Goal: Task Accomplishment & Management: Use online tool/utility

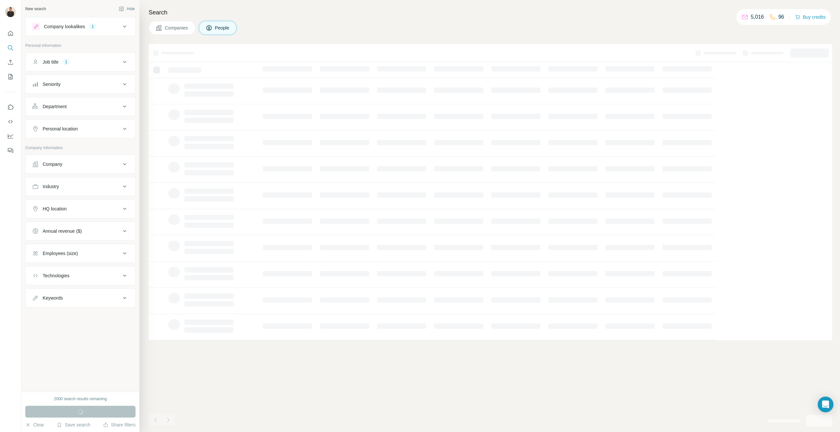
click at [74, 107] on div "Department" at bounding box center [76, 106] width 89 height 7
click at [69, 123] on input at bounding box center [76, 122] width 81 height 7
type input "**"
click at [67, 162] on p "Marketing and Advertising" at bounding box center [64, 161] width 53 height 7
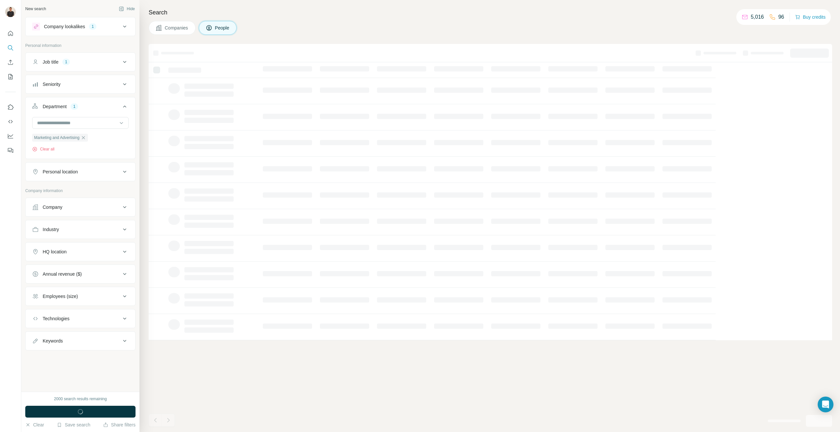
click at [70, 88] on button "Seniority" at bounding box center [81, 84] width 110 height 16
click at [36, 161] on icon at bounding box center [36, 160] width 8 height 8
click at [36, 148] on icon at bounding box center [36, 149] width 8 height 8
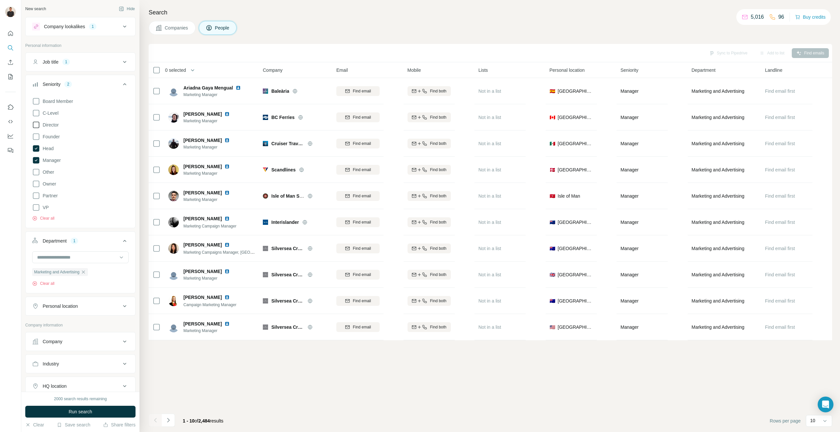
click at [36, 124] on icon at bounding box center [36, 125] width 8 height 8
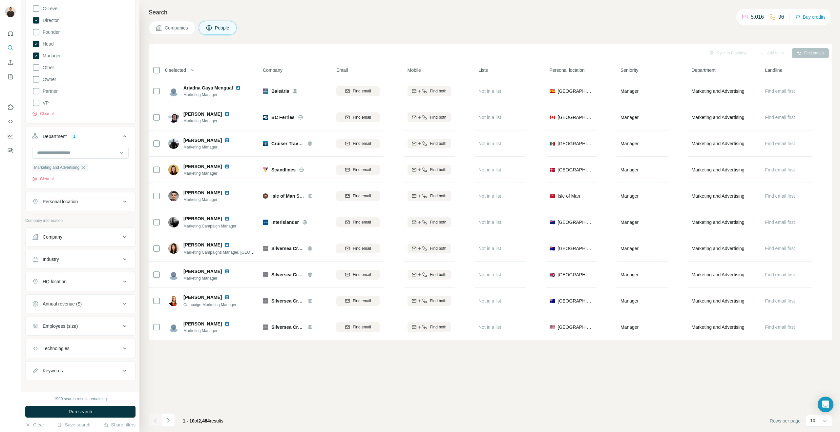
scroll to position [112, 0]
click at [65, 196] on div "Personal location" at bounding box center [60, 195] width 35 height 7
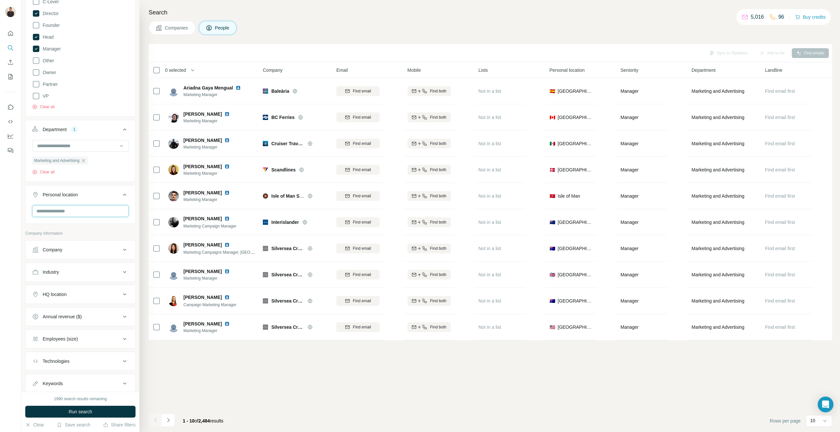
click at [58, 210] on input "text" at bounding box center [80, 211] width 96 height 12
type input "***"
click at [64, 250] on div "🇦🇺 [GEOGRAPHIC_DATA]" at bounding box center [80, 248] width 85 height 8
click at [55, 245] on label "🇦🇺 [GEOGRAPHIC_DATA]" at bounding box center [65, 248] width 55 height 8
click at [177, 374] on div "Sync to Pipedrive Add to list Find emails 0 selected People Company Email Mobil…" at bounding box center [490, 238] width 683 height 388
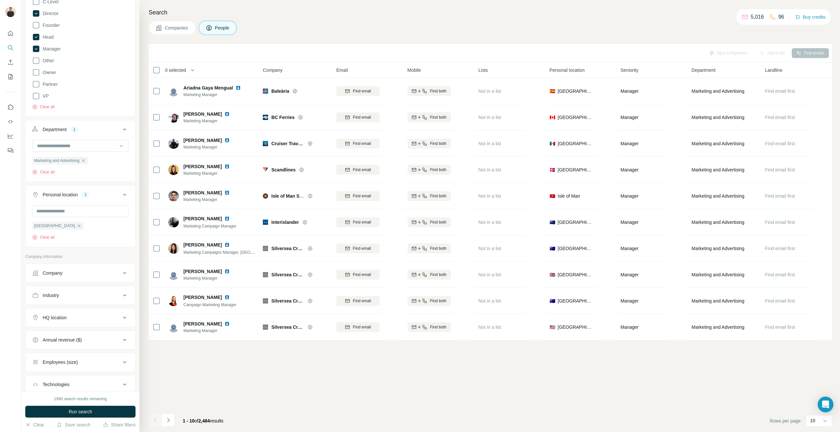
scroll to position [155, 0]
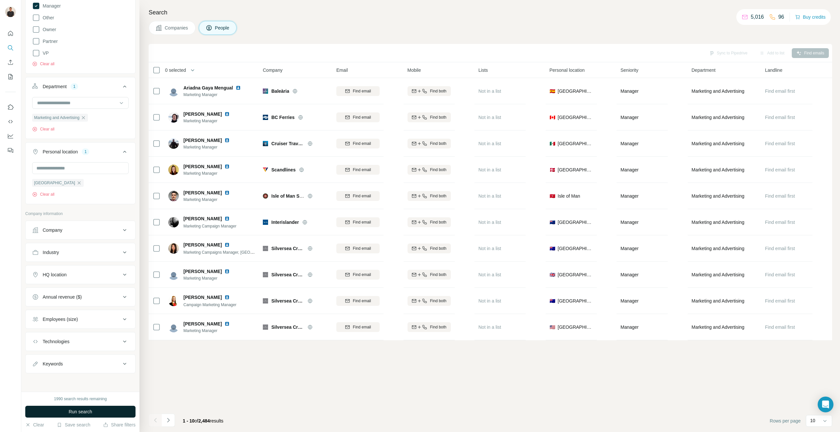
click at [55, 408] on button "Run search" at bounding box center [80, 412] width 110 height 12
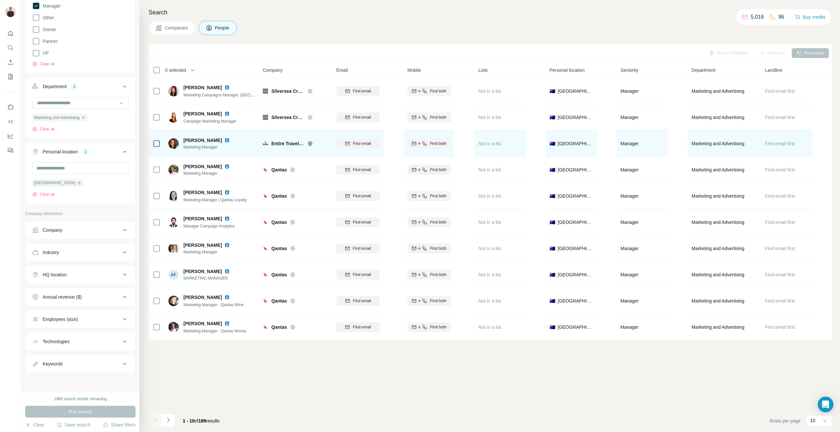
click at [224, 139] on img at bounding box center [226, 140] width 5 height 5
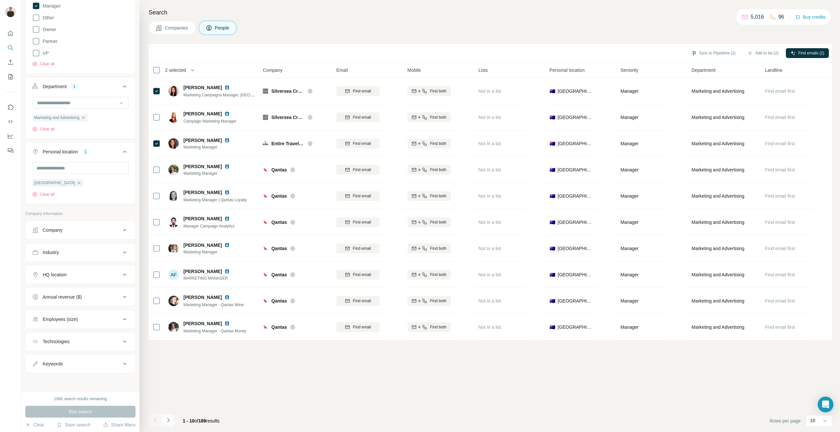
click at [168, 420] on icon "Navigate to next page" at bounding box center [168, 420] width 7 height 7
click at [168, 421] on icon "Navigate to next page" at bounding box center [168, 420] width 7 height 7
click at [166, 417] on icon "Navigate to next page" at bounding box center [168, 420] width 7 height 7
click at [169, 421] on icon "Navigate to next page" at bounding box center [168, 420] width 7 height 7
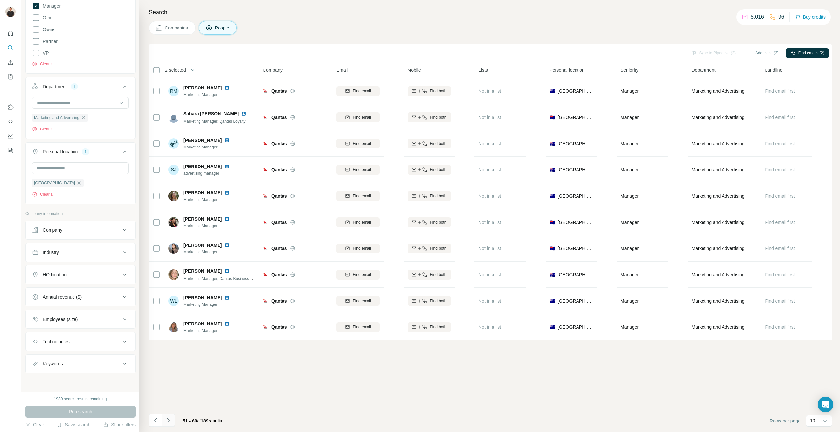
click at [169, 421] on icon "Navigate to next page" at bounding box center [168, 420] width 7 height 7
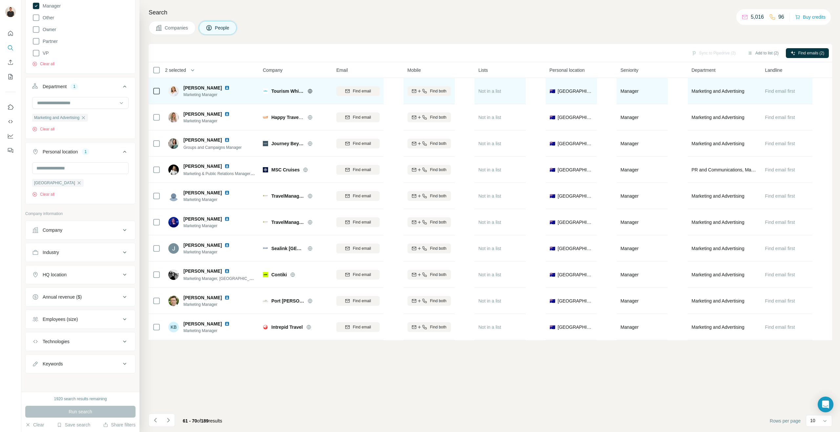
click at [224, 88] on img at bounding box center [226, 87] width 5 height 5
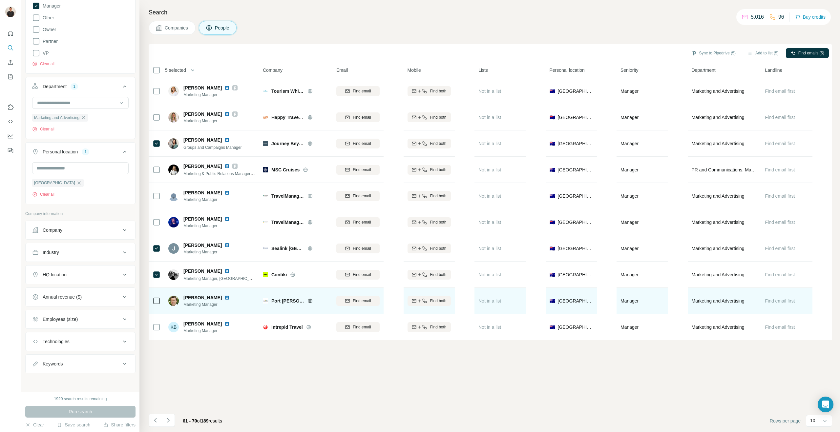
click at [224, 298] on img at bounding box center [226, 297] width 5 height 5
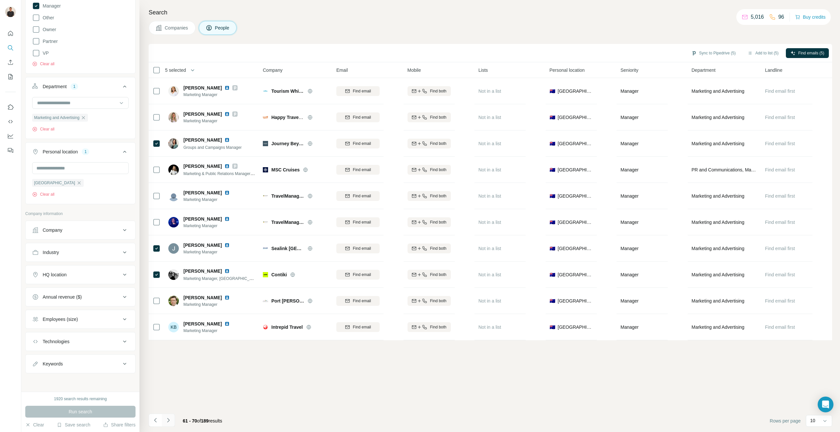
click at [168, 420] on icon "Navigate to next page" at bounding box center [168, 420] width 7 height 7
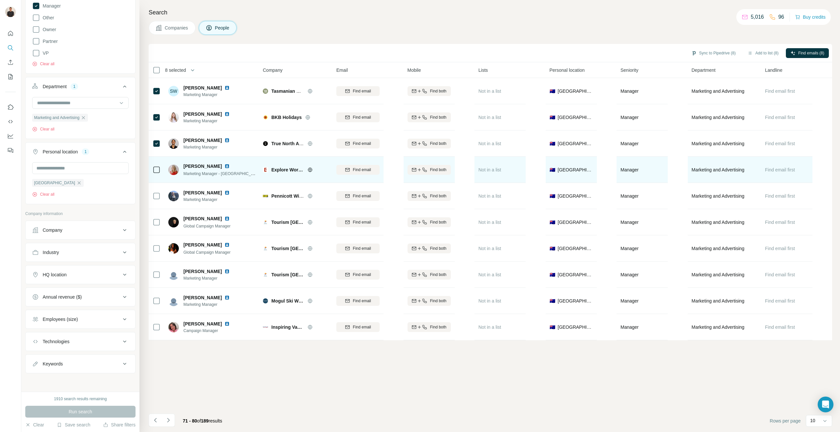
click at [224, 165] on img at bounding box center [226, 166] width 5 height 5
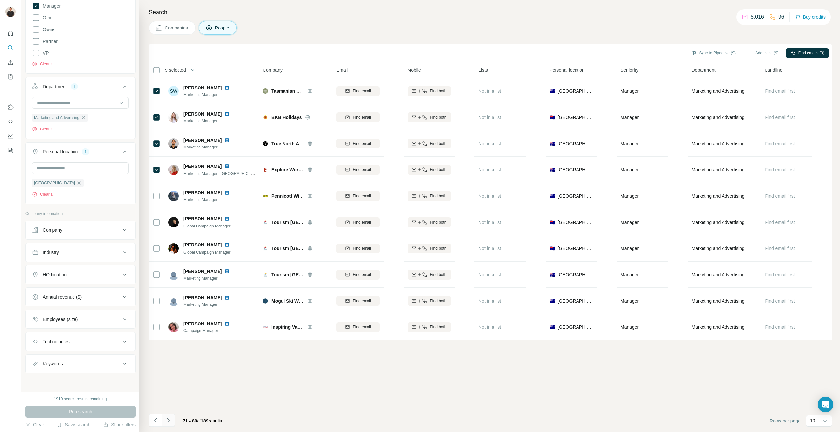
click at [168, 420] on icon "Navigate to next page" at bounding box center [168, 420] width 7 height 7
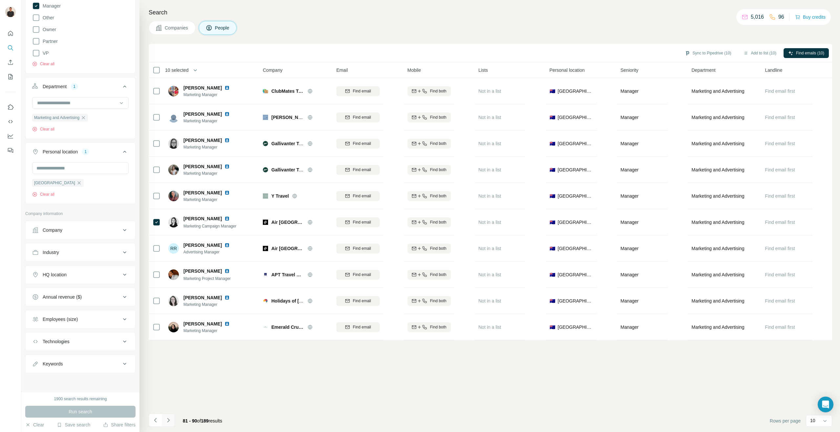
click at [169, 419] on icon "Navigate to next page" at bounding box center [168, 420] width 7 height 7
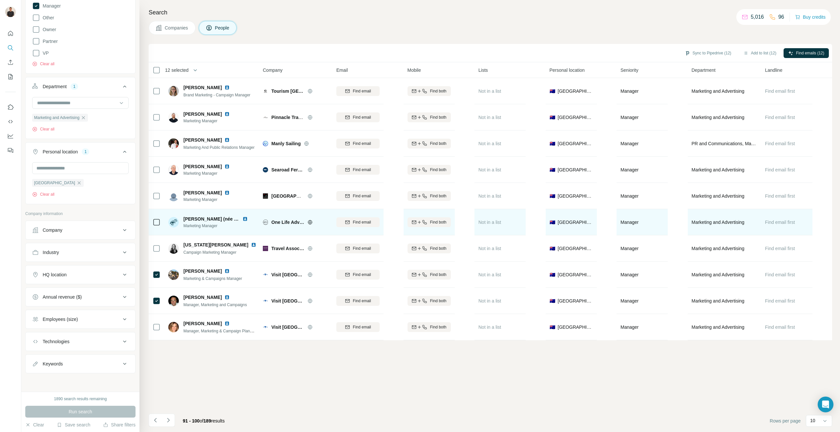
click at [245, 218] on img at bounding box center [244, 218] width 5 height 5
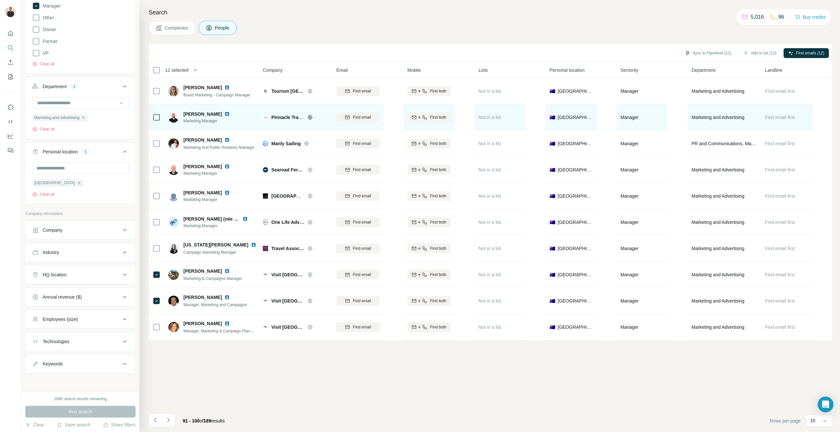
click at [224, 113] on img at bounding box center [226, 114] width 5 height 5
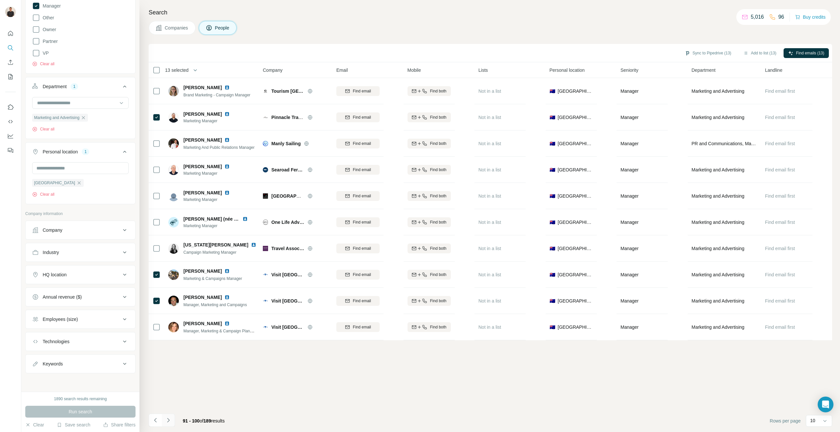
click at [171, 420] on icon "Navigate to next page" at bounding box center [168, 420] width 7 height 7
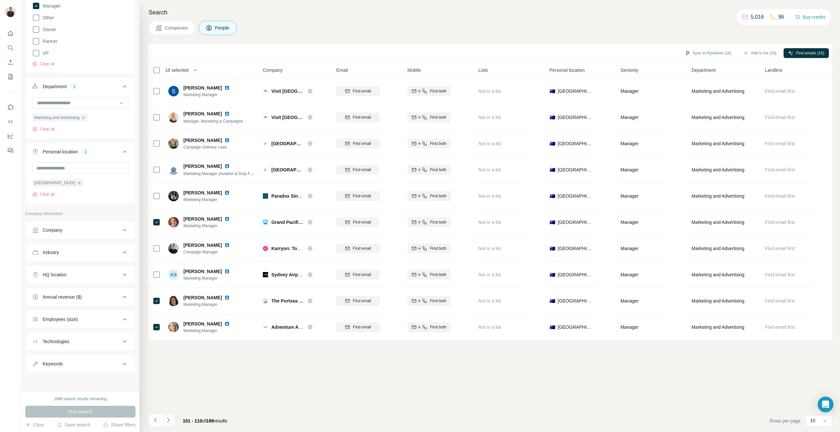
click at [169, 420] on icon "Navigate to next page" at bounding box center [168, 420] width 2 height 4
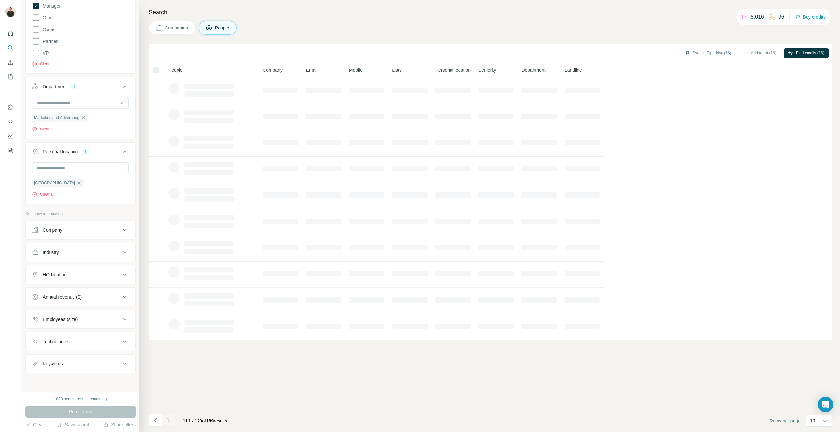
click at [77, 293] on button "Annual revenue ($)" at bounding box center [81, 297] width 110 height 16
click at [35, 321] on icon at bounding box center [36, 323] width 8 height 8
click at [36, 338] on icon at bounding box center [36, 336] width 8 height 8
click at [36, 345] on icon at bounding box center [36, 348] width 8 height 8
click at [81, 275] on div "HQ location" at bounding box center [76, 274] width 89 height 7
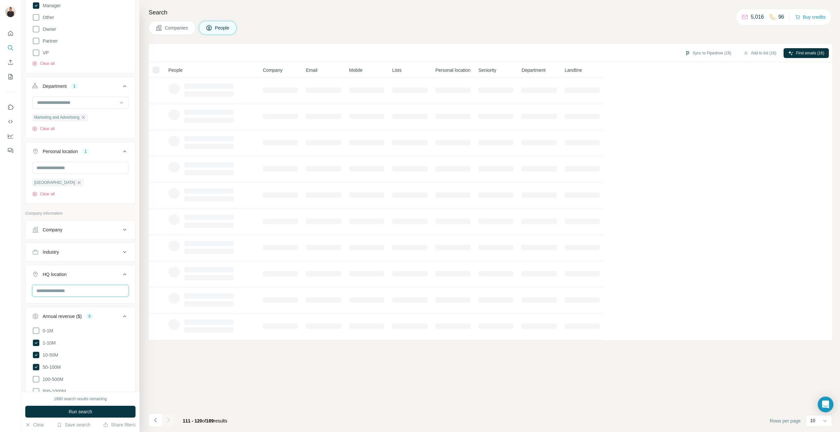
click at [68, 292] on input "text" at bounding box center [80, 291] width 96 height 12
click at [165, 389] on div "Sync to Pipedrive (16) Add to list (16) Find emails (16) People Company Email M…" at bounding box center [490, 238] width 683 height 388
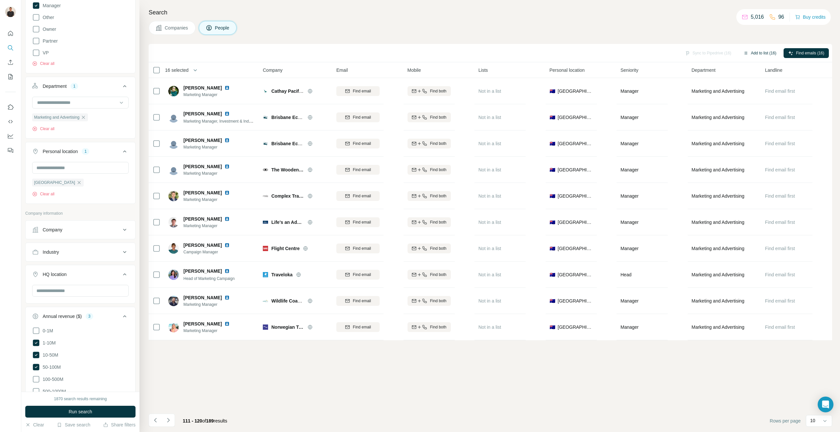
click at [759, 52] on button "Add to list (16)" at bounding box center [759, 53] width 42 height 10
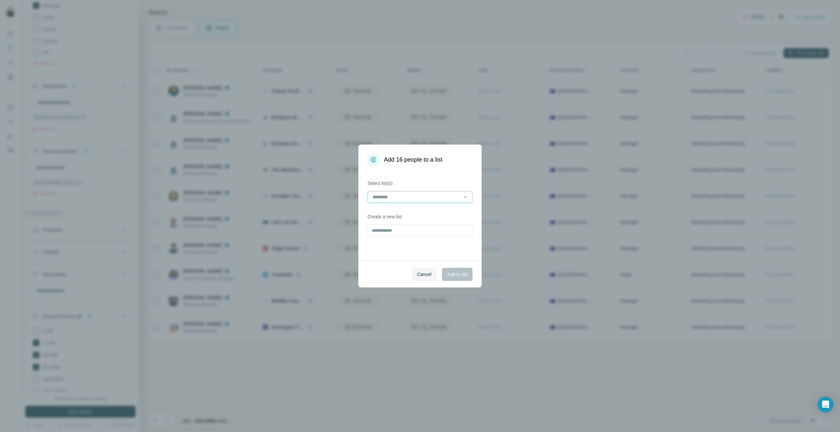
click at [416, 199] on input at bounding box center [416, 197] width 89 height 7
click at [373, 271] on div "Cancel Add to list" at bounding box center [419, 274] width 123 height 27
click at [380, 232] on input "text" at bounding box center [419, 231] width 105 height 12
type input "**********"
click at [458, 279] on button "Add to list" at bounding box center [457, 274] width 31 height 13
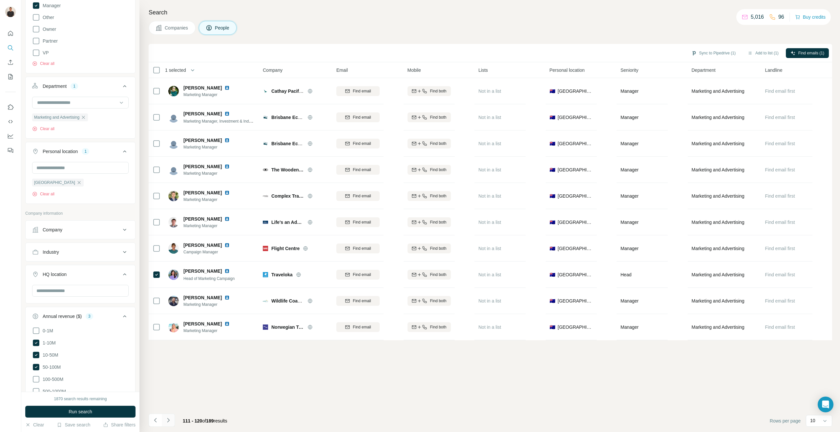
click at [171, 418] on icon "Navigate to next page" at bounding box center [168, 420] width 7 height 7
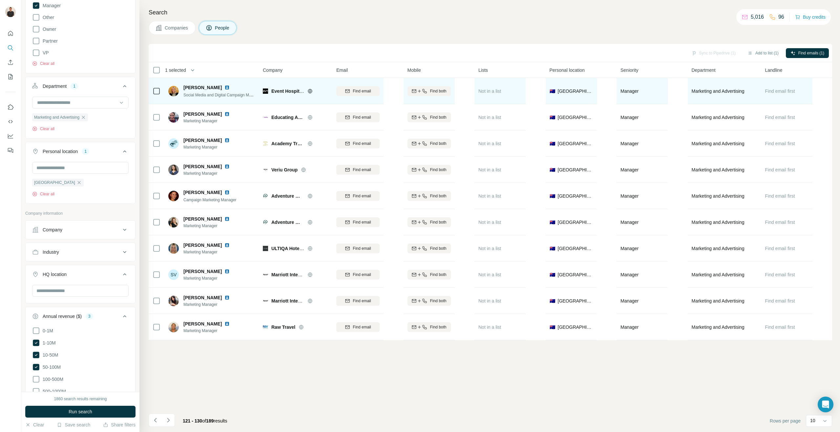
click at [153, 90] on icon at bounding box center [157, 91] width 8 height 8
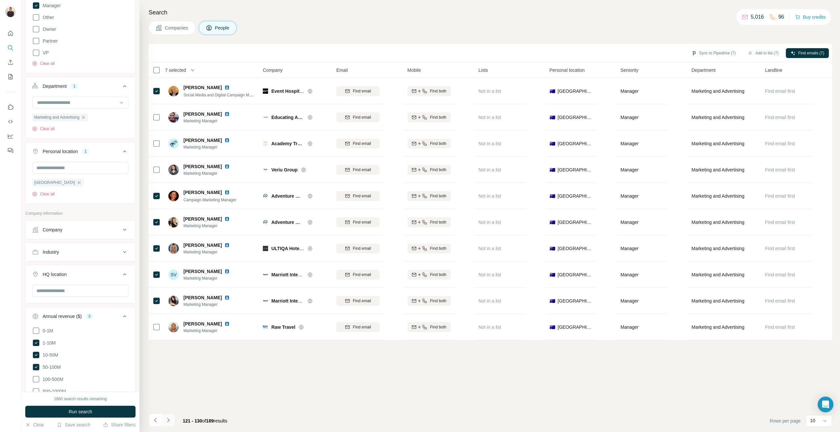
click at [169, 422] on icon "Navigate to next page" at bounding box center [168, 420] width 7 height 7
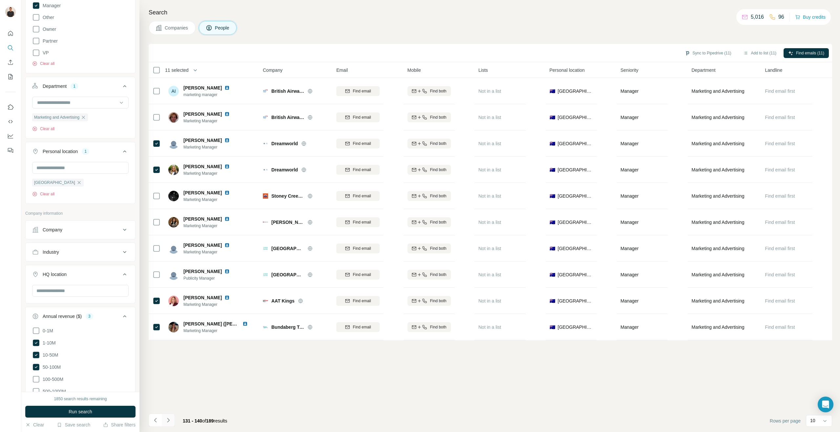
click at [169, 422] on icon "Navigate to next page" at bounding box center [168, 420] width 7 height 7
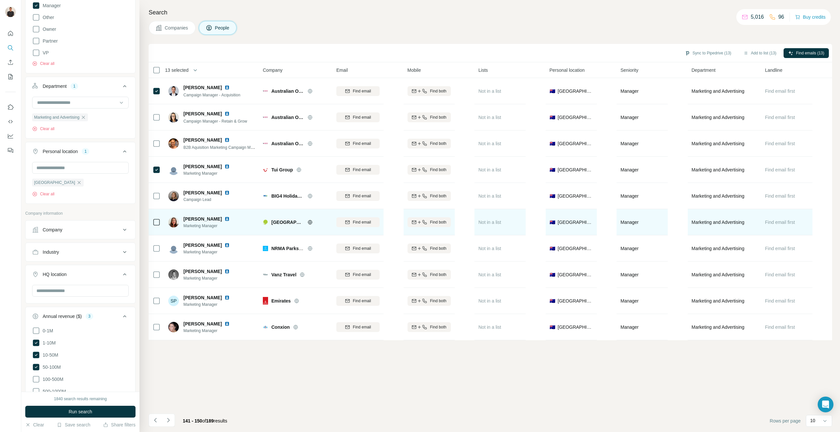
click at [153, 221] on icon at bounding box center [157, 222] width 8 height 8
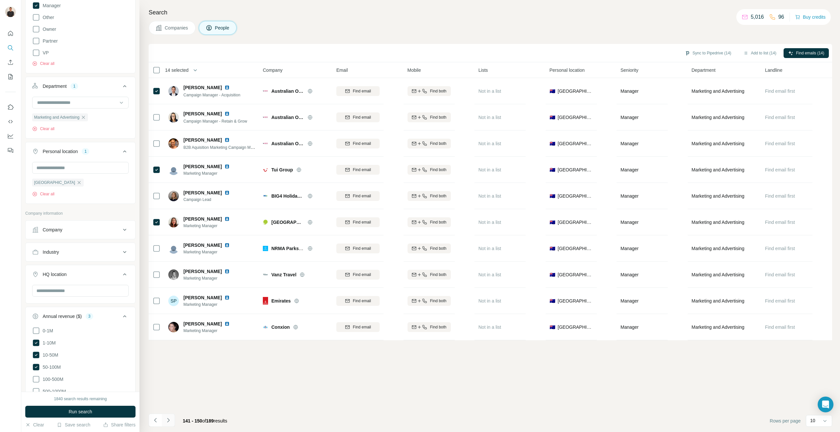
click at [166, 420] on icon "Navigate to next page" at bounding box center [168, 420] width 7 height 7
click at [171, 417] on icon "Navigate to next page" at bounding box center [168, 420] width 7 height 7
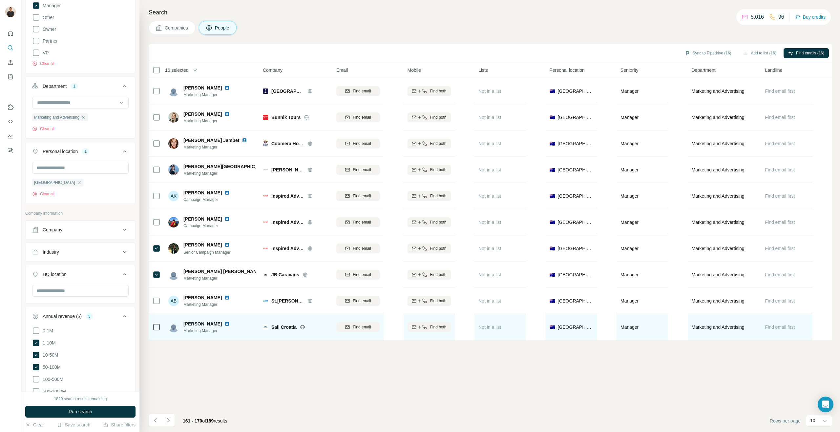
click at [224, 324] on img at bounding box center [226, 323] width 5 height 5
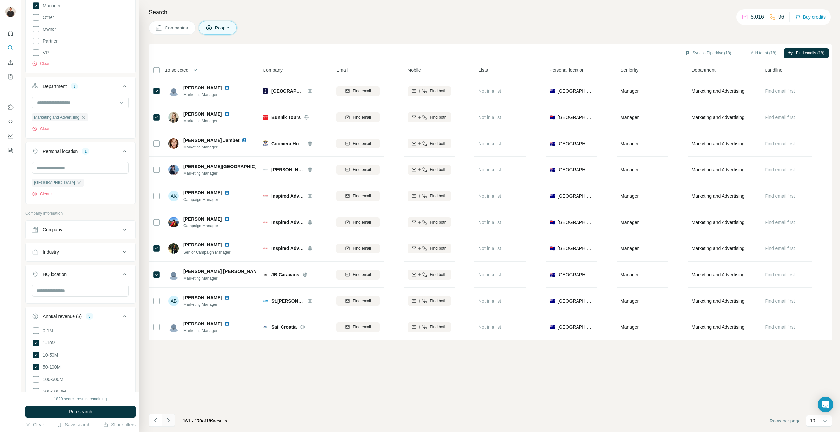
click at [169, 418] on icon "Navigate to next page" at bounding box center [168, 420] width 7 height 7
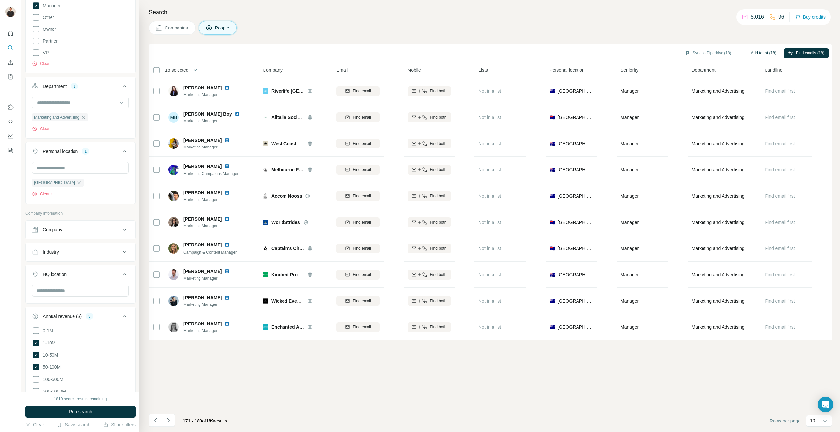
click at [761, 53] on button "Add to list (18)" at bounding box center [759, 53] width 42 height 10
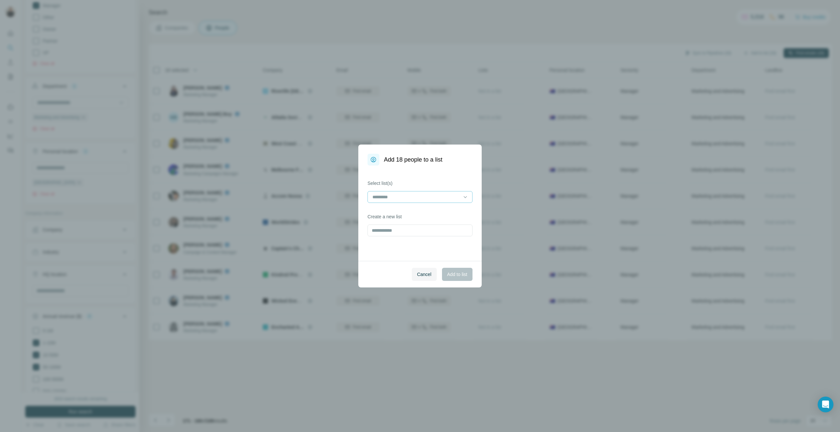
click at [414, 194] on input at bounding box center [416, 197] width 89 height 7
click at [388, 212] on p "Travel + Accom" at bounding box center [388, 212] width 31 height 7
click at [460, 275] on span "Add to list" at bounding box center [457, 274] width 20 height 7
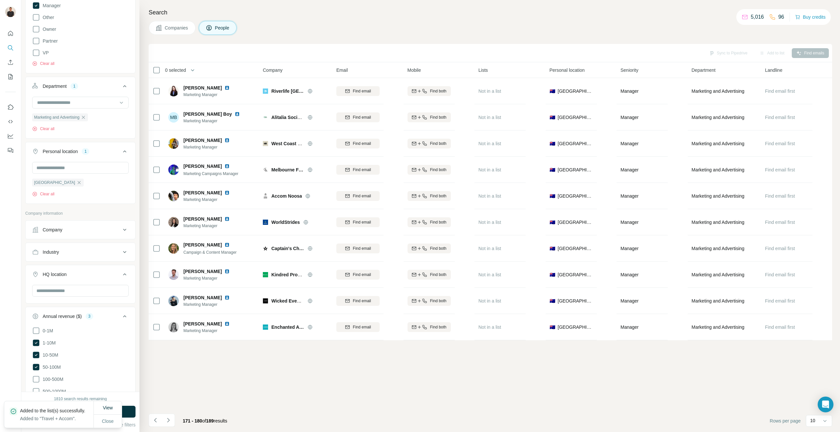
scroll to position [272, 0]
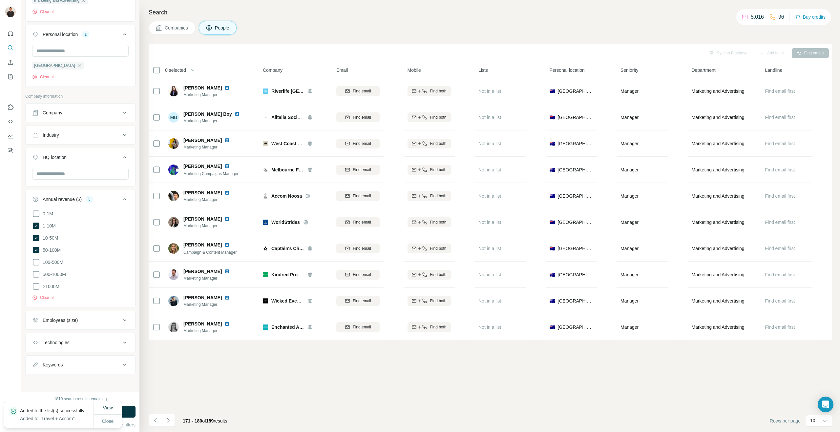
click at [63, 139] on button "Industry" at bounding box center [81, 135] width 110 height 16
click at [63, 156] on div at bounding box center [76, 151] width 81 height 11
type input "*****"
click at [63, 166] on p "Adventure Travel" at bounding box center [55, 166] width 35 height 7
click at [55, 148] on input at bounding box center [76, 151] width 81 height 7
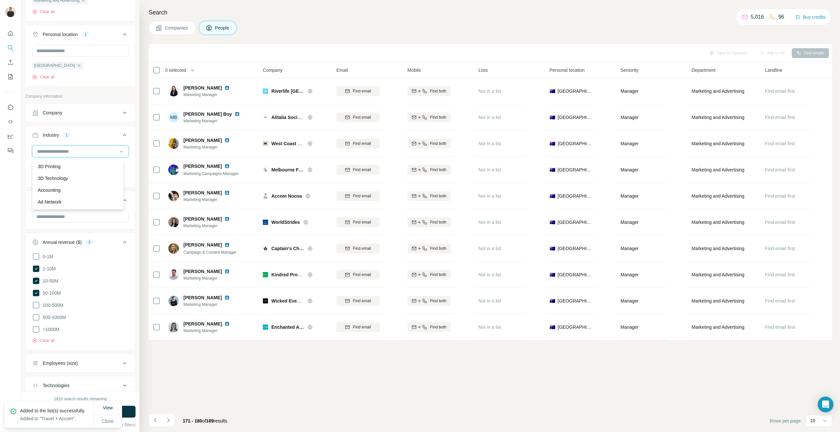
click at [49, 149] on input at bounding box center [76, 151] width 81 height 7
click at [49, 151] on input at bounding box center [76, 151] width 81 height 7
click at [49, 150] on input at bounding box center [76, 151] width 81 height 7
click at [50, 150] on input at bounding box center [76, 151] width 81 height 7
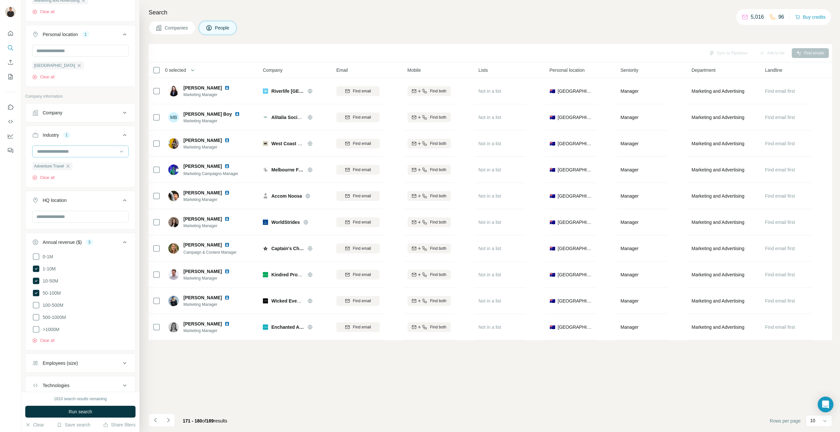
click at [68, 153] on input at bounding box center [76, 151] width 81 height 7
type input "***"
click at [68, 189] on p "Travel Accommodations" at bounding box center [62, 190] width 49 height 7
click at [51, 152] on input at bounding box center [76, 151] width 81 height 7
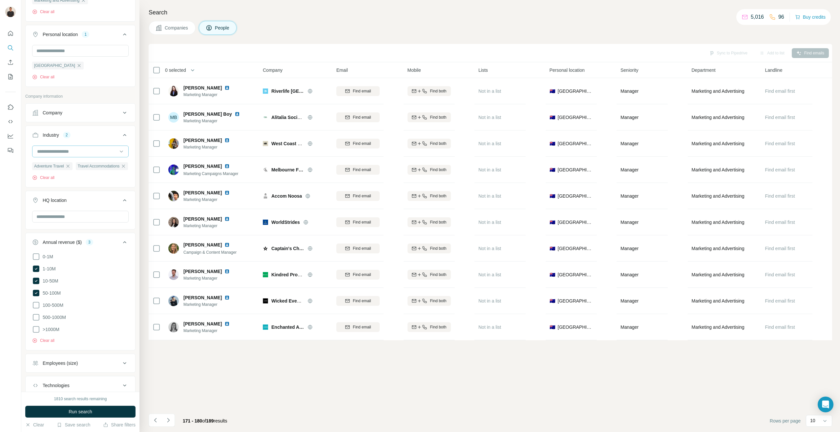
click at [51, 152] on input at bounding box center [76, 151] width 81 height 7
type input "****"
click at [44, 163] on div "Tourism" at bounding box center [78, 167] width 88 height 12
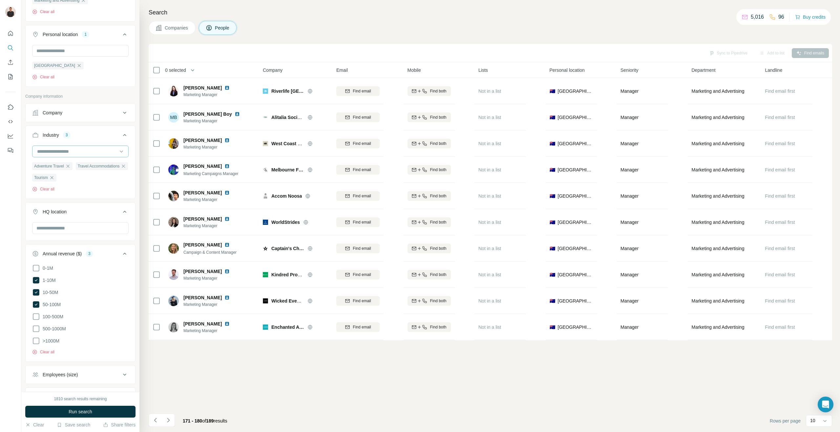
click at [48, 151] on input at bounding box center [76, 151] width 81 height 7
type input "****"
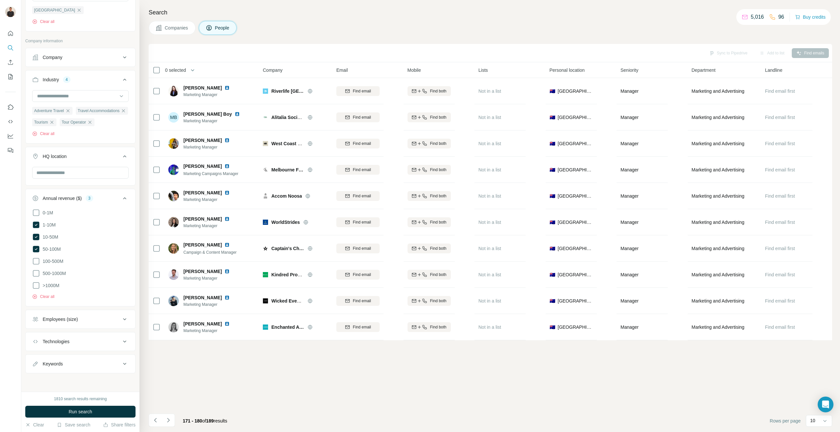
click at [60, 324] on button "Employees (size)" at bounding box center [81, 320] width 110 height 16
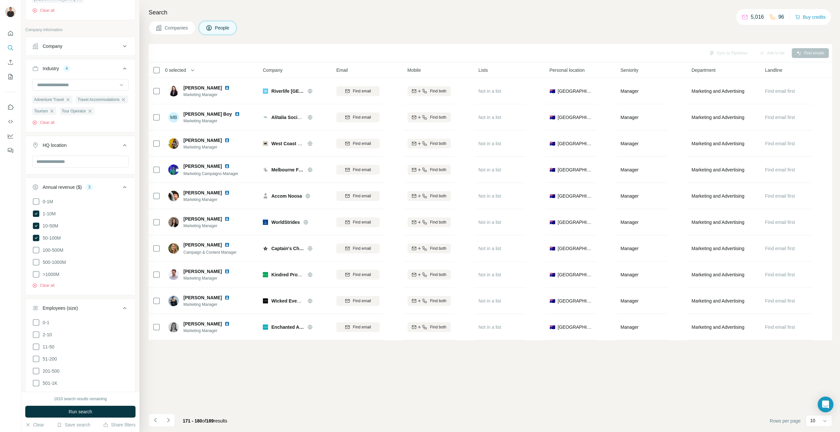
scroll to position [389, 0]
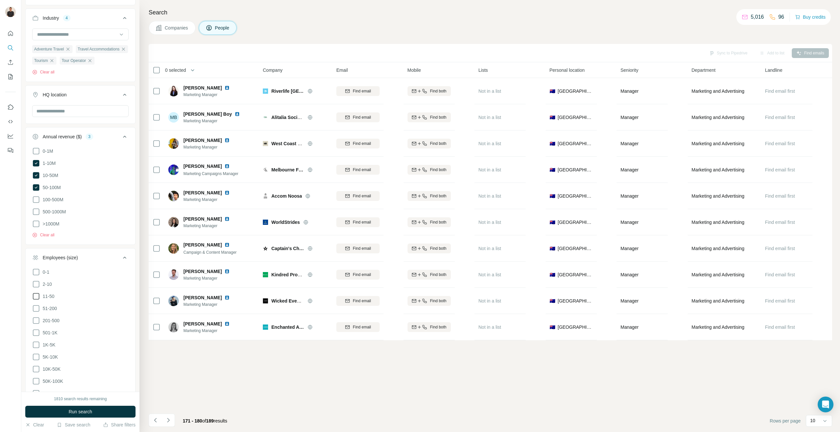
click at [35, 300] on icon at bounding box center [36, 297] width 8 height 8
click at [36, 313] on icon at bounding box center [36, 309] width 8 height 8
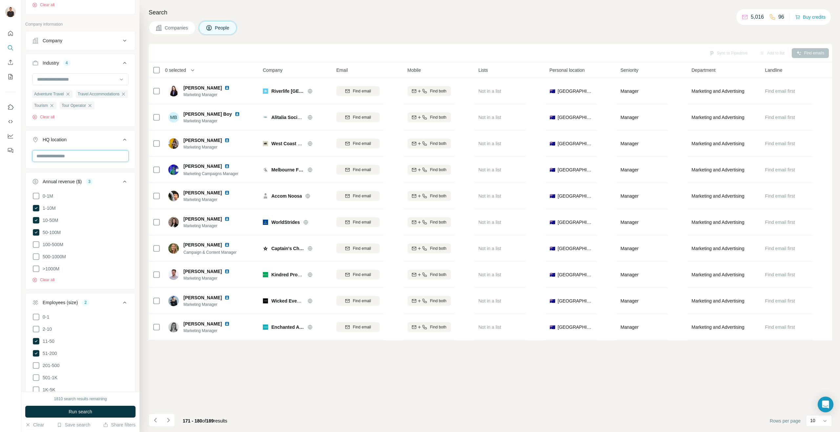
click at [54, 162] on input "text" at bounding box center [80, 156] width 96 height 12
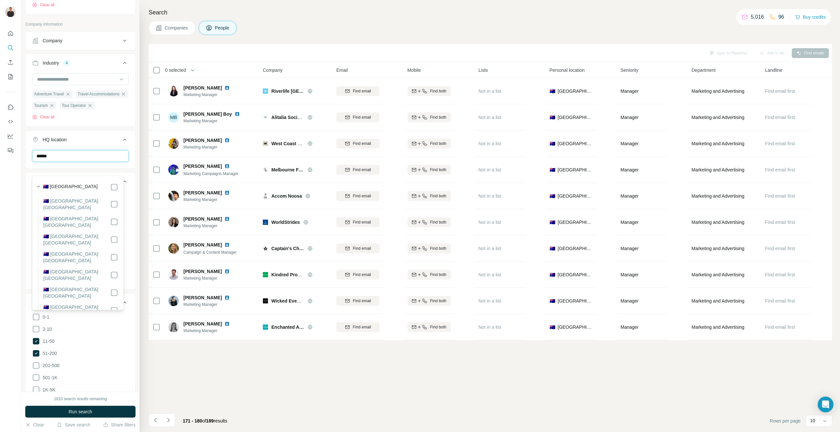
type input "******"
click at [60, 186] on label "🇦🇺 [GEOGRAPHIC_DATA]" at bounding box center [70, 187] width 55 height 8
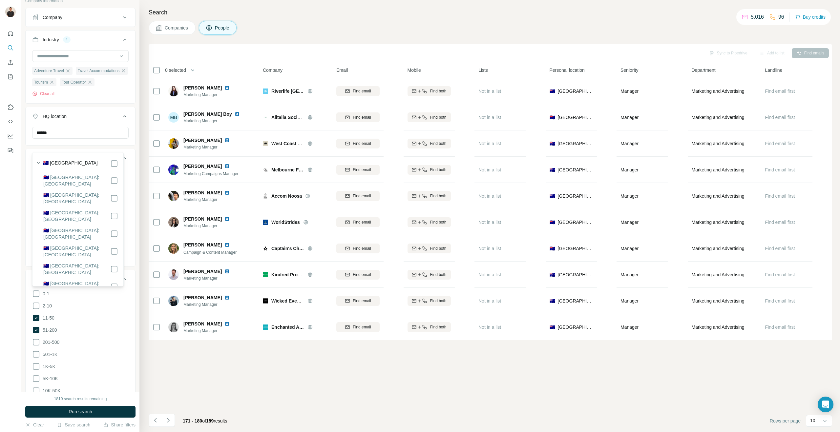
scroll to position [67, 0]
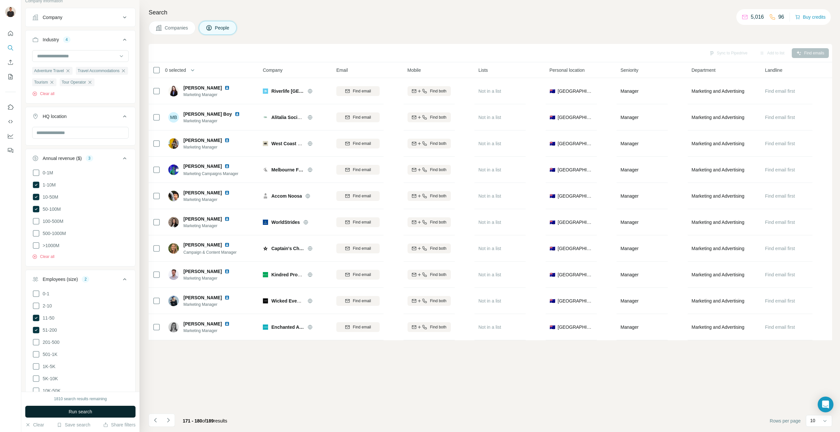
click at [99, 411] on button "Run search" at bounding box center [80, 412] width 110 height 12
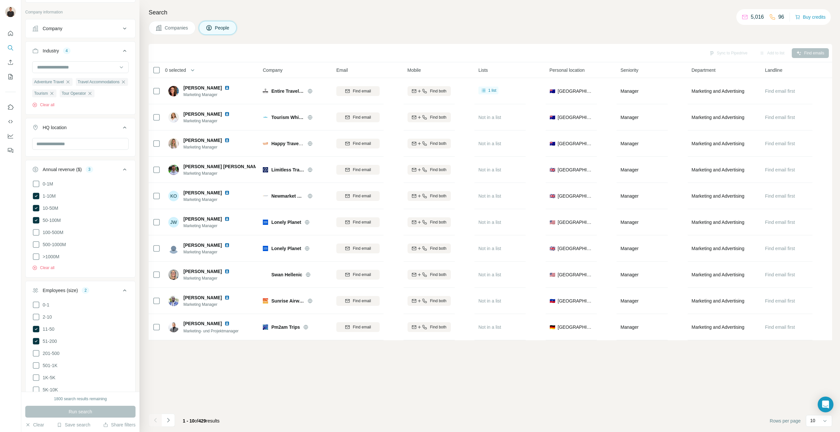
scroll to position [334, 0]
click at [68, 65] on input at bounding box center [76, 65] width 81 height 7
click at [67, 29] on div "Company" at bounding box center [76, 27] width 89 height 7
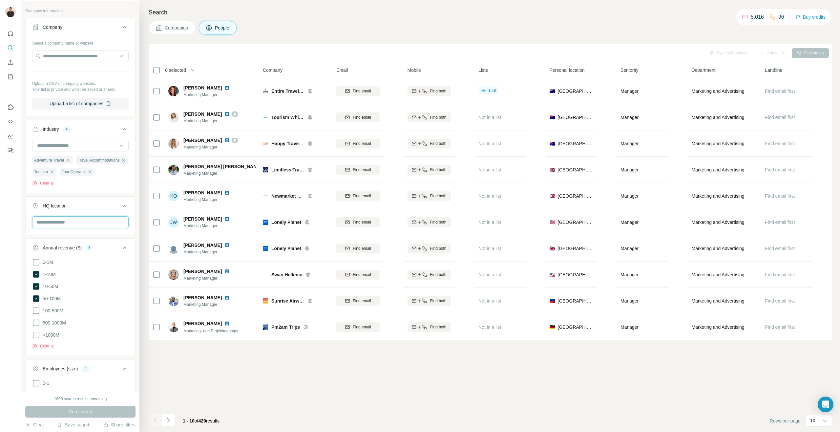
click at [73, 228] on input "text" at bounding box center [80, 222] width 96 height 12
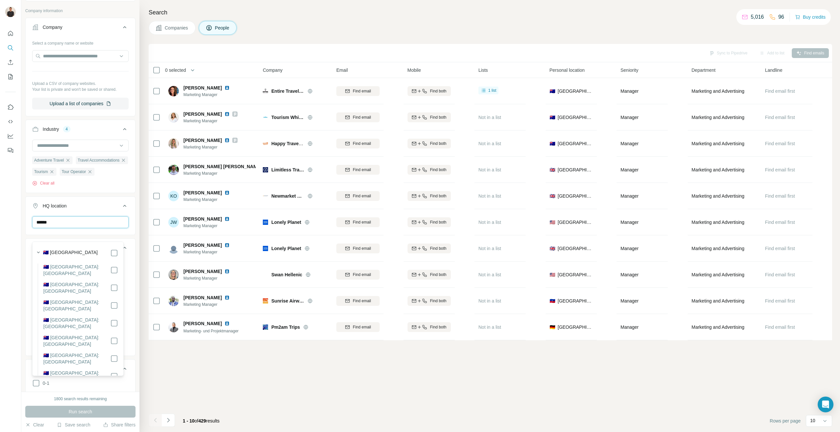
type input "******"
click at [68, 247] on div "🇦🇺 [GEOGRAPHIC_DATA] 🇦🇺 [GEOGRAPHIC_DATA]: [GEOGRAPHIC_DATA] 🇦🇺 [GEOGRAPHIC_DAT…" at bounding box center [78, 324] width 88 height 162
click at [62, 253] on label "🇦🇺 [GEOGRAPHIC_DATA]" at bounding box center [70, 253] width 55 height 8
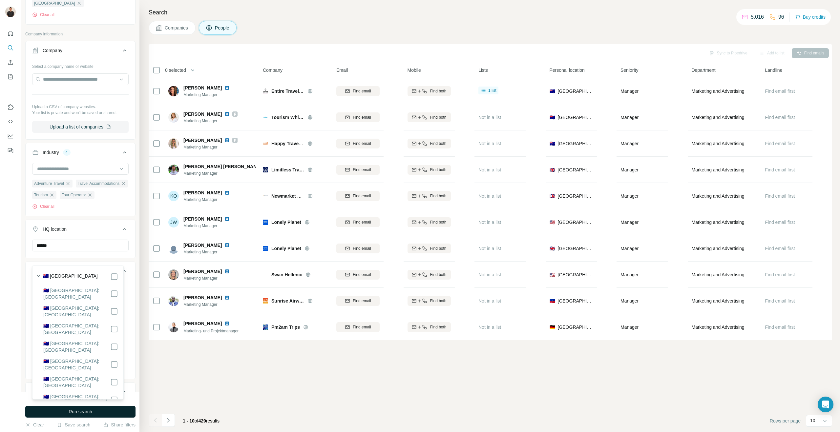
click at [78, 412] on span "Run search" at bounding box center [81, 412] width 24 height 7
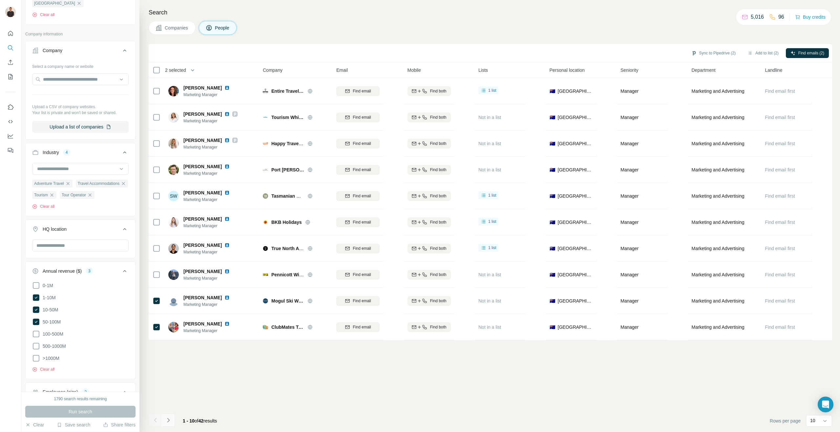
click at [169, 421] on icon "Navigate to next page" at bounding box center [168, 420] width 7 height 7
click at [167, 422] on icon "Navigate to next page" at bounding box center [168, 420] width 7 height 7
click at [169, 420] on icon "Navigate to next page" at bounding box center [168, 420] width 7 height 7
click at [170, 417] on button "Navigate to next page" at bounding box center [168, 420] width 13 height 13
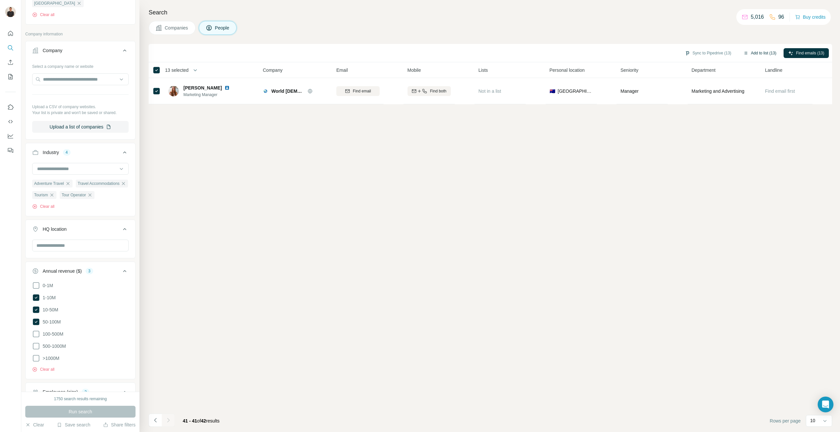
click at [759, 53] on button "Add to list (13)" at bounding box center [759, 53] width 42 height 10
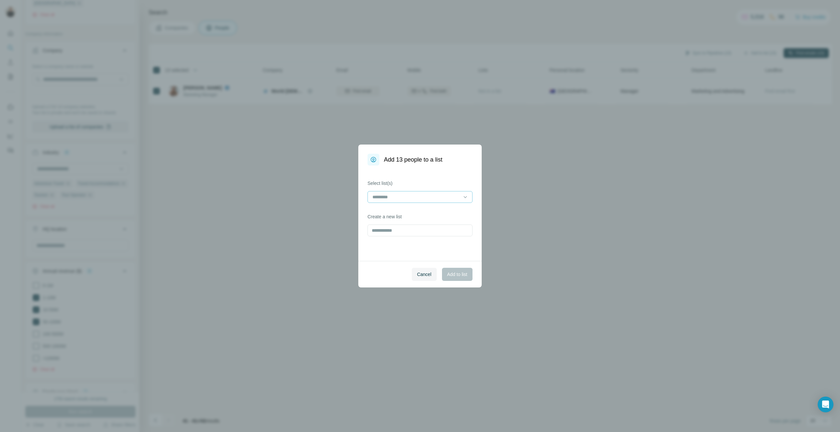
click at [397, 194] on input at bounding box center [416, 197] width 89 height 7
click at [396, 212] on p "Travel + Accom" at bounding box center [388, 212] width 31 height 7
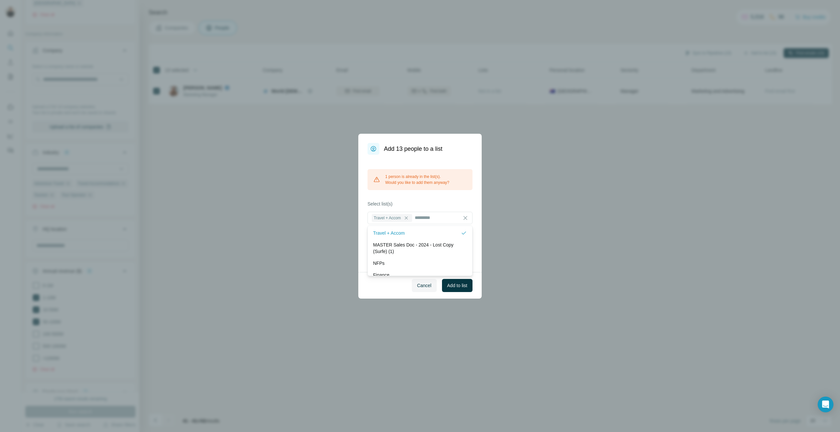
click at [449, 200] on div "1 person is already in the list(s). Would you like to add them anyway? Select l…" at bounding box center [419, 213] width 123 height 117
click at [456, 283] on span "Add to list" at bounding box center [457, 285] width 20 height 7
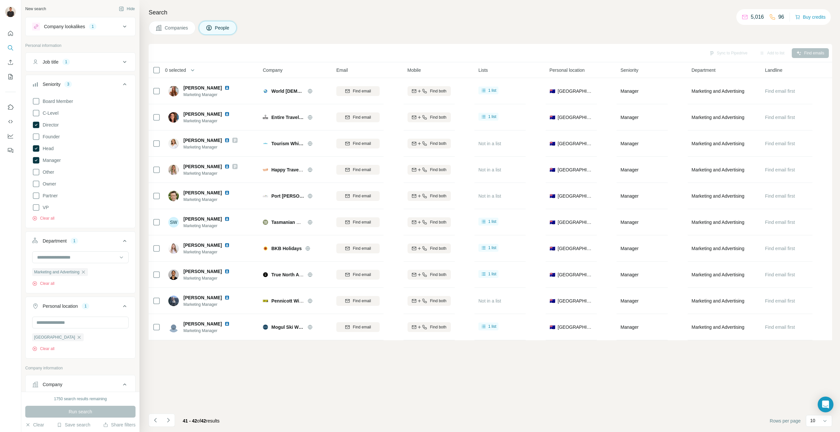
click at [65, 68] on button "Job title 1" at bounding box center [81, 62] width 110 height 16
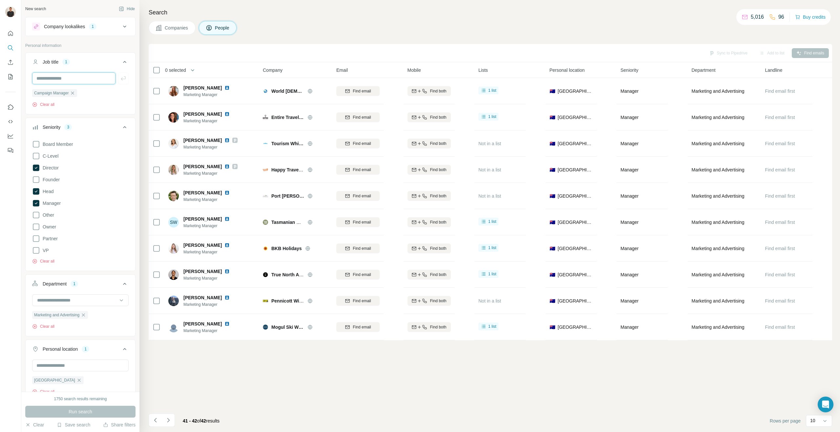
click at [69, 78] on input "text" at bounding box center [73, 78] width 83 height 12
type input "**********"
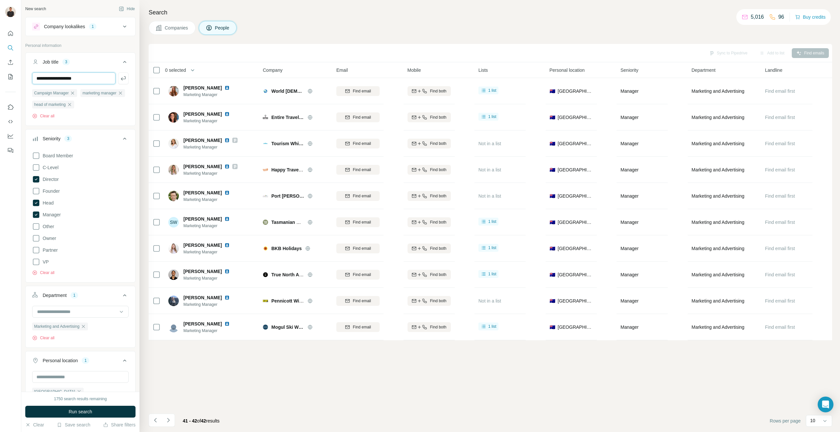
type input "**********"
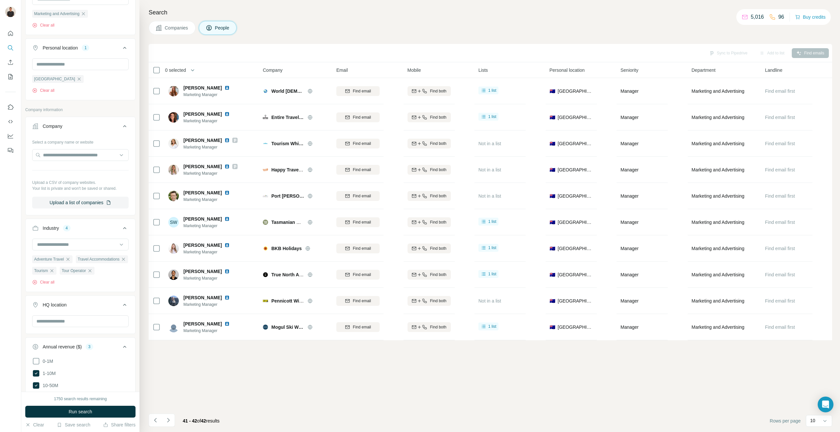
scroll to position [531, 0]
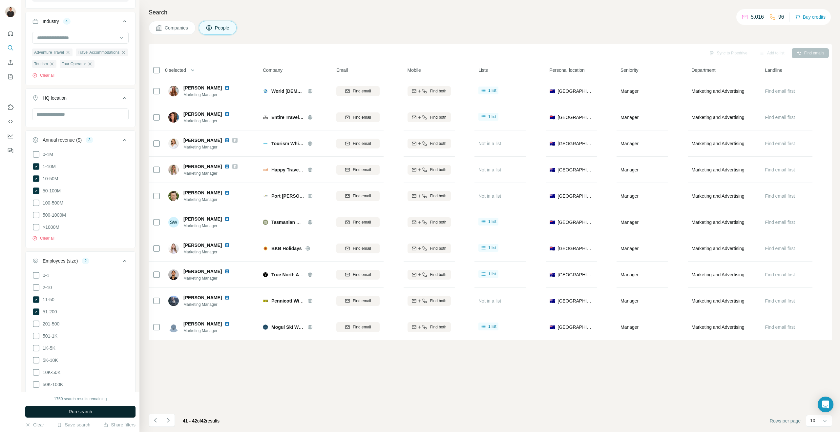
click at [69, 408] on button "Run search" at bounding box center [80, 412] width 110 height 12
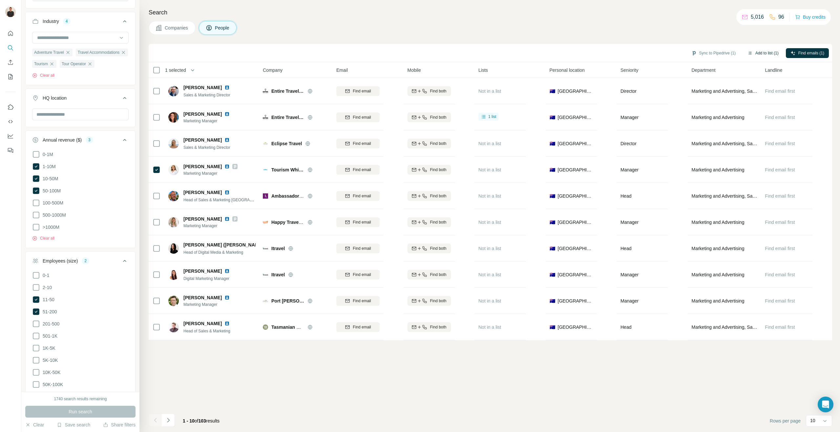
click at [763, 53] on button "Add to list (1)" at bounding box center [763, 53] width 40 height 10
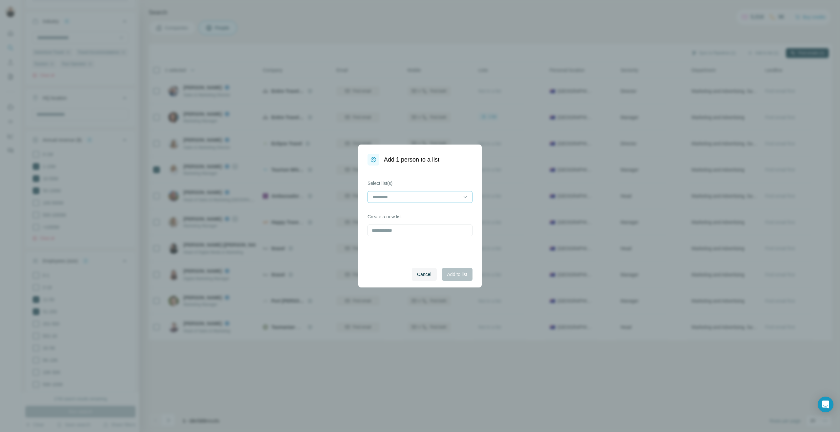
click at [381, 196] on input at bounding box center [416, 197] width 89 height 7
click at [455, 273] on span "Add to list" at bounding box center [457, 274] width 20 height 7
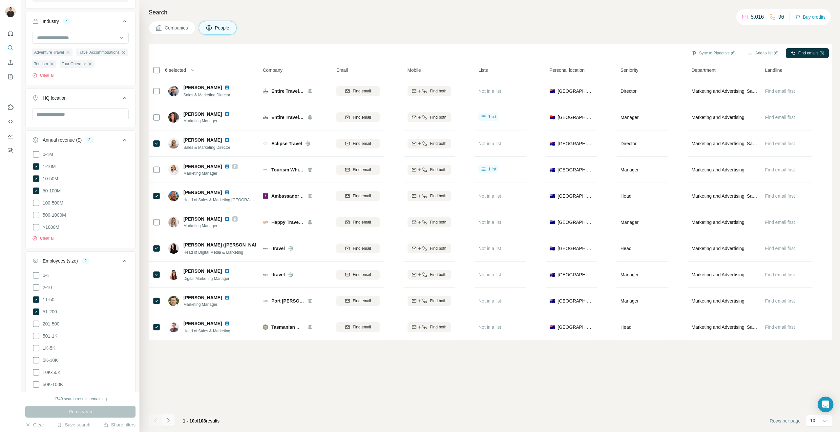
click at [167, 423] on icon "Navigate to next page" at bounding box center [168, 420] width 7 height 7
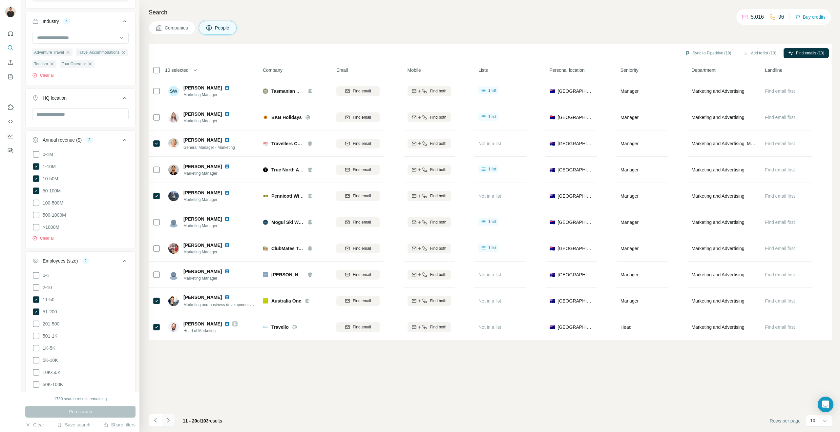
click at [166, 422] on icon "Navigate to next page" at bounding box center [168, 420] width 7 height 7
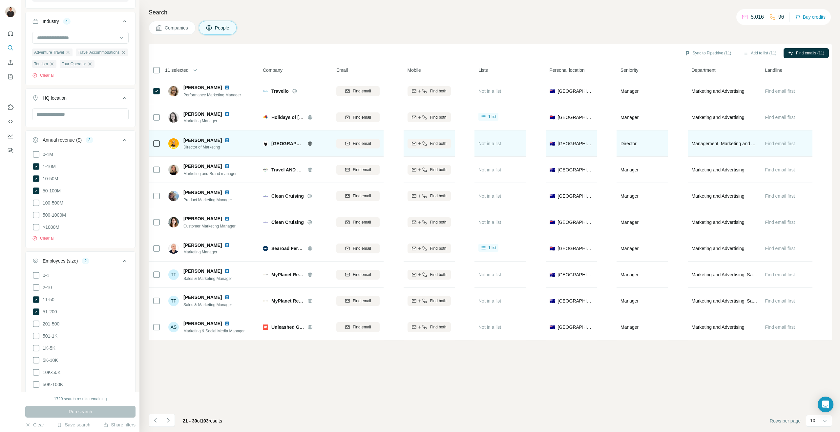
click at [225, 140] on img at bounding box center [226, 140] width 5 height 5
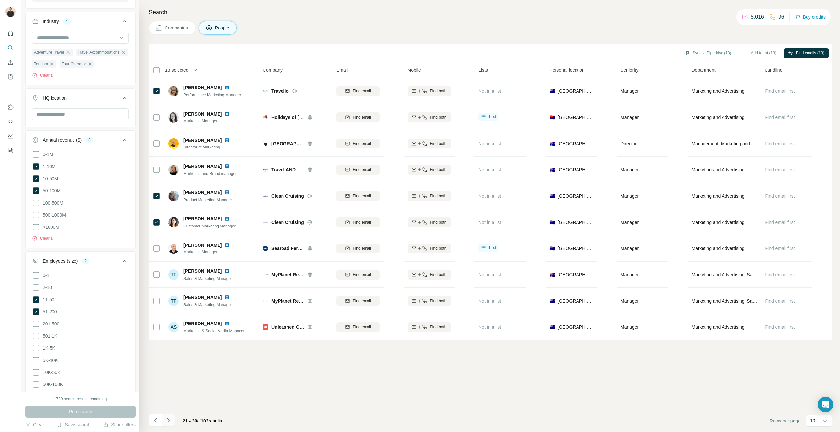
click at [169, 420] on icon "Navigate to next page" at bounding box center [168, 420] width 2 height 4
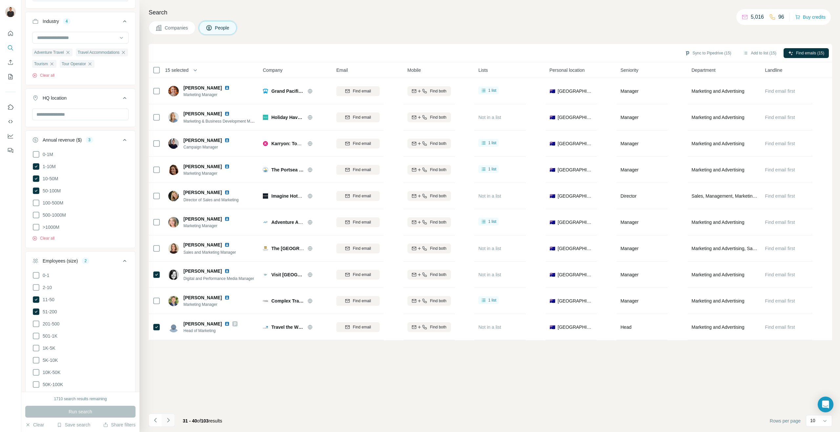
click at [168, 417] on icon "Navigate to next page" at bounding box center [168, 420] width 7 height 7
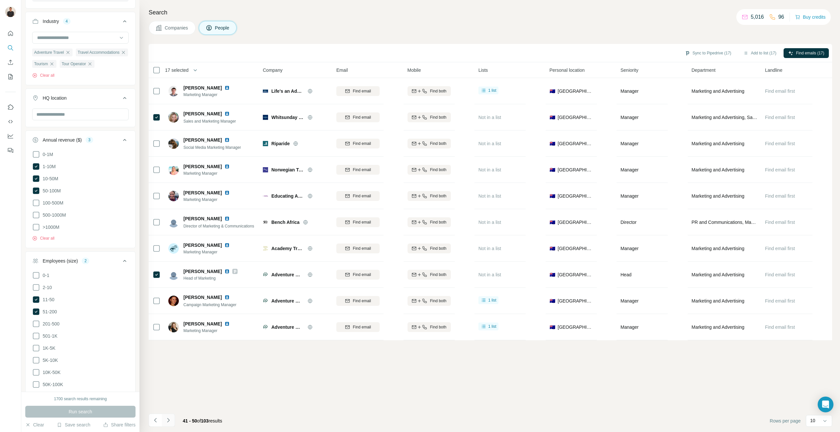
click at [168, 423] on icon "Navigate to next page" at bounding box center [168, 420] width 7 height 7
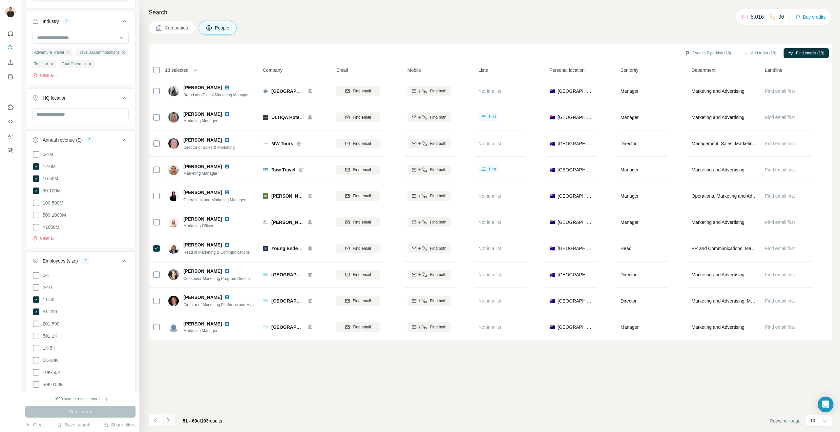
click at [166, 421] on icon "Navigate to next page" at bounding box center [168, 420] width 7 height 7
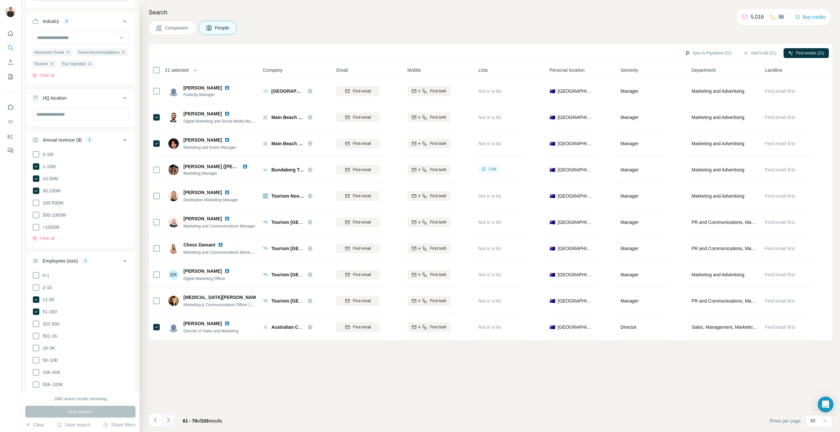
click at [171, 422] on icon "Navigate to next page" at bounding box center [168, 420] width 7 height 7
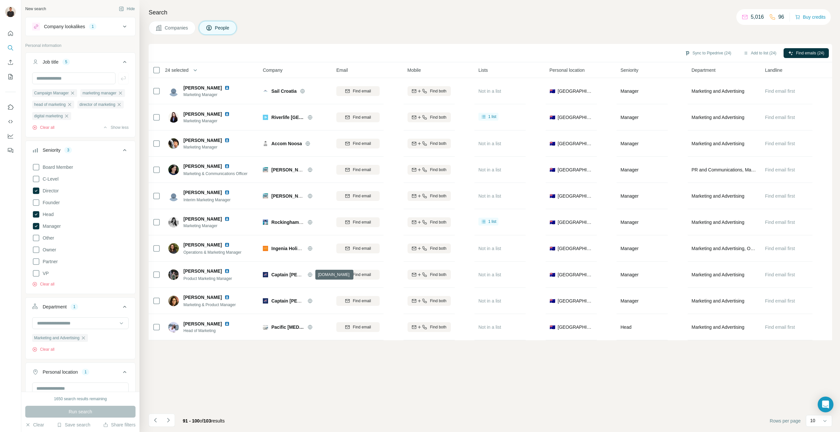
scroll to position [100, 0]
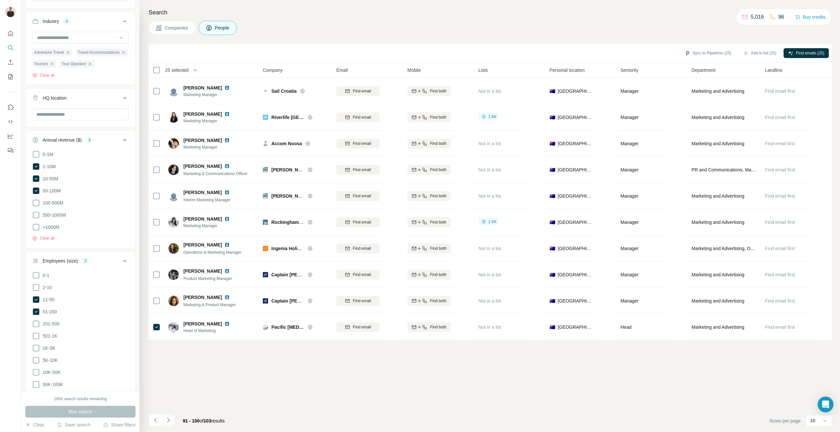
click at [170, 420] on icon "Navigate to next page" at bounding box center [168, 420] width 7 height 7
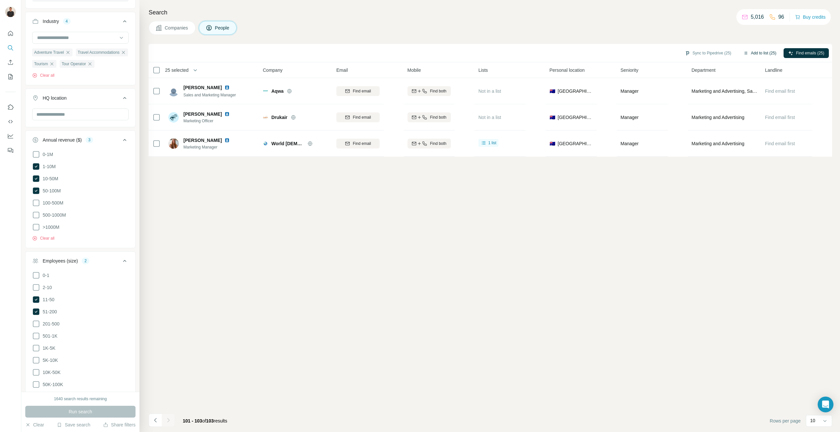
click at [753, 53] on button "Add to list (25)" at bounding box center [759, 53] width 42 height 10
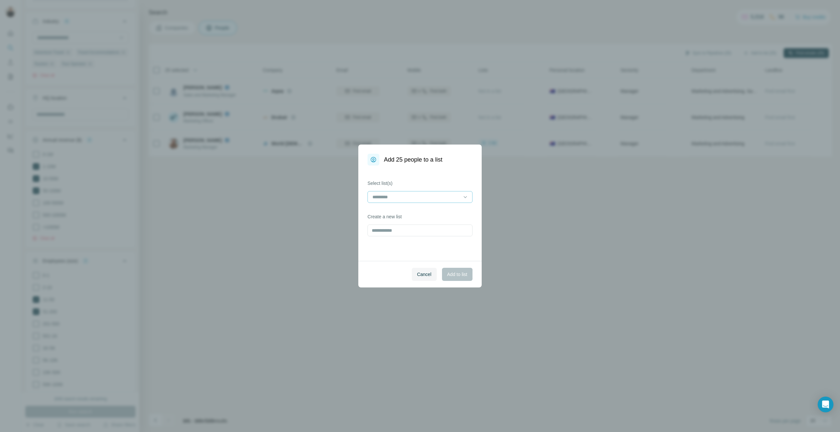
click at [403, 201] on div at bounding box center [416, 197] width 89 height 11
click at [395, 214] on p "Travel + Accom" at bounding box center [388, 212] width 31 height 7
click at [453, 275] on span "Add to list" at bounding box center [457, 274] width 20 height 7
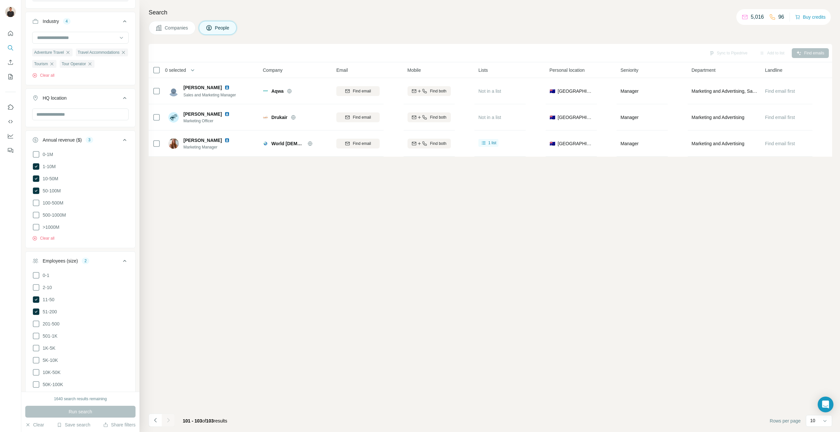
scroll to position [535, 0]
click at [10, 79] on icon "My lists" at bounding box center [10, 76] width 7 height 7
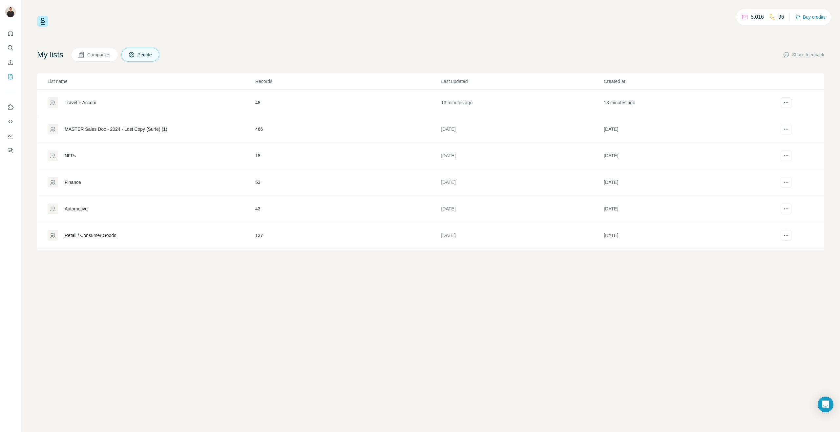
scroll to position [55, 0]
click at [94, 182] on div "Retail / Consumer Goods" at bounding box center [90, 180] width 51 height 7
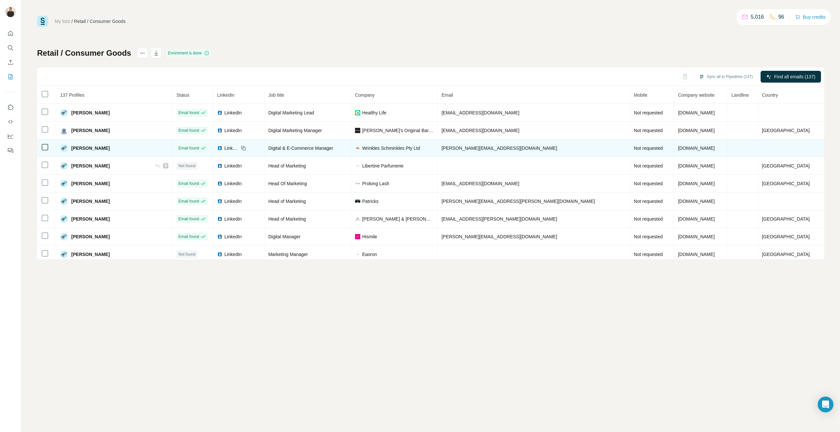
click at [222, 148] on img at bounding box center [219, 148] width 5 height 5
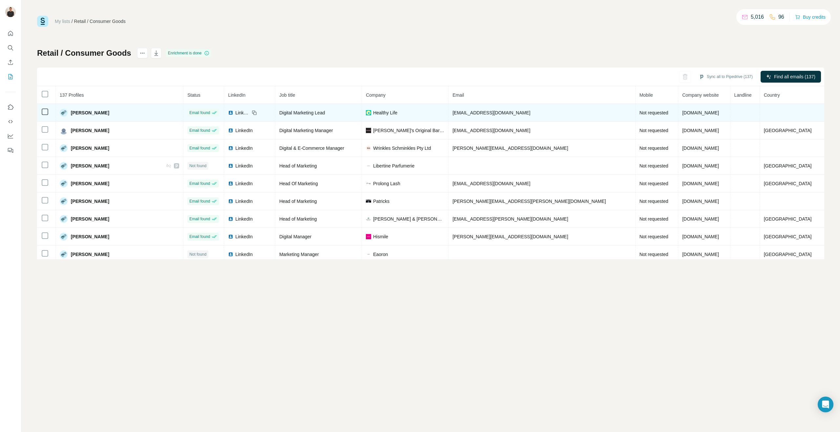
click at [235, 112] on span "LinkedIn" at bounding box center [242, 113] width 14 height 7
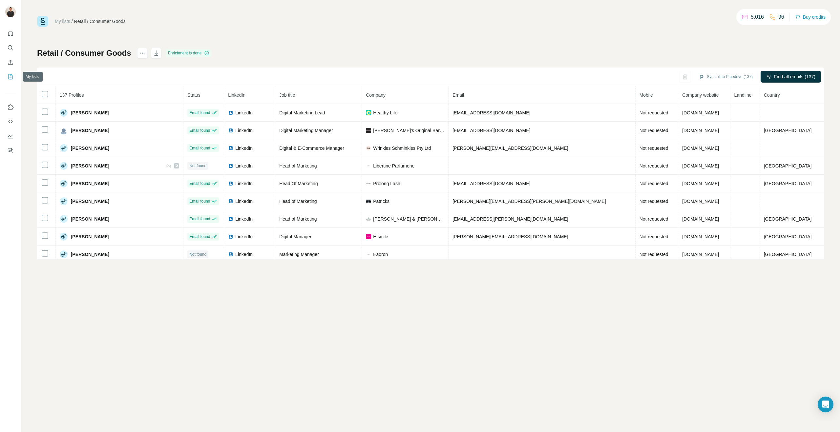
click at [10, 74] on icon "My lists" at bounding box center [10, 76] width 7 height 7
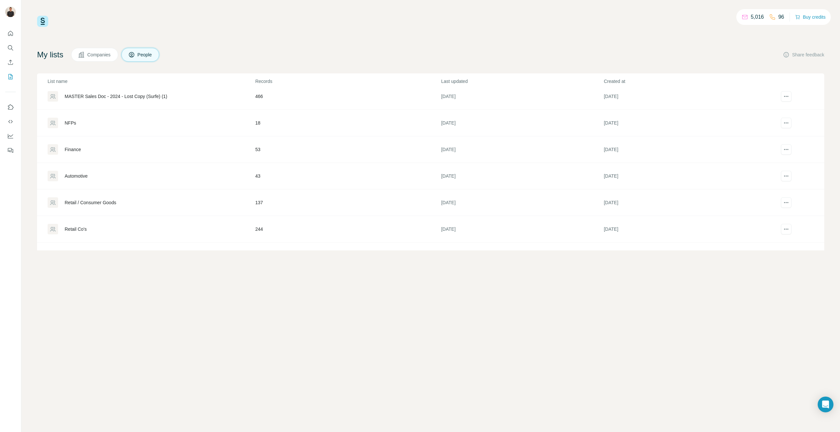
scroll to position [78, 0]
click at [77, 182] on div "Retail Co's" at bounding box center [76, 184] width 22 height 7
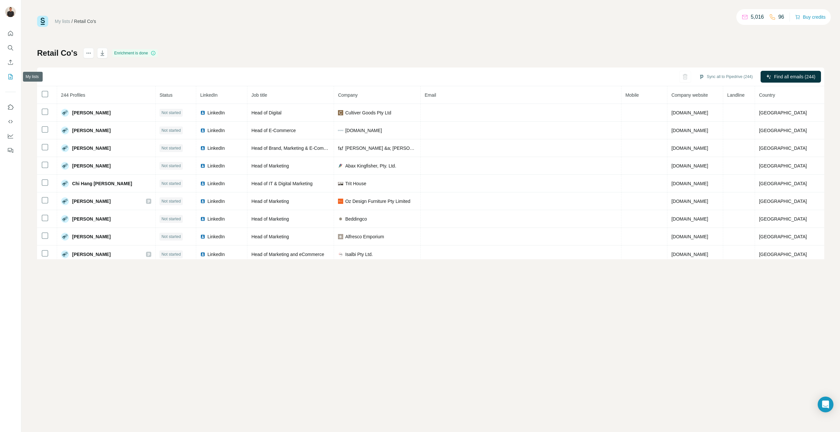
click at [9, 77] on icon "My lists" at bounding box center [11, 76] width 4 height 5
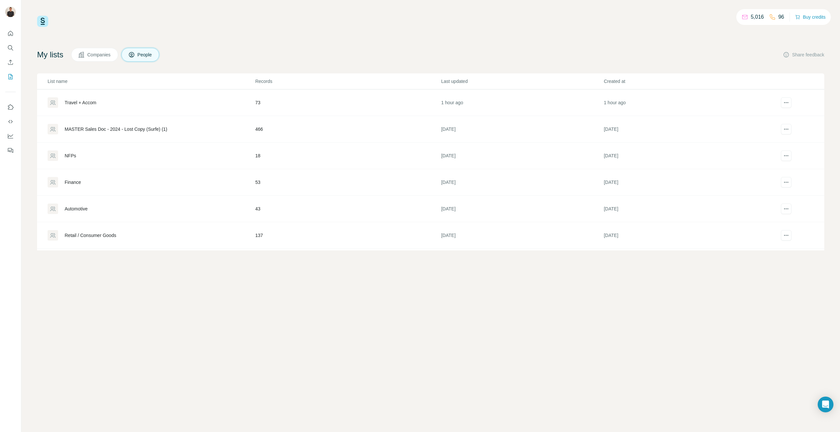
click at [95, 108] on td "Travel + Accom" at bounding box center [146, 103] width 218 height 27
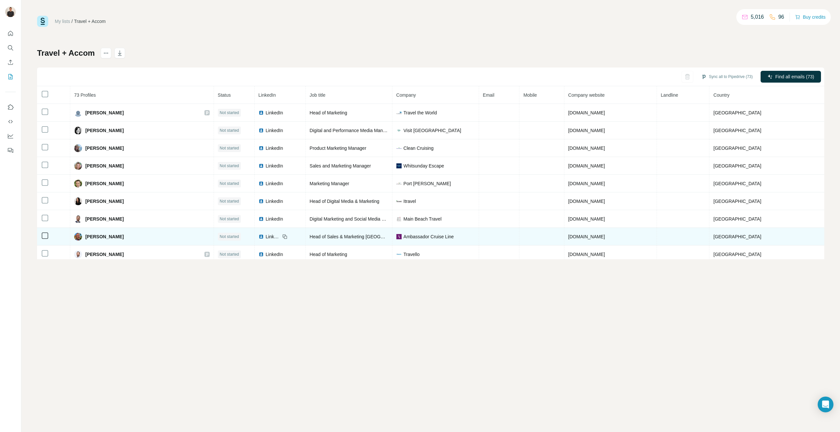
scroll to position [22, 0]
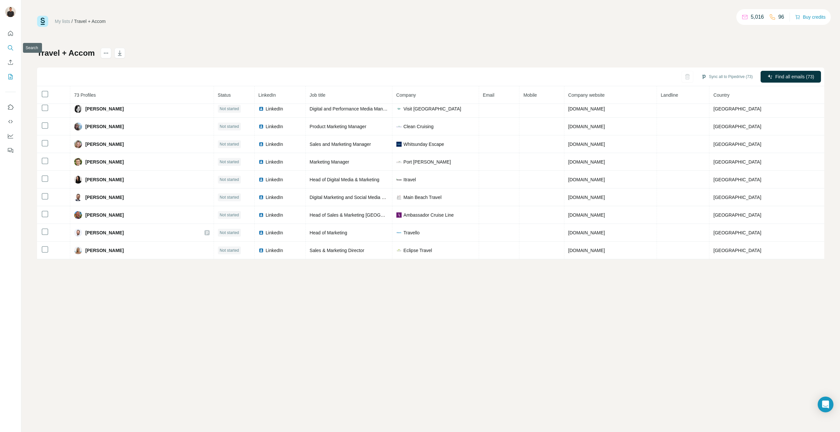
click at [11, 47] on icon "Search" at bounding box center [10, 48] width 7 height 7
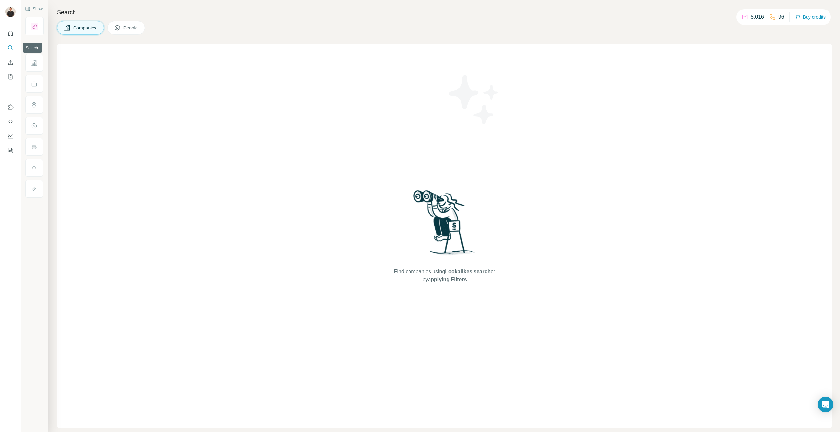
click at [10, 47] on icon "Search" at bounding box center [10, 48] width 7 height 7
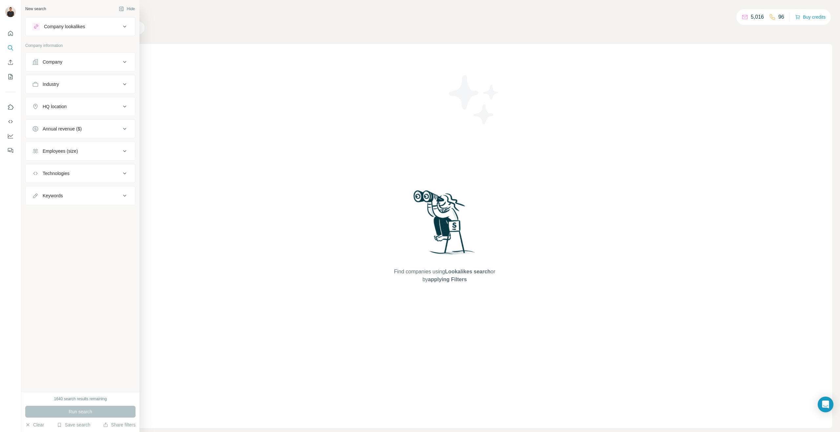
click at [64, 64] on div "Company" at bounding box center [76, 62] width 89 height 7
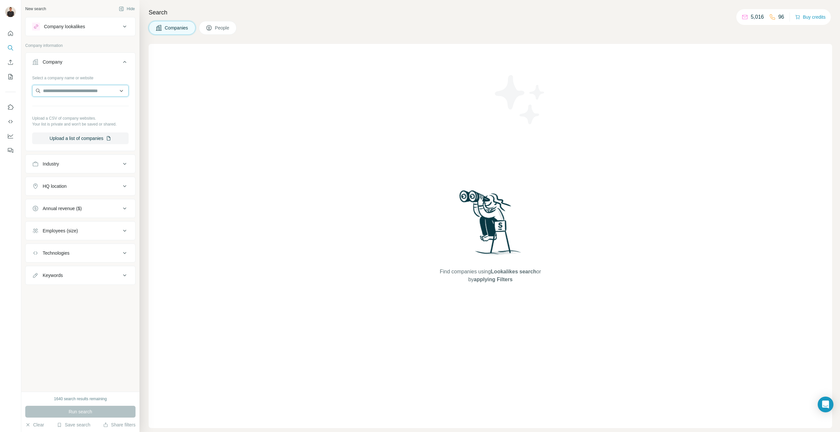
click at [65, 92] on input "text" at bounding box center [80, 91] width 96 height 12
paste input "**********"
click at [52, 90] on input "**********" at bounding box center [80, 91] width 96 height 12
click at [50, 90] on input "**********" at bounding box center [80, 91] width 96 height 12
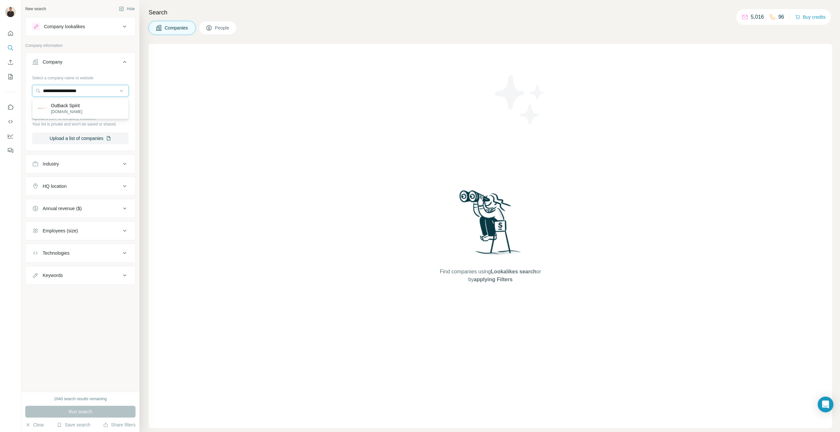
type input "**********"
click at [78, 104] on p "Outback Spirit" at bounding box center [66, 105] width 31 height 7
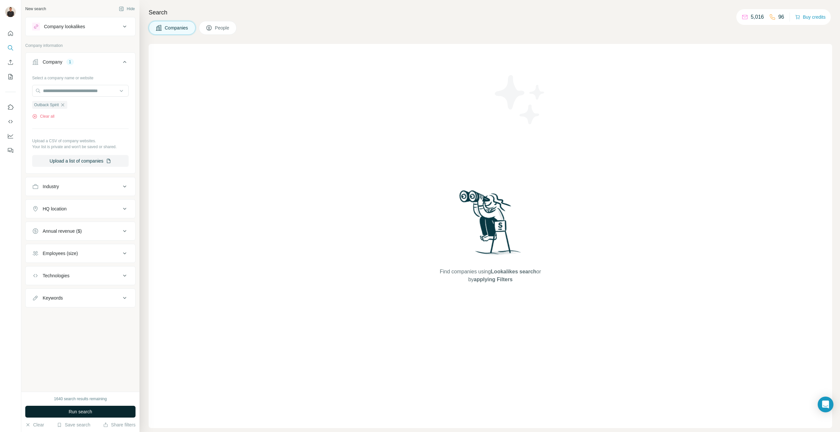
click at [83, 409] on span "Run search" at bounding box center [81, 412] width 24 height 7
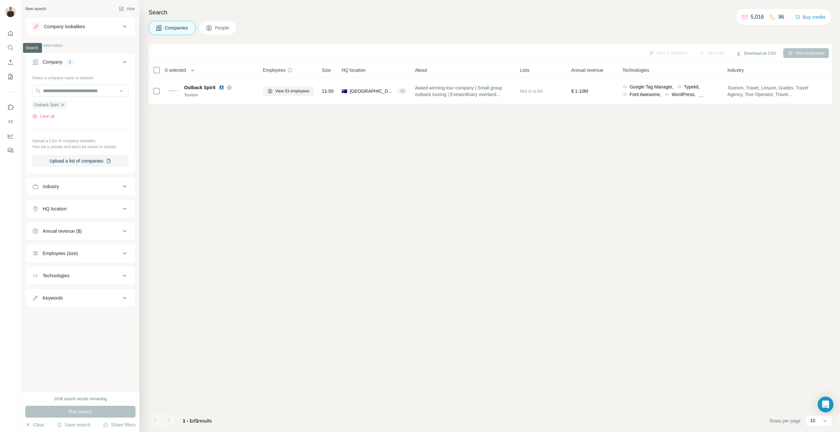
click at [12, 49] on icon "Search" at bounding box center [10, 48] width 7 height 7
click at [64, 104] on icon "button" at bounding box center [62, 104] width 5 height 5
click at [218, 31] on button "People" at bounding box center [218, 28] width 38 height 14
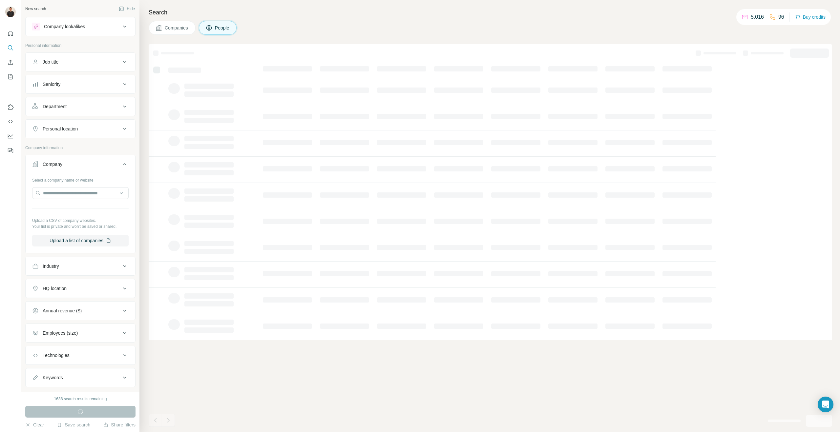
scroll to position [14, 0]
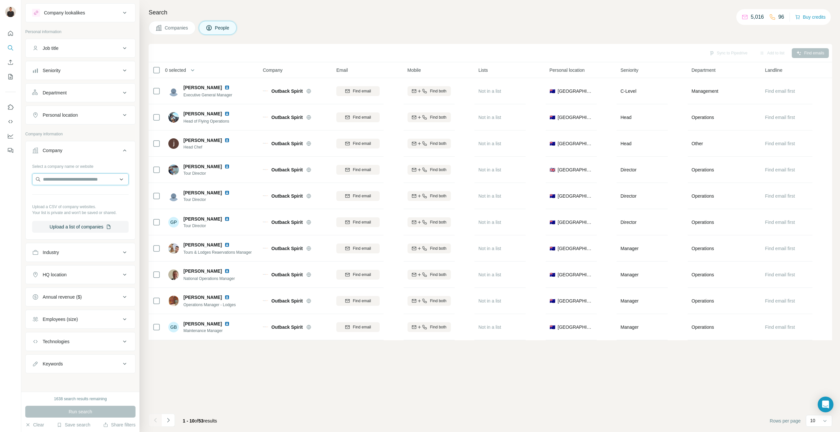
click at [73, 181] on input "text" at bounding box center [80, 179] width 96 height 12
paste input "**********"
drag, startPoint x: 50, startPoint y: 179, endPoint x: 37, endPoint y: 179, distance: 13.1
click at [37, 179] on input "**********" at bounding box center [80, 179] width 96 height 12
type input "**********"
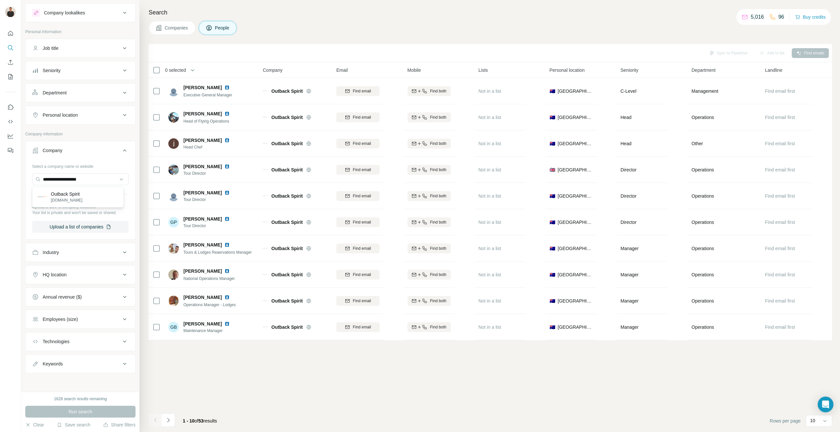
click at [82, 191] on p "Outback Spirit" at bounding box center [66, 194] width 31 height 7
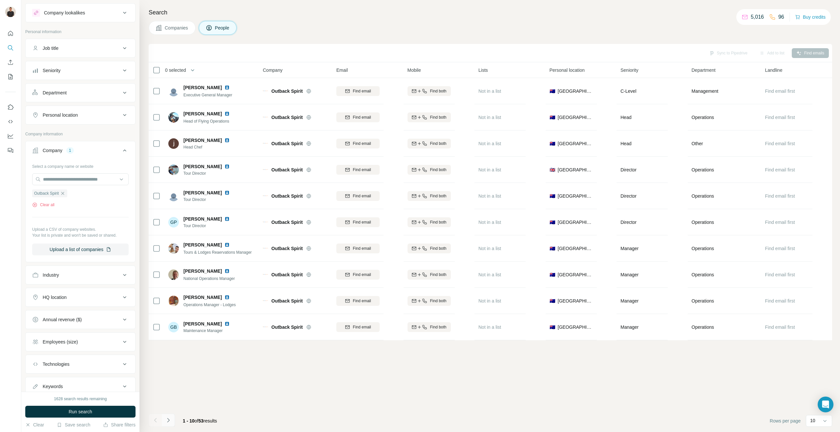
click at [170, 421] on icon "Navigate to next page" at bounding box center [168, 420] width 7 height 7
click at [171, 420] on icon "Navigate to next page" at bounding box center [168, 420] width 7 height 7
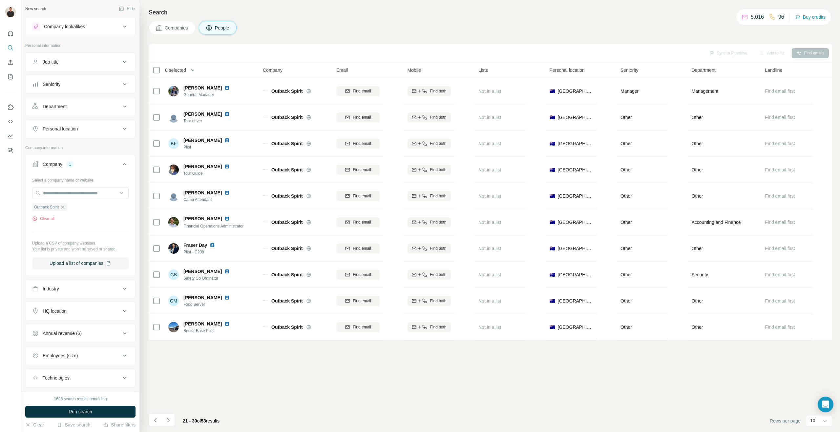
click at [65, 104] on div "Department" at bounding box center [55, 106] width 24 height 7
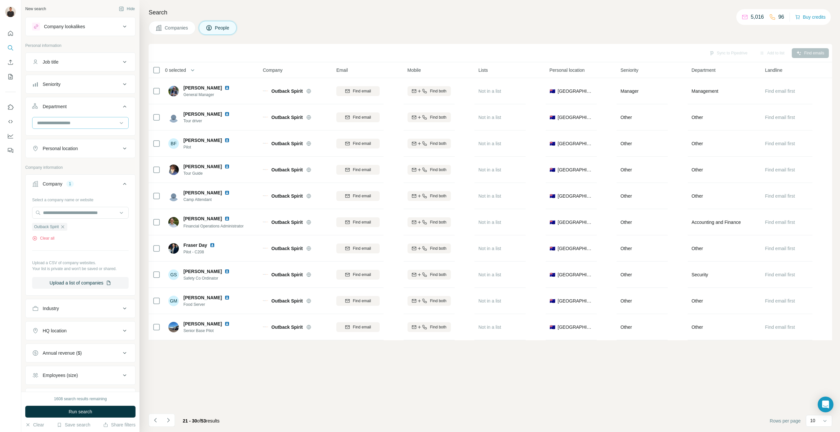
click at [65, 121] on input at bounding box center [76, 122] width 81 height 7
type input "*****"
click at [70, 139] on p "Marketing and Advertising" at bounding box center [64, 137] width 53 height 7
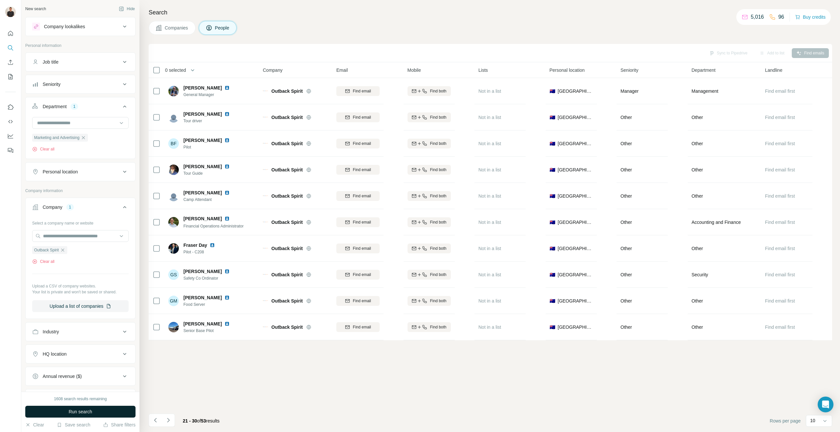
click at [83, 411] on span "Run search" at bounding box center [81, 412] width 24 height 7
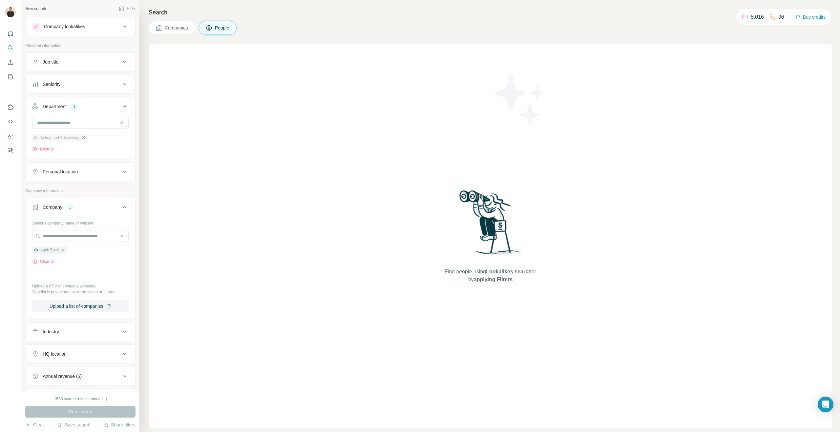
click at [84, 136] on icon "button" at bounding box center [83, 137] width 5 height 5
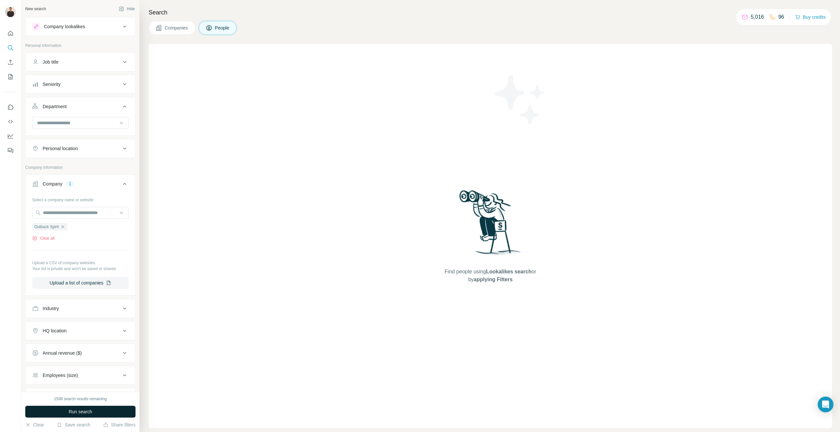
click at [88, 412] on span "Run search" at bounding box center [81, 412] width 24 height 7
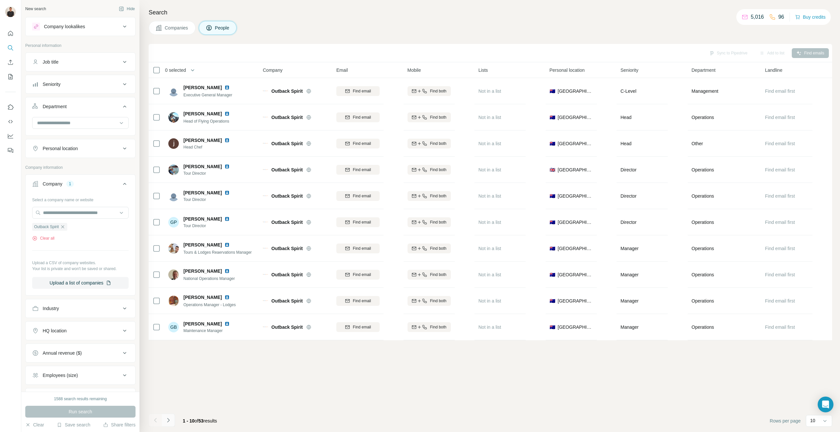
click at [171, 420] on icon "Navigate to next page" at bounding box center [168, 420] width 7 height 7
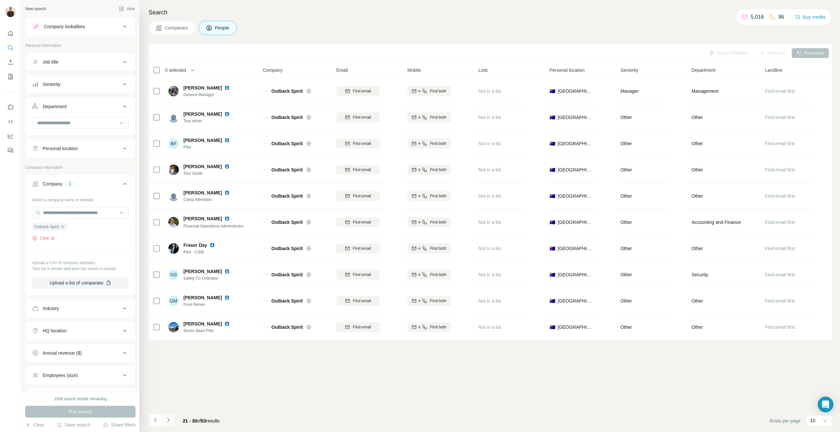
click at [171, 420] on icon "Navigate to next page" at bounding box center [168, 420] width 7 height 7
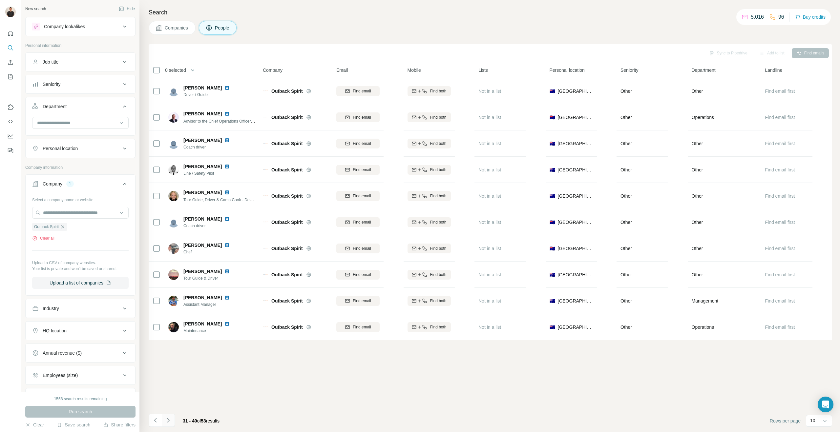
click at [169, 421] on icon "Navigate to next page" at bounding box center [168, 420] width 7 height 7
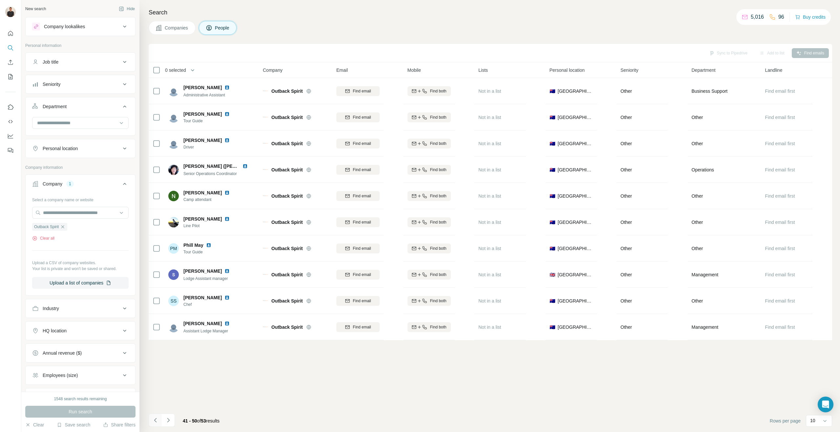
click at [155, 421] on icon "Navigate to previous page" at bounding box center [155, 420] width 2 height 4
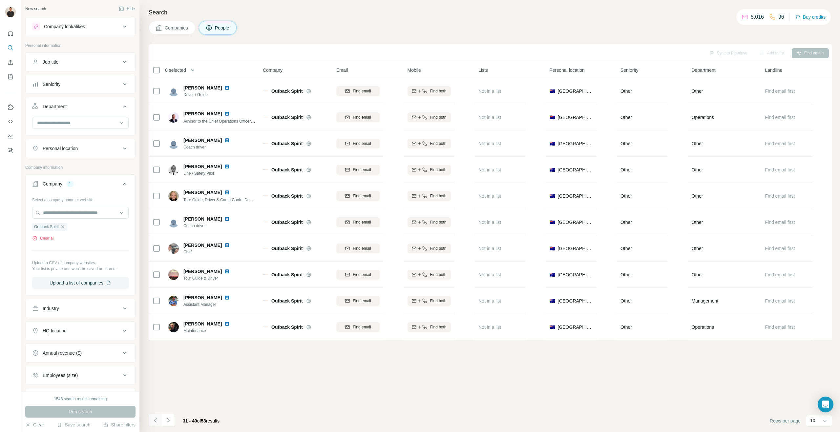
click at [155, 421] on icon "Navigate to previous page" at bounding box center [155, 420] width 2 height 4
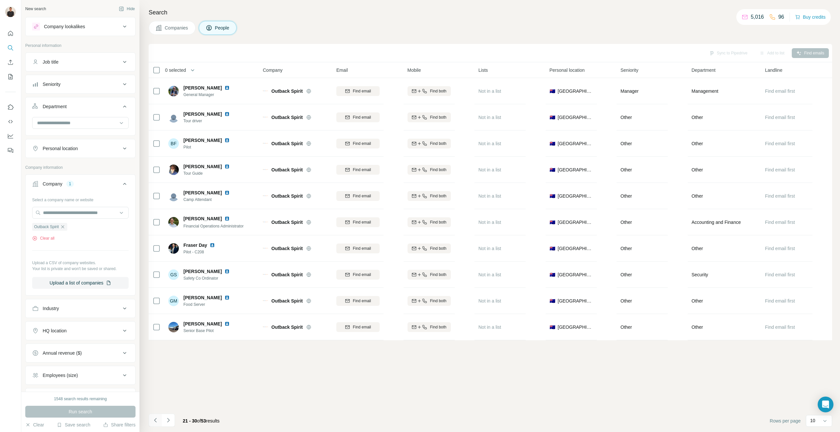
click at [155, 421] on icon "Navigate to previous page" at bounding box center [155, 420] width 2 height 4
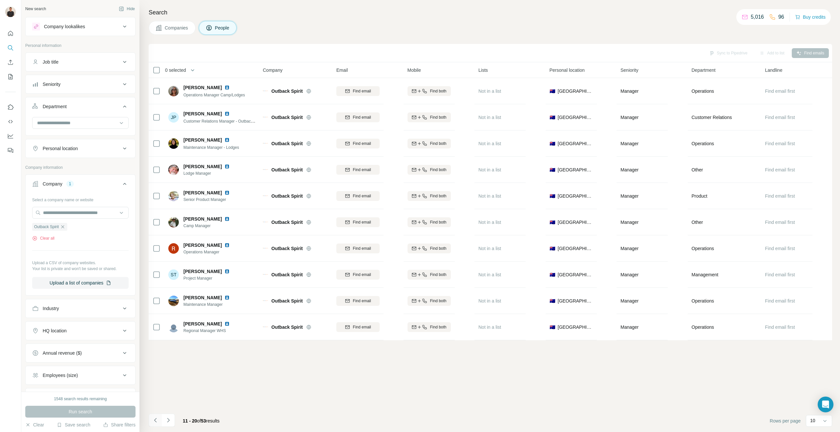
click at [155, 421] on icon "Navigate to previous page" at bounding box center [155, 420] width 2 height 4
click at [155, 421] on div at bounding box center [155, 420] width 13 height 13
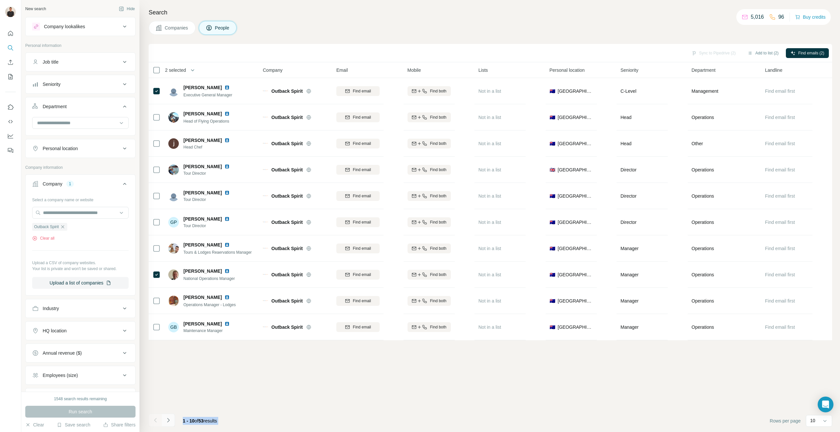
click at [168, 418] on icon "Navigate to next page" at bounding box center [168, 420] width 7 height 7
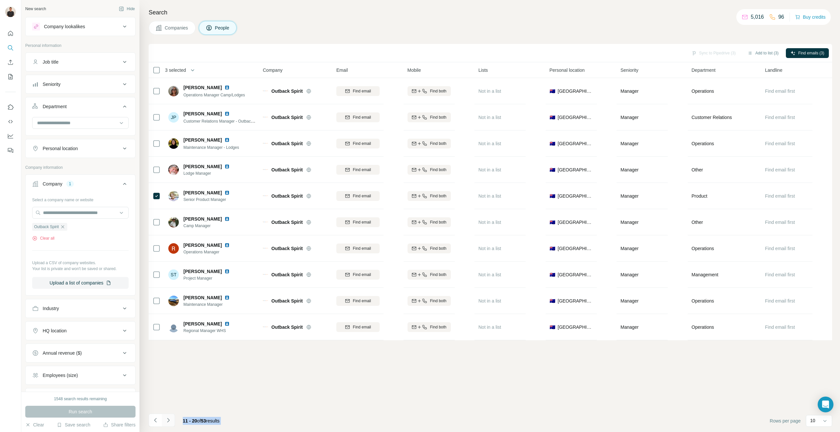
click at [169, 422] on icon "Navigate to next page" at bounding box center [168, 420] width 7 height 7
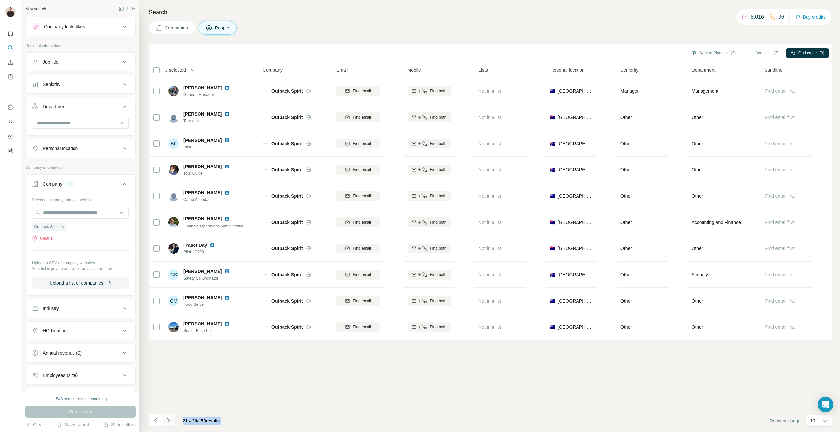
click at [170, 420] on icon "Navigate to next page" at bounding box center [168, 420] width 7 height 7
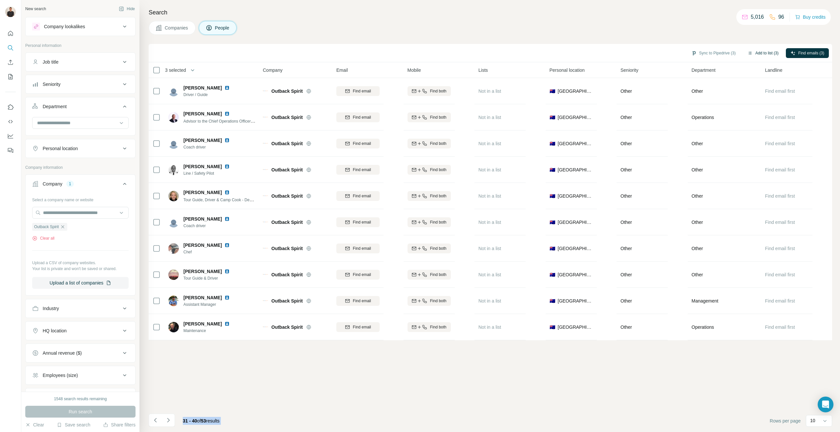
click at [759, 54] on button "Add to list (3)" at bounding box center [763, 53] width 40 height 10
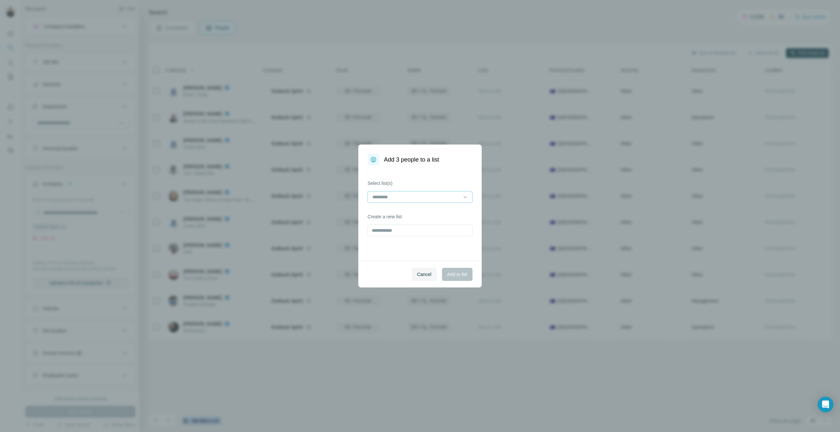
click at [428, 195] on input at bounding box center [416, 197] width 89 height 7
click at [402, 209] on p "Travel + Accom" at bounding box center [388, 212] width 31 height 7
click at [463, 274] on span "Add to list" at bounding box center [457, 274] width 20 height 7
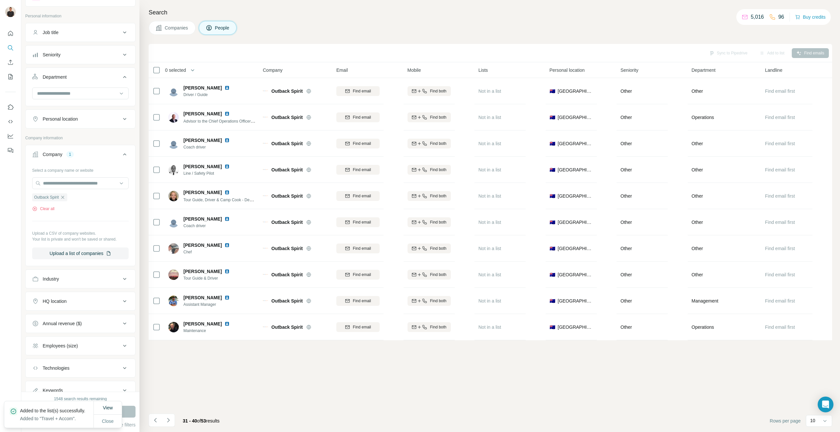
scroll to position [15, 0]
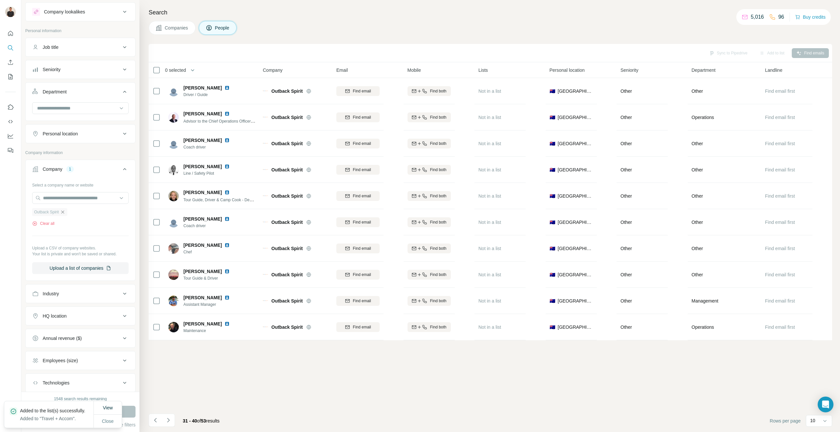
click at [65, 210] on icon "button" at bounding box center [62, 212] width 5 height 5
click at [67, 199] on input "text" at bounding box center [80, 198] width 96 height 12
paste input "**********"
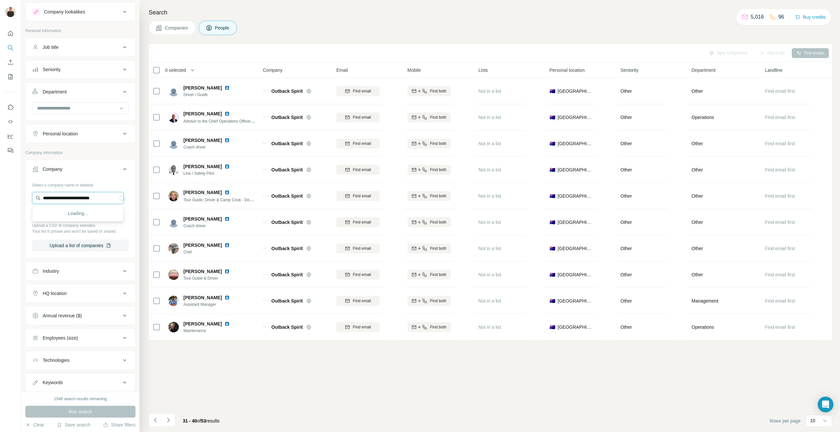
drag, startPoint x: 48, startPoint y: 197, endPoint x: 36, endPoint y: 197, distance: 12.1
click at [36, 197] on input "**********" at bounding box center [78, 198] width 92 height 12
type input "**********"
click at [81, 213] on p "Tasmanian Walking Company" at bounding box center [81, 213] width 61 height 7
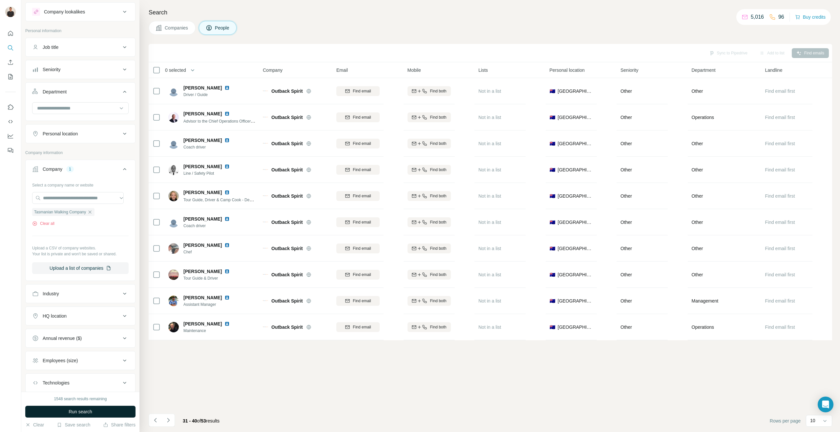
click at [80, 411] on span "Run search" at bounding box center [81, 412] width 24 height 7
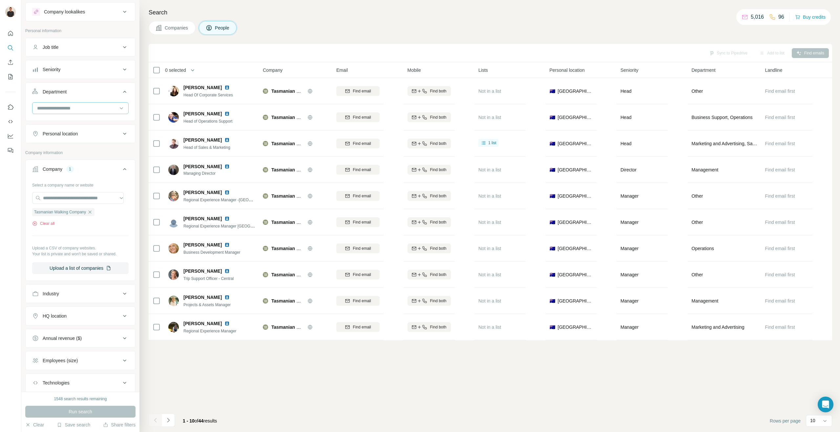
click at [87, 110] on input at bounding box center [76, 108] width 81 height 7
type input "********"
click at [90, 120] on p "Marketing and Advertising" at bounding box center [64, 123] width 53 height 7
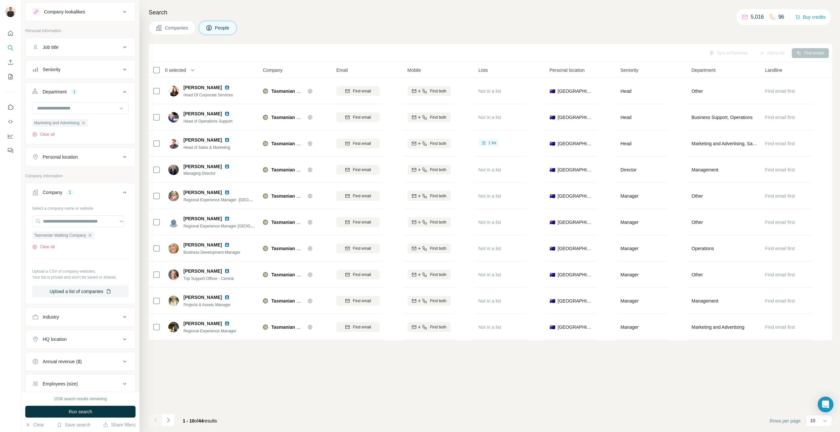
click at [57, 411] on button "Run search" at bounding box center [80, 412] width 110 height 12
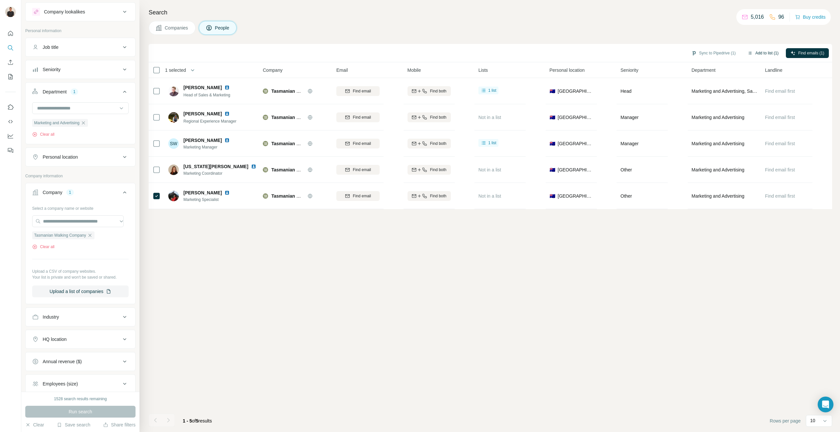
click at [767, 52] on button "Add to list (1)" at bounding box center [763, 53] width 40 height 10
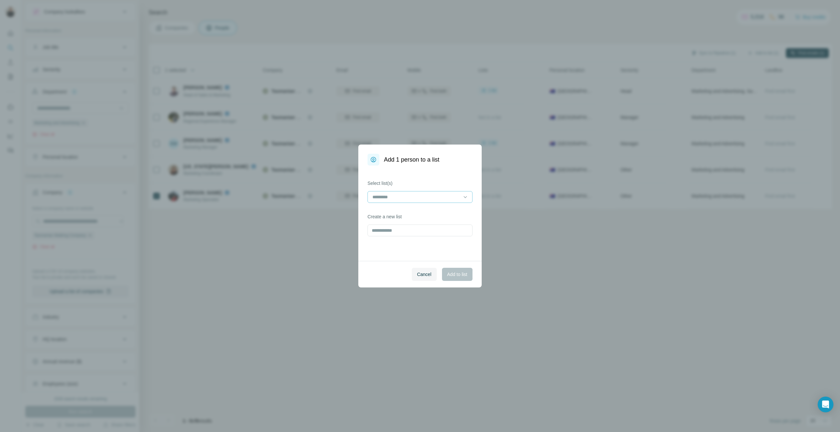
click at [391, 197] on input at bounding box center [416, 197] width 89 height 7
click at [390, 212] on p "Travel + Accom" at bounding box center [388, 212] width 31 height 7
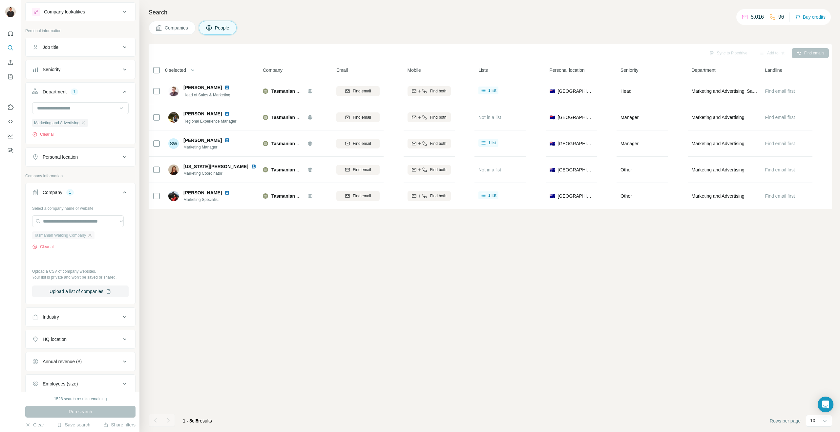
click at [92, 234] on icon "button" at bounding box center [90, 235] width 3 height 3
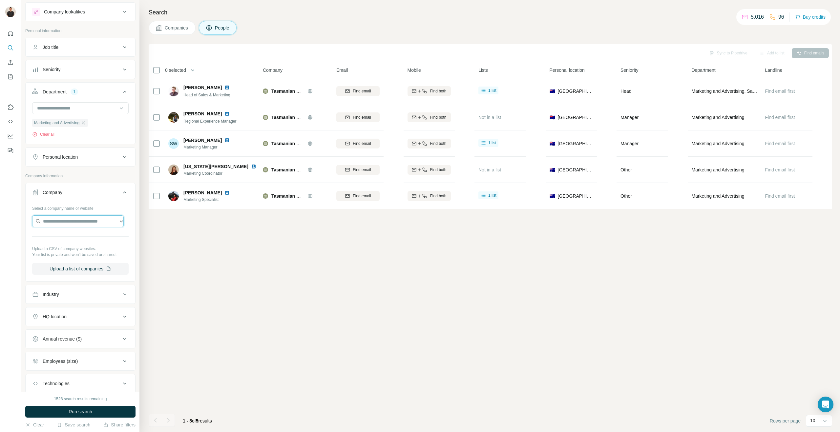
click at [66, 219] on input "text" at bounding box center [78, 221] width 92 height 12
paste input "**********"
drag, startPoint x: 51, startPoint y: 220, endPoint x: 39, endPoint y: 220, distance: 12.5
click at [39, 220] on input "**********" at bounding box center [78, 221] width 92 height 12
click at [86, 225] on input "**********" at bounding box center [78, 221] width 92 height 12
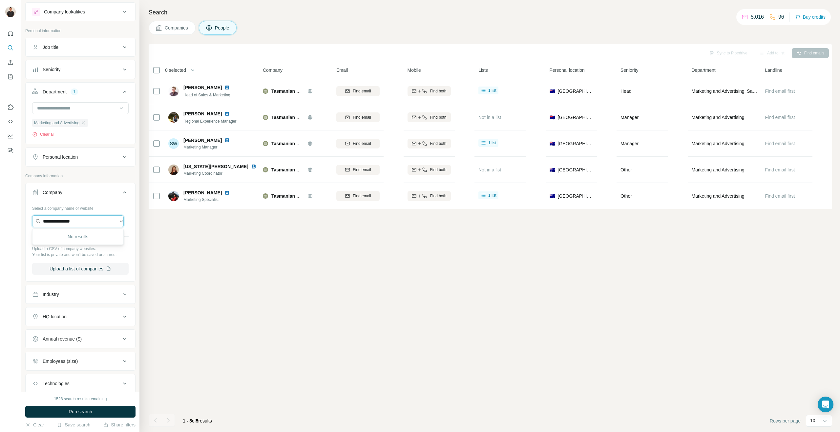
type input "**********"
drag, startPoint x: 85, startPoint y: 222, endPoint x: 31, endPoint y: 217, distance: 55.0
click at [31, 217] on div "**********" at bounding box center [81, 241] width 110 height 77
type input "**********"
click at [76, 255] on p "Crystalbrook Collection" at bounding box center [74, 254] width 47 height 7
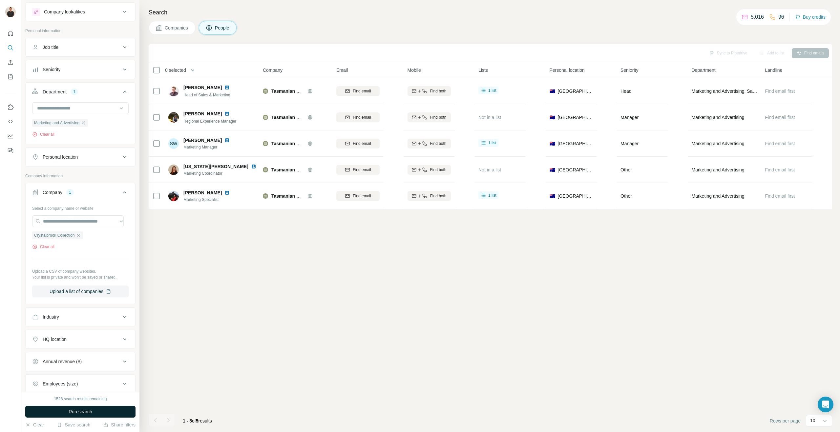
click at [81, 413] on span "Run search" at bounding box center [81, 412] width 24 height 7
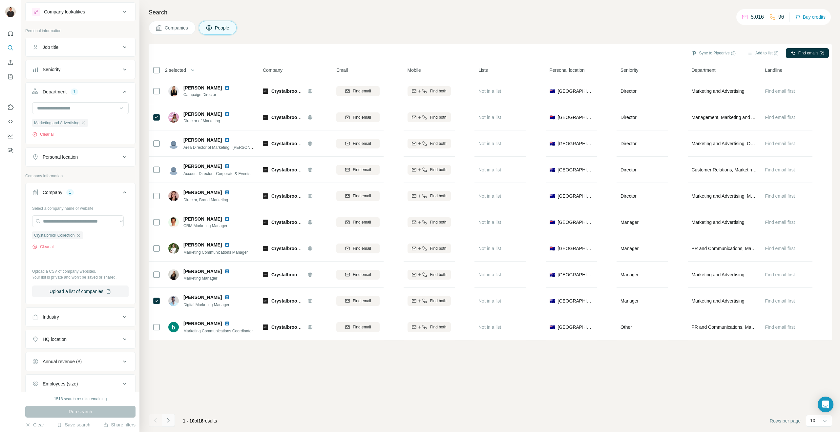
click at [172, 416] on button "Navigate to next page" at bounding box center [168, 420] width 13 height 13
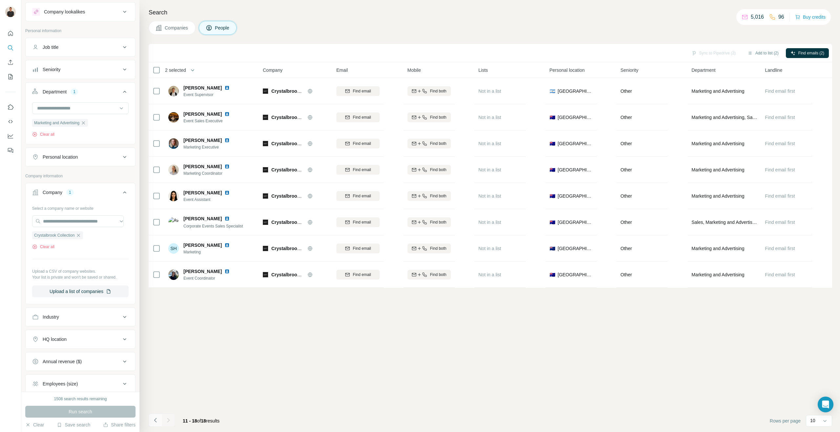
click at [157, 421] on icon "Navigate to previous page" at bounding box center [155, 420] width 7 height 7
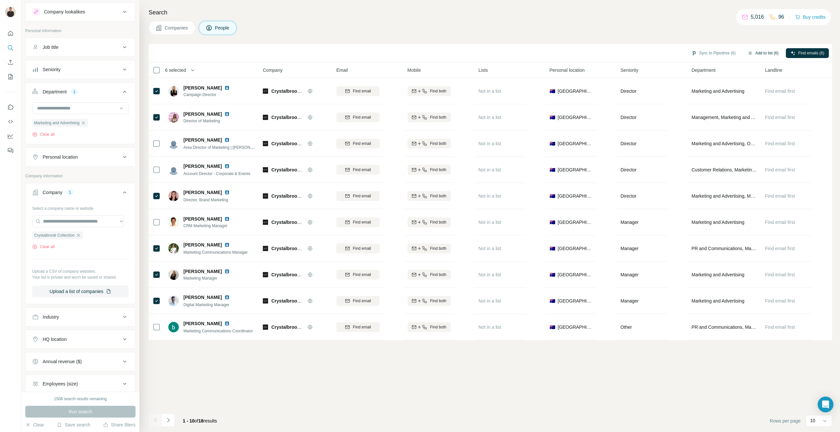
click at [761, 53] on button "Add to list (6)" at bounding box center [763, 53] width 40 height 10
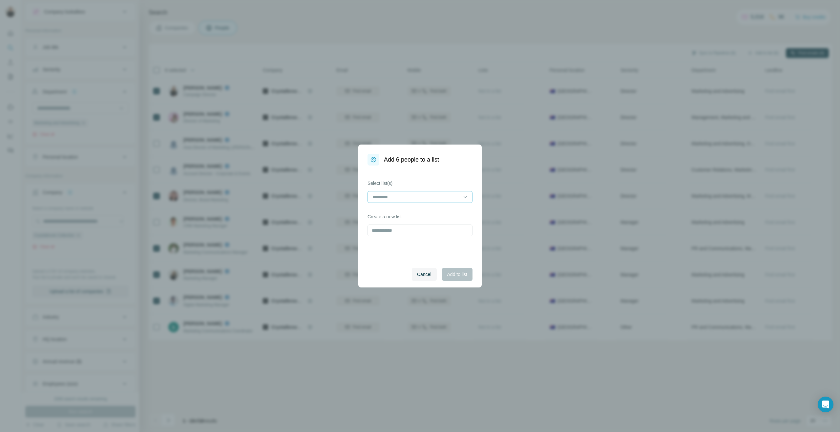
click at [410, 195] on input at bounding box center [416, 197] width 89 height 7
click at [402, 208] on div "Travel + Accom" at bounding box center [420, 212] width 102 height 12
click at [455, 273] on span "Add to list" at bounding box center [457, 274] width 20 height 7
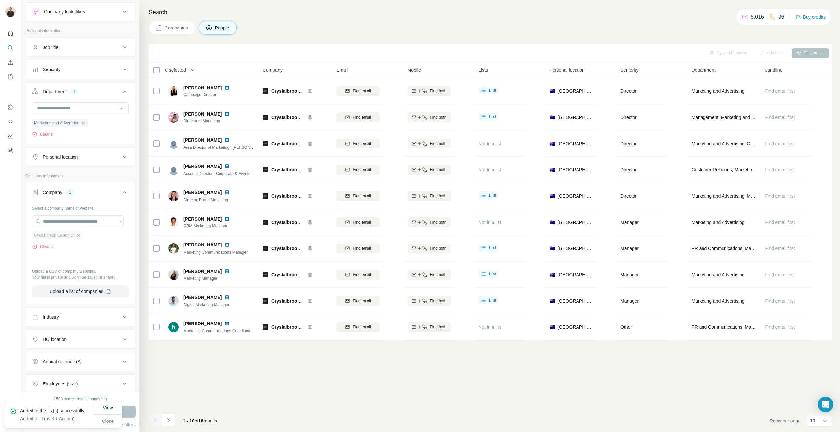
click at [81, 236] on icon "button" at bounding box center [78, 235] width 5 height 5
click at [60, 223] on input "text" at bounding box center [78, 221] width 92 height 12
paste input "**********"
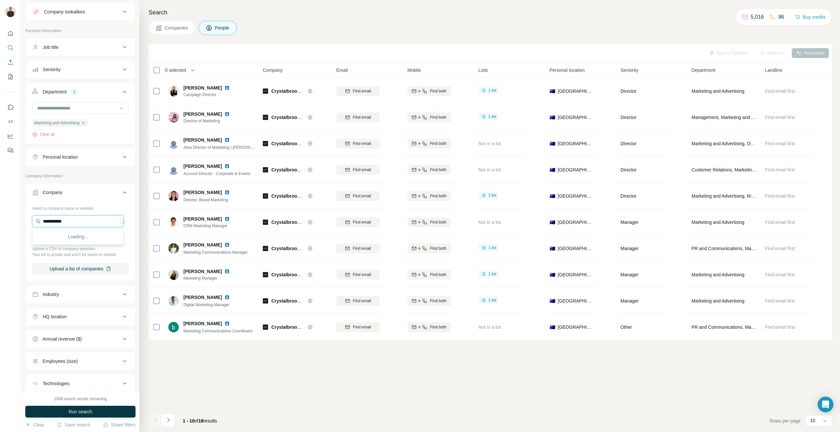
click at [42, 221] on input "**********" at bounding box center [78, 221] width 92 height 12
type input "**********"
click at [73, 239] on p "Ovolo Hotels" at bounding box center [66, 236] width 31 height 7
click at [84, 413] on span "Run search" at bounding box center [81, 412] width 24 height 7
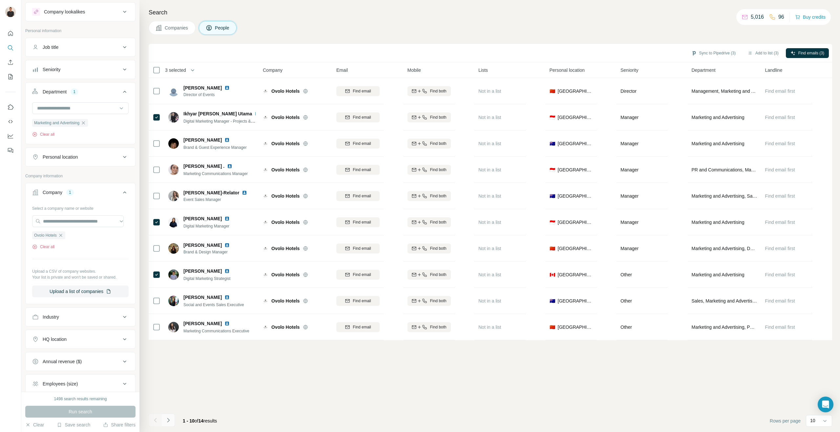
click at [171, 423] on button "Navigate to next page" at bounding box center [168, 420] width 13 height 13
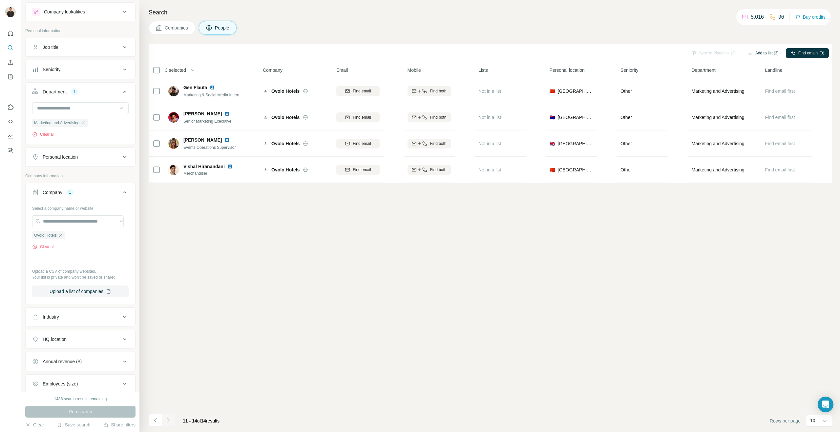
click at [768, 52] on button "Add to list (3)" at bounding box center [763, 53] width 40 height 10
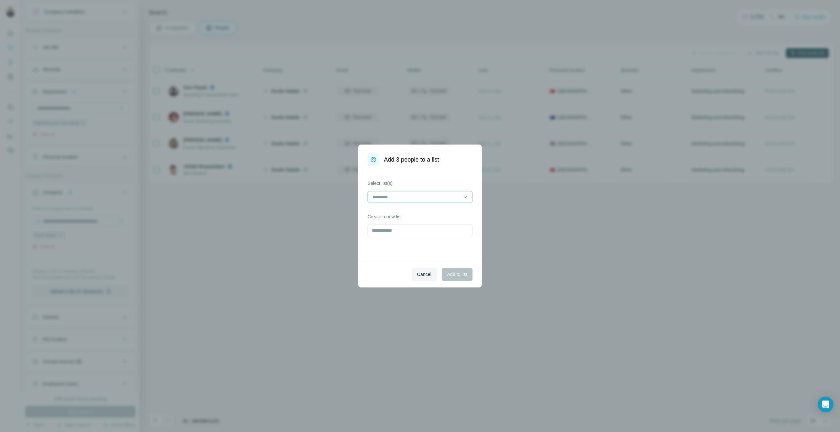
click at [399, 199] on input at bounding box center [416, 197] width 89 height 7
click at [391, 211] on p "Travel + Accom" at bounding box center [388, 212] width 31 height 7
click at [452, 275] on span "Add to list" at bounding box center [457, 274] width 20 height 7
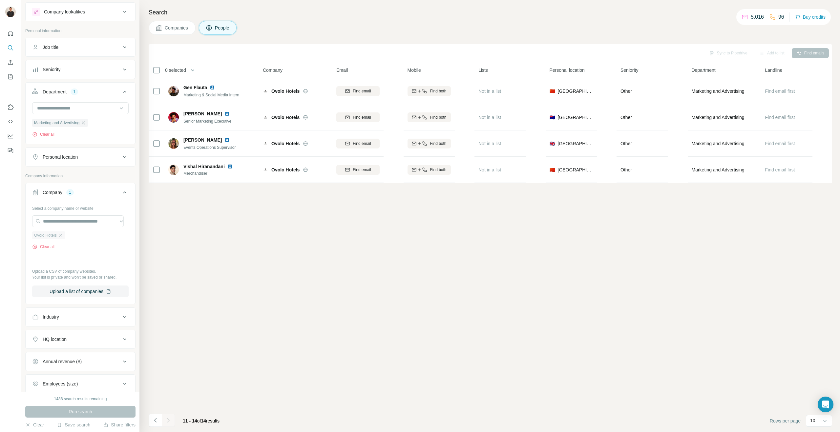
click at [58, 236] on div "Ovolo Hotels" at bounding box center [48, 236] width 33 height 8
click at [57, 223] on input "text" at bounding box center [78, 221] width 92 height 12
paste input "**********"
drag, startPoint x: 51, startPoint y: 221, endPoint x: 33, endPoint y: 220, distance: 18.4
click at [33, 220] on input "**********" at bounding box center [78, 221] width 92 height 12
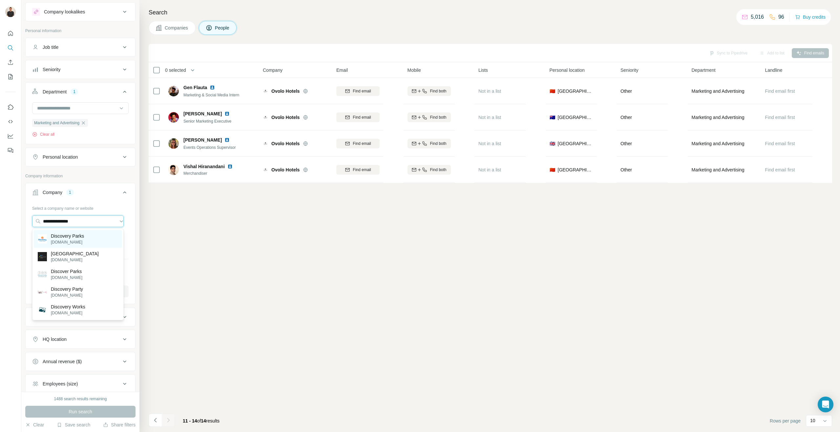
type input "**********"
click at [66, 241] on p "discoveryholidayparks.com.au" at bounding box center [67, 242] width 33 height 6
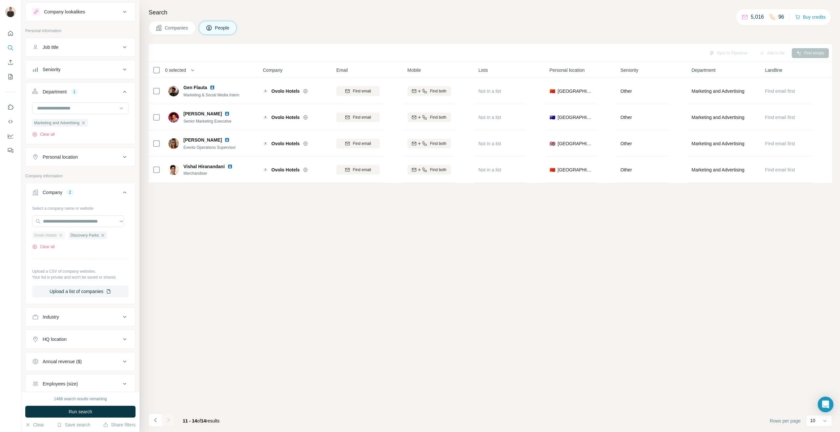
click at [59, 237] on div "Ovolo Hotels" at bounding box center [48, 236] width 33 height 8
click at [61, 236] on icon "button" at bounding box center [60, 235] width 5 height 5
click at [68, 246] on div "Clear all" at bounding box center [80, 247] width 96 height 6
click at [75, 409] on span "Run search" at bounding box center [81, 412] width 24 height 7
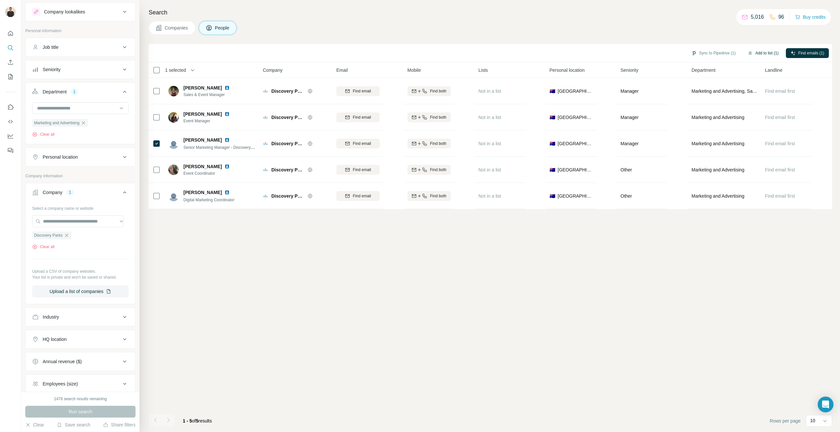
click at [765, 53] on button "Add to list (1)" at bounding box center [763, 53] width 40 height 10
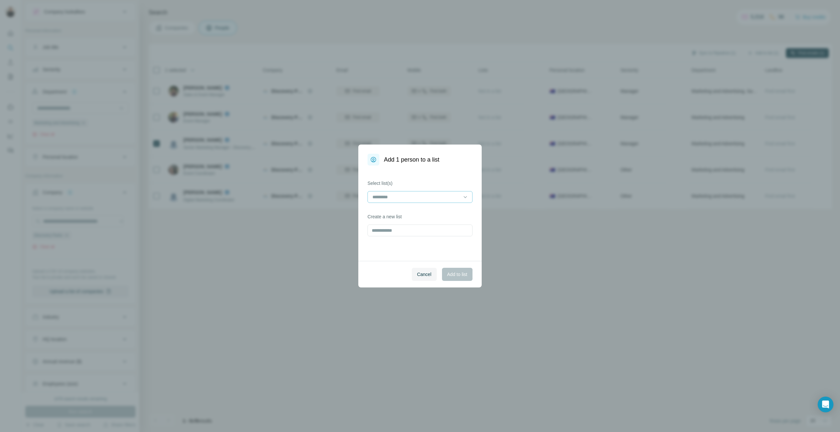
click at [416, 199] on input at bounding box center [416, 197] width 89 height 7
click at [391, 214] on p "Travel + Accom" at bounding box center [388, 212] width 31 height 7
click at [452, 270] on button "Add to list" at bounding box center [457, 274] width 31 height 13
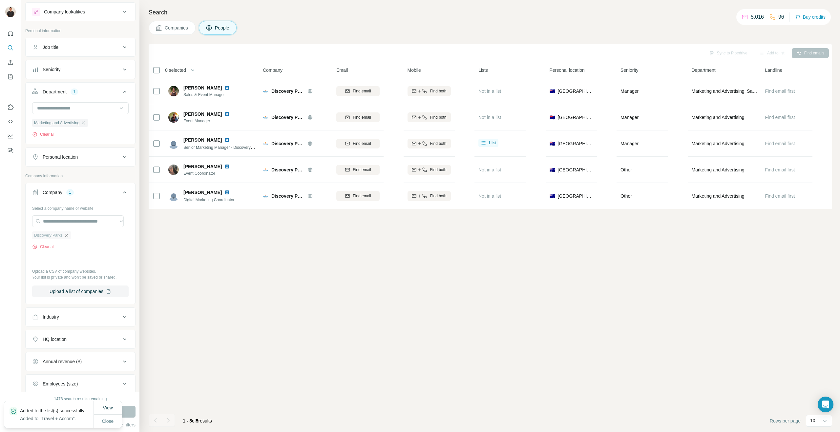
click at [66, 236] on icon "button" at bounding box center [66, 235] width 5 height 5
click at [66, 222] on input "text" at bounding box center [78, 221] width 92 height 12
paste input "**********"
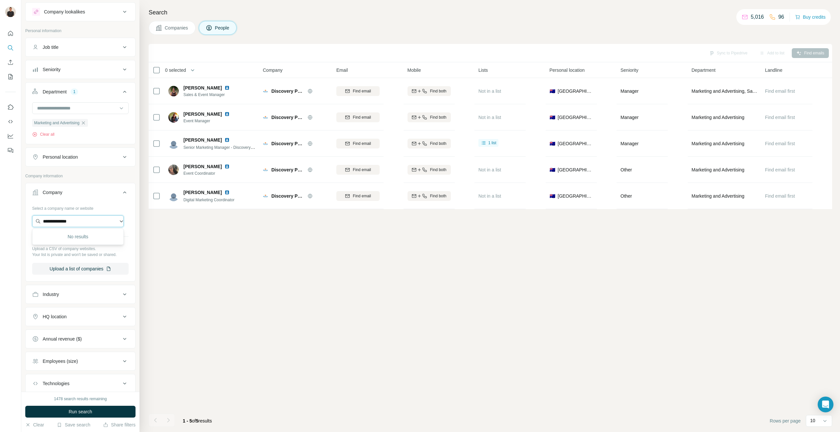
click at [49, 219] on input "**********" at bounding box center [78, 221] width 92 height 12
type input "**********"
drag, startPoint x: 70, startPoint y: 220, endPoint x: 30, endPoint y: 220, distance: 40.3
click at [30, 220] on div "**********" at bounding box center [81, 241] width 110 height 77
type input "**********"
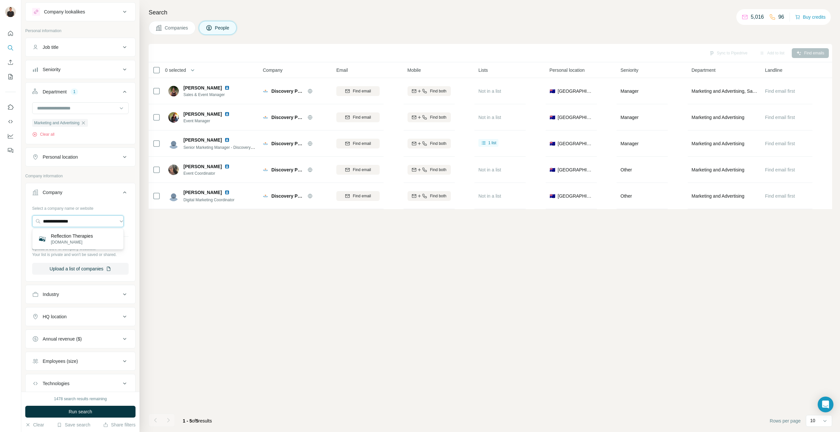
drag, startPoint x: 91, startPoint y: 218, endPoint x: 29, endPoint y: 218, distance: 61.7
click at [29, 218] on div "**********" at bounding box center [81, 241] width 110 height 77
drag, startPoint x: 87, startPoint y: 220, endPoint x: 9, endPoint y: 220, distance: 78.7
click at [9, 220] on div "**********" at bounding box center [420, 216] width 840 height 432
paste input "**********"
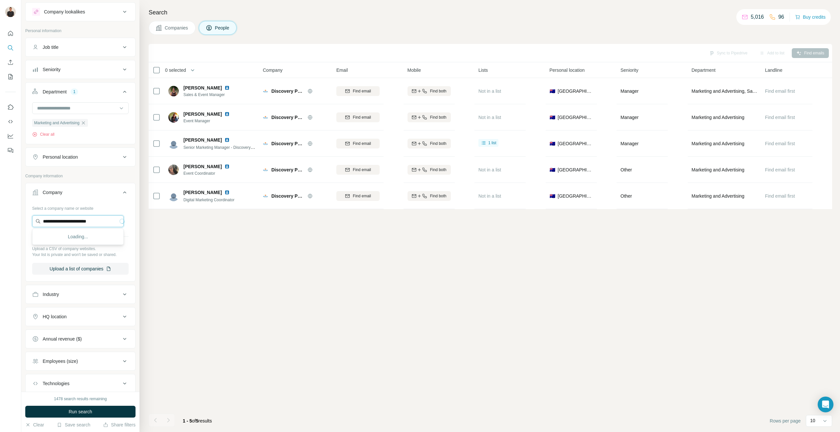
drag, startPoint x: 49, startPoint y: 220, endPoint x: 34, endPoint y: 220, distance: 15.1
click at [34, 220] on input "**********" at bounding box center [78, 221] width 92 height 12
type input "**********"
drag, startPoint x: 97, startPoint y: 219, endPoint x: 37, endPoint y: 219, distance: 60.0
click at [37, 219] on input "**********" at bounding box center [78, 221] width 92 height 12
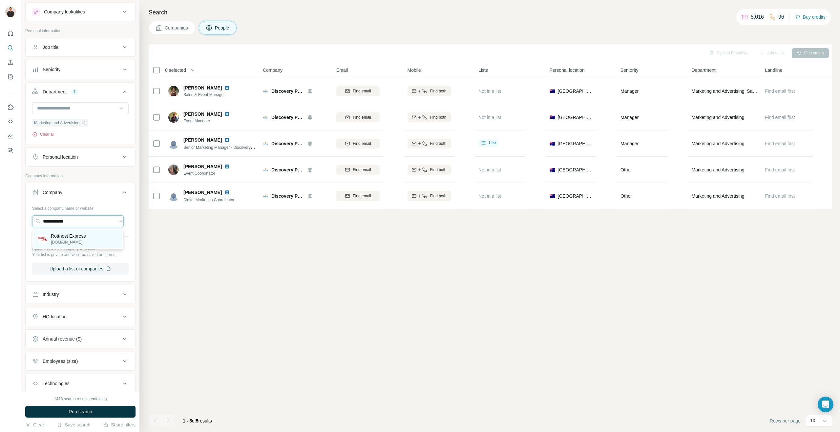
type input "**********"
click at [86, 243] on p "rottnestexpress.com.au" at bounding box center [68, 242] width 35 height 6
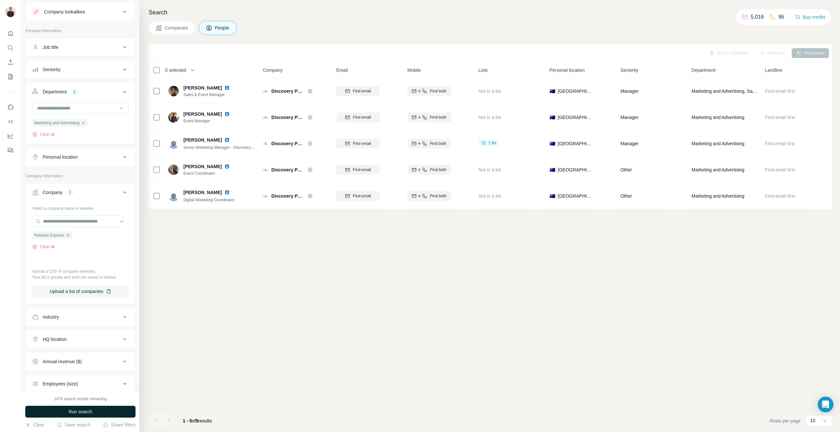
click at [61, 410] on button "Run search" at bounding box center [80, 412] width 110 height 12
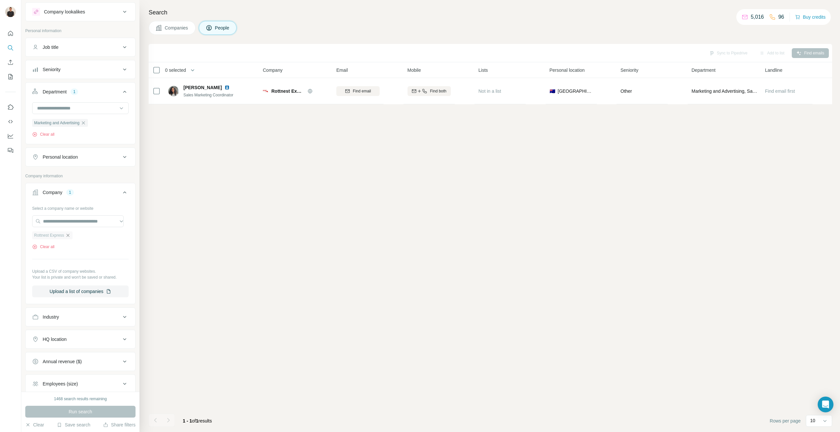
click at [70, 235] on icon "button" at bounding box center [68, 235] width 3 height 3
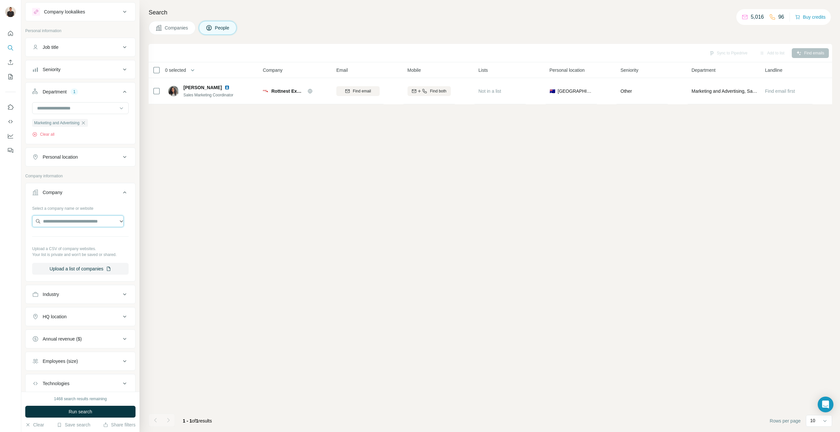
click at [69, 222] on input "text" at bounding box center [78, 221] width 92 height 12
paste input "**********"
drag, startPoint x: 46, startPoint y: 221, endPoint x: 25, endPoint y: 222, distance: 21.3
click at [25, 222] on div "**********" at bounding box center [80, 196] width 118 height 392
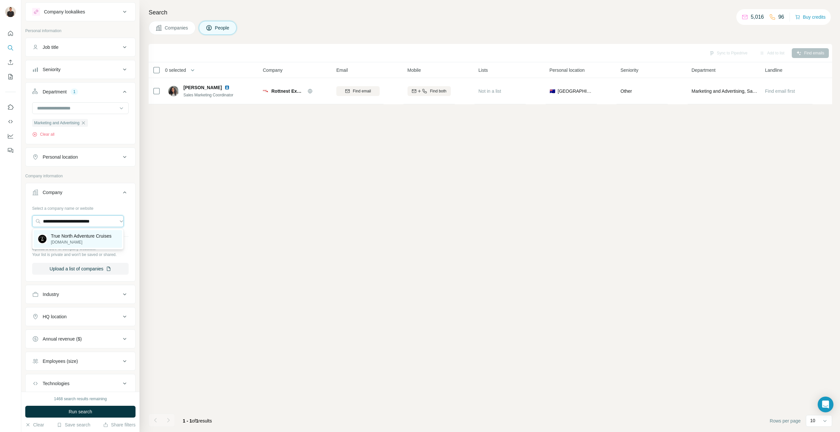
type input "**********"
click at [87, 242] on p "truenorth.com.au" at bounding box center [81, 242] width 61 height 6
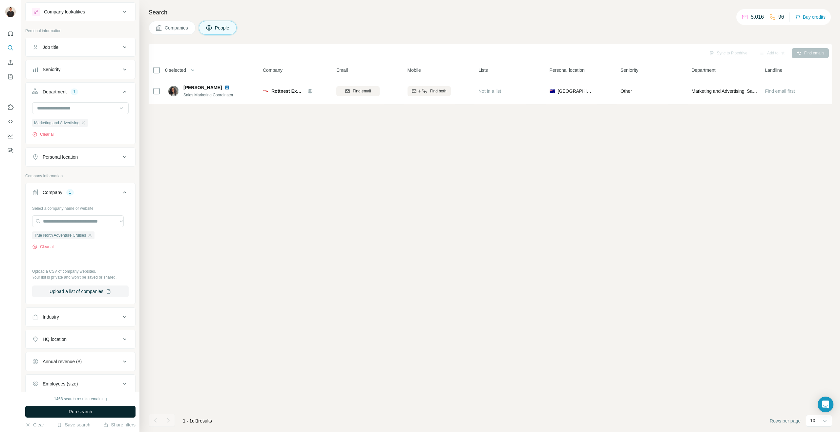
click at [98, 411] on button "Run search" at bounding box center [80, 412] width 110 height 12
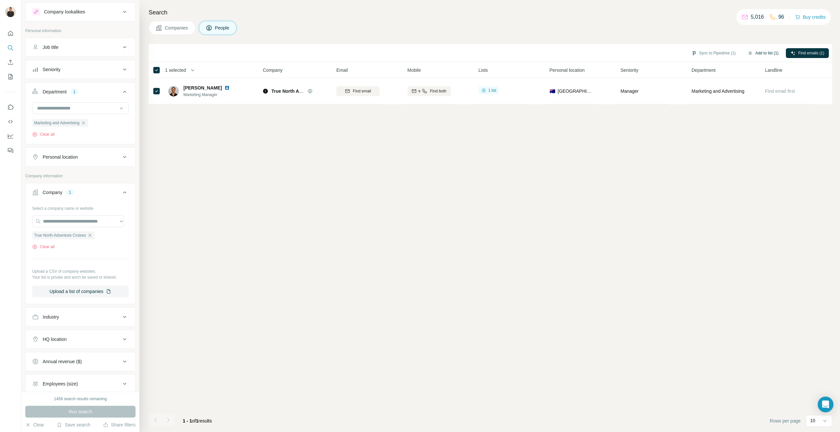
click at [756, 53] on button "Add to list (1)" at bounding box center [763, 53] width 40 height 10
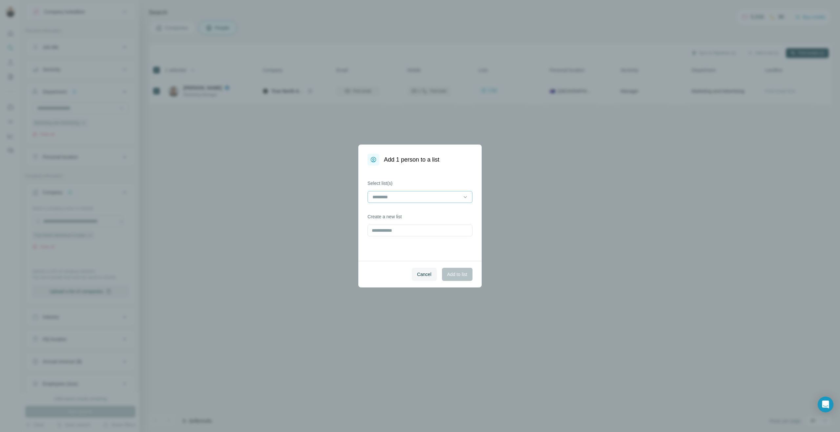
click at [401, 196] on input at bounding box center [416, 197] width 89 height 7
click at [395, 210] on p "Travel + Accom" at bounding box center [388, 212] width 31 height 7
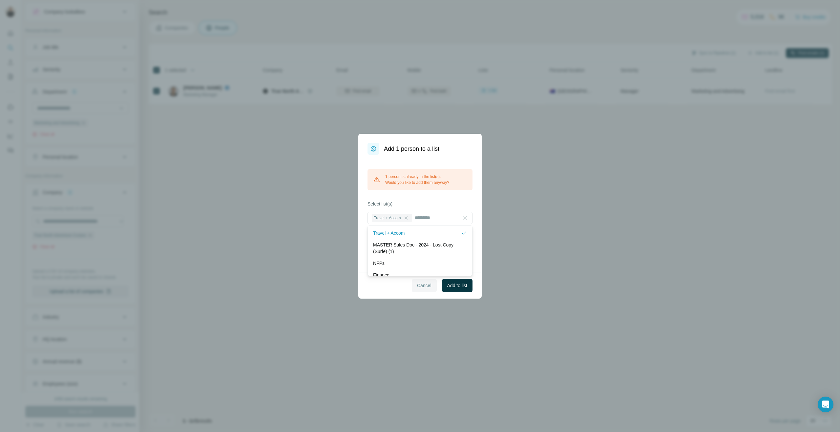
click at [422, 285] on span "Cancel" at bounding box center [424, 285] width 14 height 7
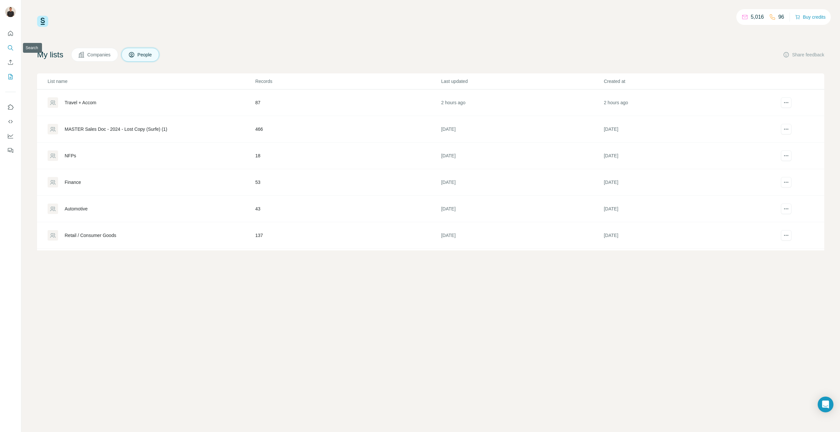
click at [11, 47] on icon "Search" at bounding box center [10, 48] width 7 height 7
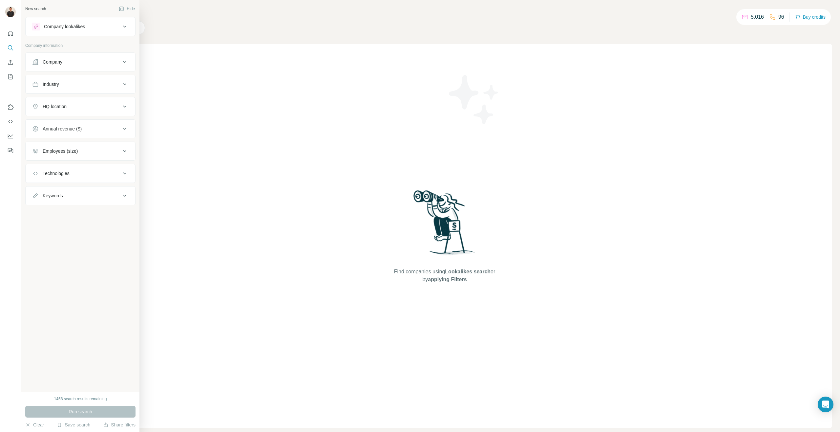
click at [65, 64] on div "Company" at bounding box center [76, 62] width 89 height 7
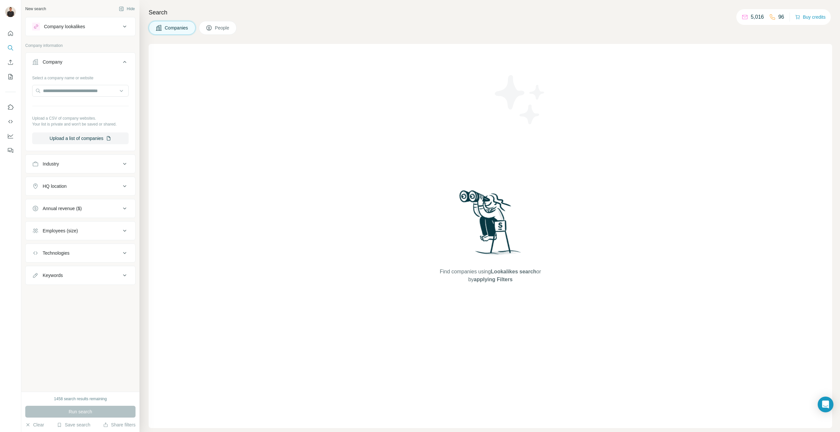
click at [64, 164] on div "Industry" at bounding box center [76, 164] width 89 height 7
click at [63, 177] on input at bounding box center [76, 180] width 81 height 7
type input "****"
click at [66, 208] on div "Health Care" at bounding box center [80, 207] width 85 height 7
click at [61, 182] on input at bounding box center [76, 180] width 81 height 7
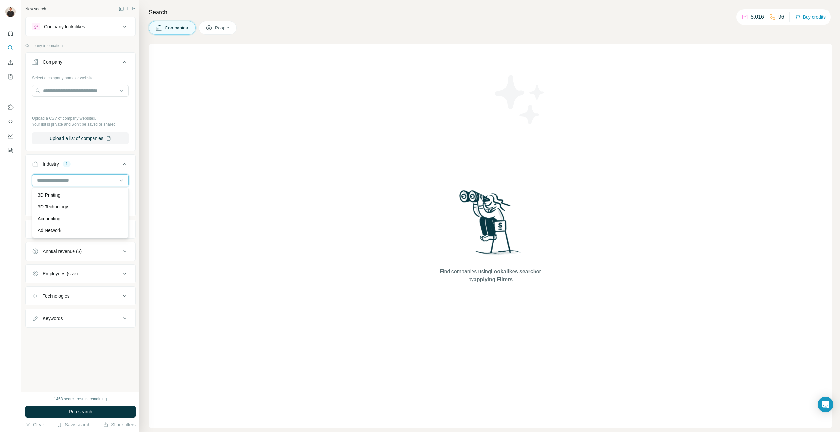
click at [61, 182] on input at bounding box center [76, 180] width 81 height 7
type input "******"
click at [63, 229] on p "Personal Health" at bounding box center [54, 230] width 33 height 7
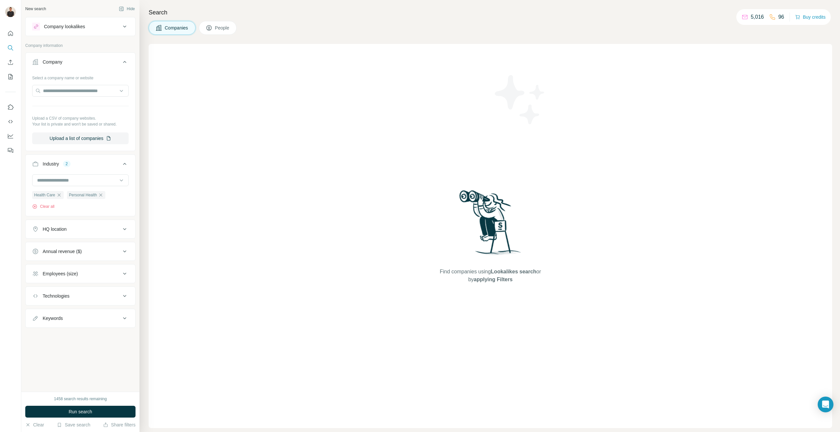
click at [63, 232] on div "HQ location" at bounding box center [55, 229] width 24 height 7
click at [61, 246] on input "text" at bounding box center [80, 246] width 96 height 12
type input "***"
click at [61, 408] on label "🇦🇺 [GEOGRAPHIC_DATA]" at bounding box center [70, 412] width 55 height 8
click at [98, 210] on div "Health Care Personal Health Clear all" at bounding box center [81, 194] width 110 height 40
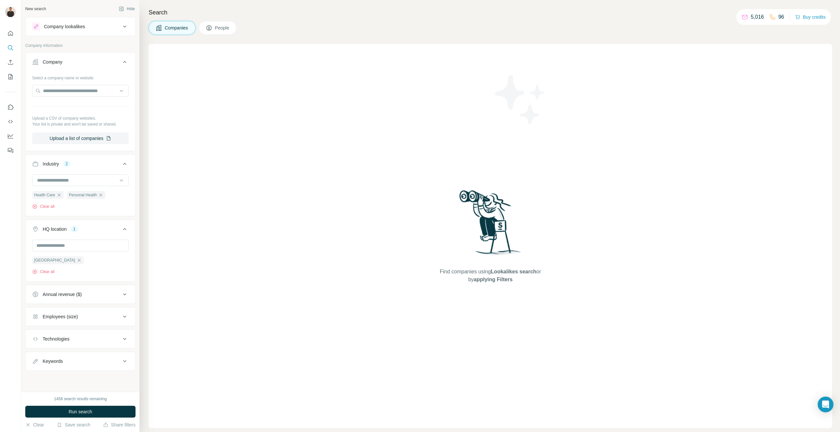
click at [64, 291] on div "Annual revenue ($)" at bounding box center [62, 294] width 39 height 7
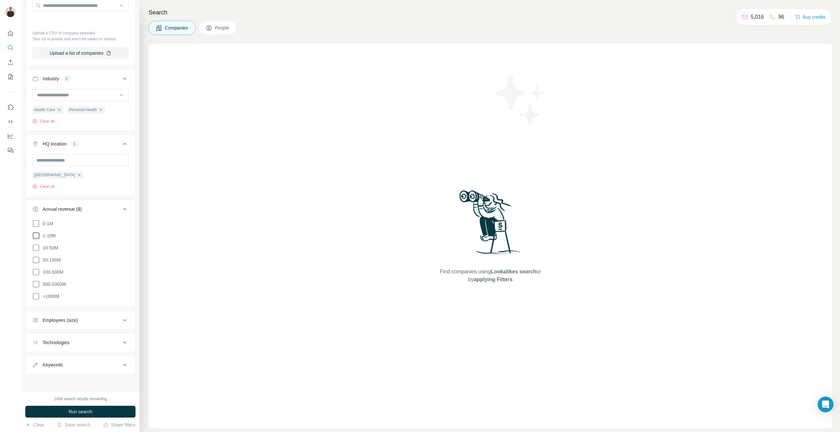
click at [37, 234] on icon at bounding box center [36, 236] width 8 height 8
click at [37, 253] on ul "0-1M 1-10M 10-50M 50-100M 100-500M 500-1000M >1000M" at bounding box center [80, 260] width 96 height 81
click at [35, 248] on icon at bounding box center [36, 248] width 8 height 8
click at [35, 260] on icon at bounding box center [36, 260] width 8 height 8
click at [36, 273] on icon at bounding box center [36, 272] width 8 height 8
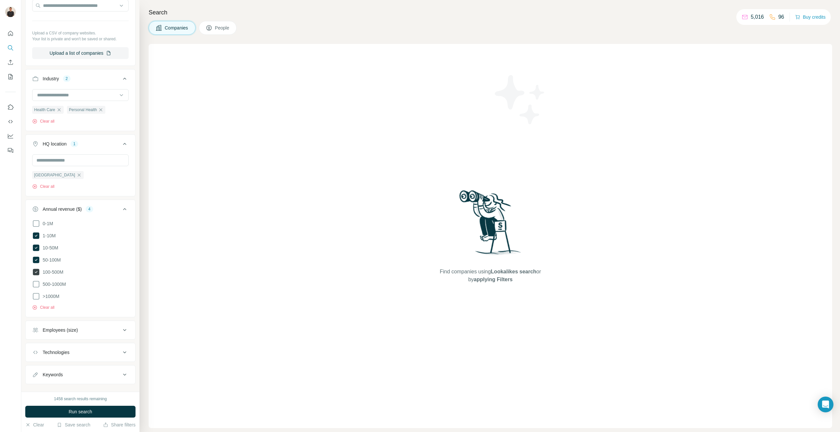
scroll to position [95, 0]
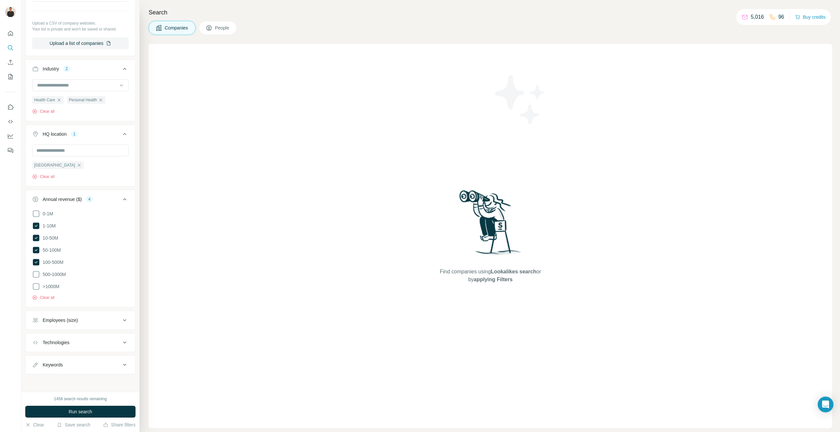
click at [61, 318] on div "Employees (size)" at bounding box center [60, 320] width 35 height 7
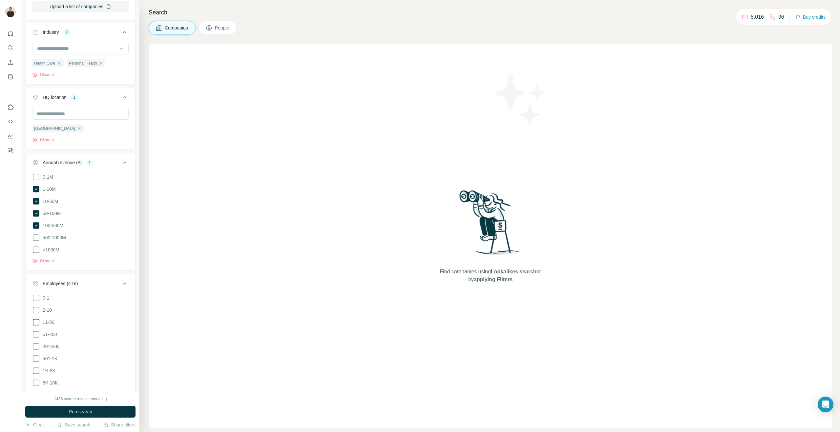
scroll to position [135, 0]
click at [37, 316] on icon at bounding box center [36, 319] width 7 height 7
click at [38, 332] on icon at bounding box center [36, 332] width 8 height 8
click at [37, 343] on icon at bounding box center [36, 344] width 8 height 8
click at [81, 414] on span "Run search" at bounding box center [81, 412] width 24 height 7
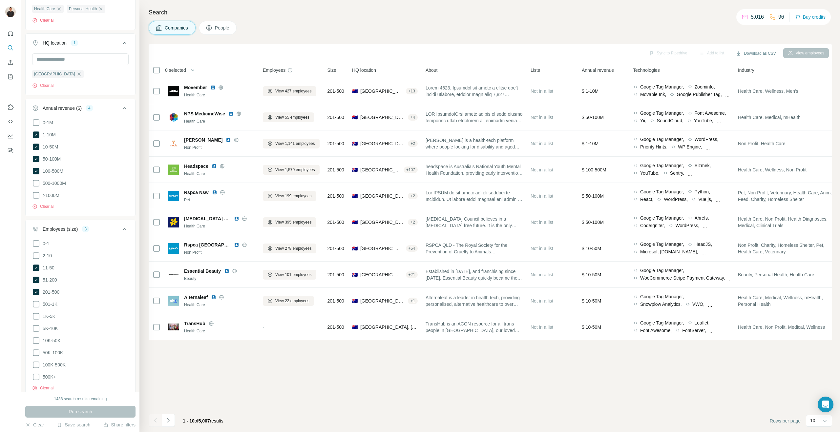
scroll to position [253, 0]
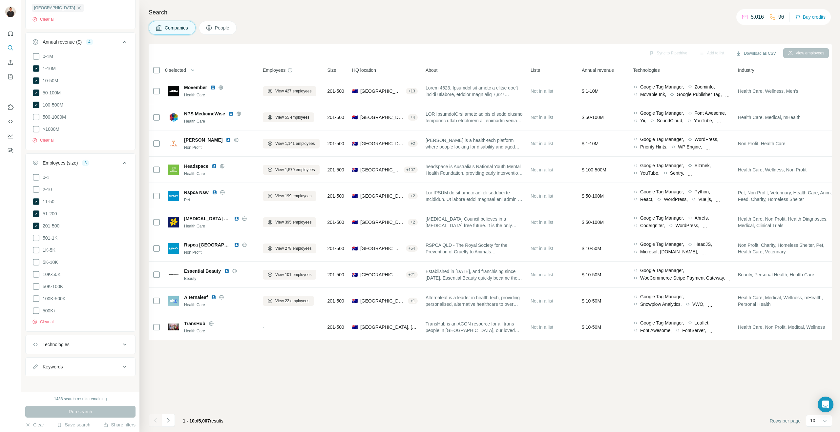
click at [218, 25] on span "People" at bounding box center [222, 28] width 15 height 7
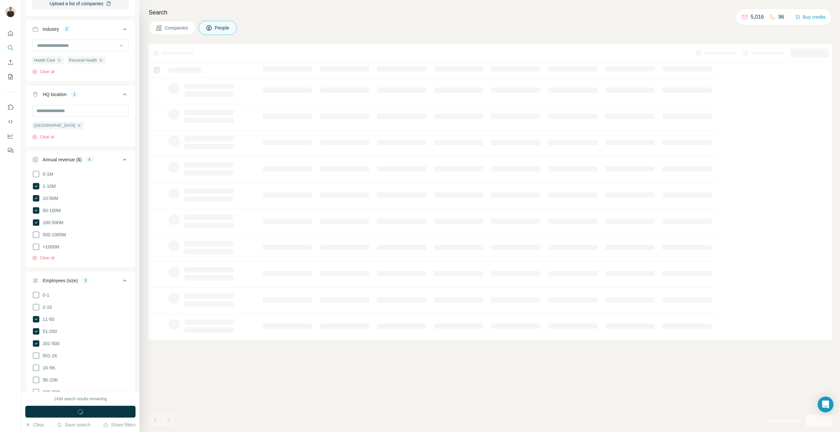
scroll to position [0, 0]
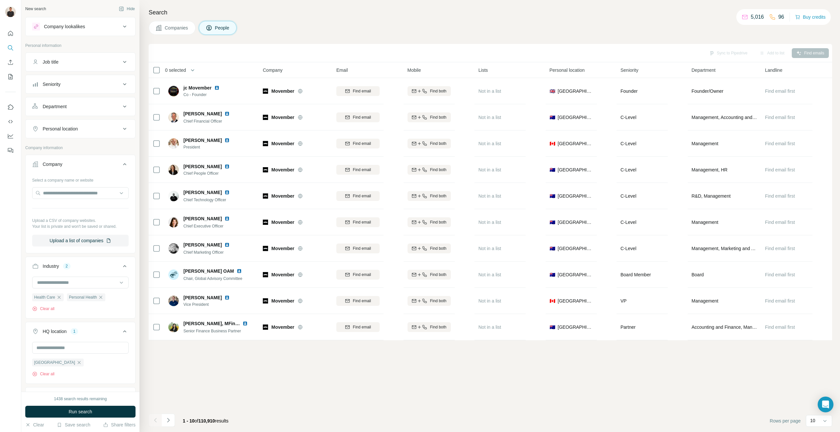
click at [64, 64] on div "Job title" at bounding box center [76, 62] width 89 height 7
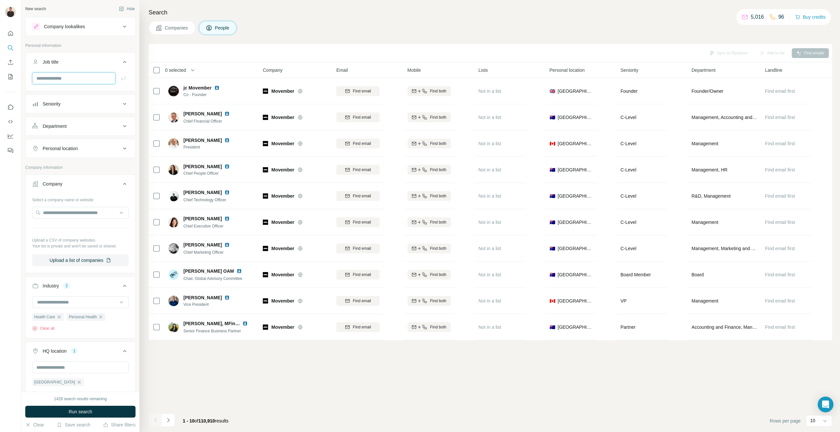
click at [58, 79] on input "text" at bounding box center [73, 78] width 83 height 12
type input "*********"
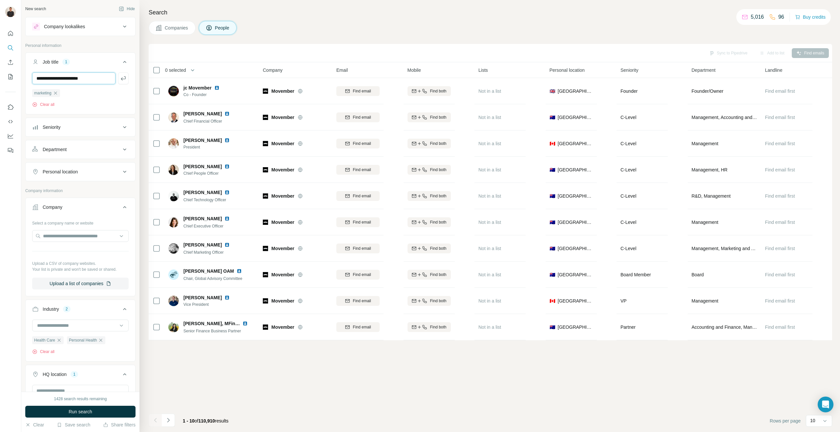
type input "**********"
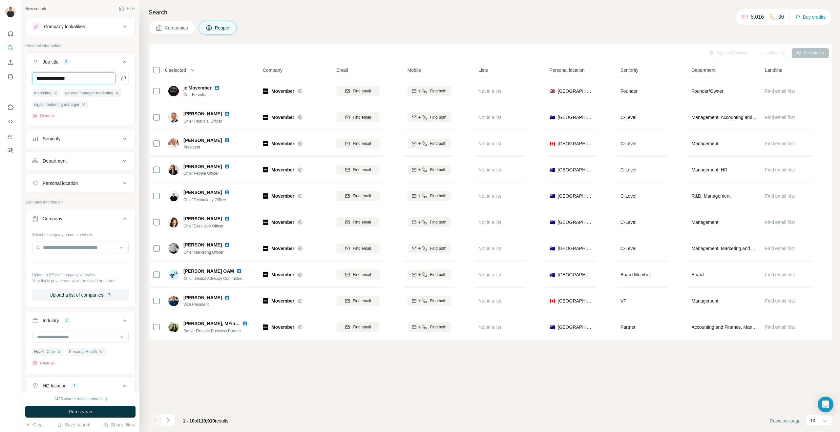
type input "**********"
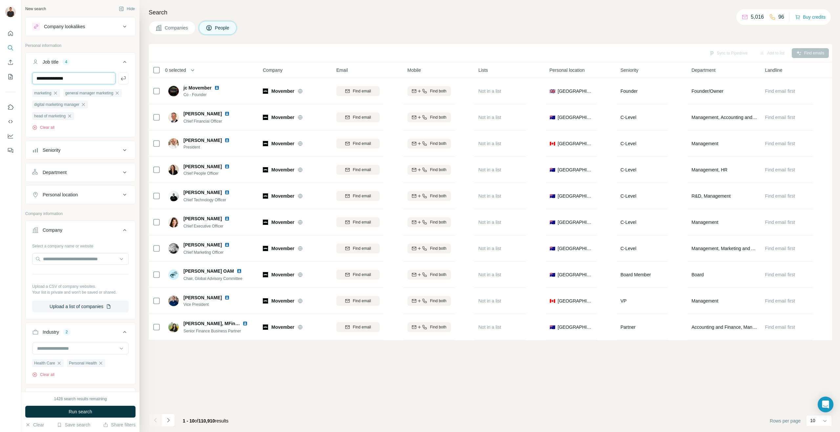
type input "**********"
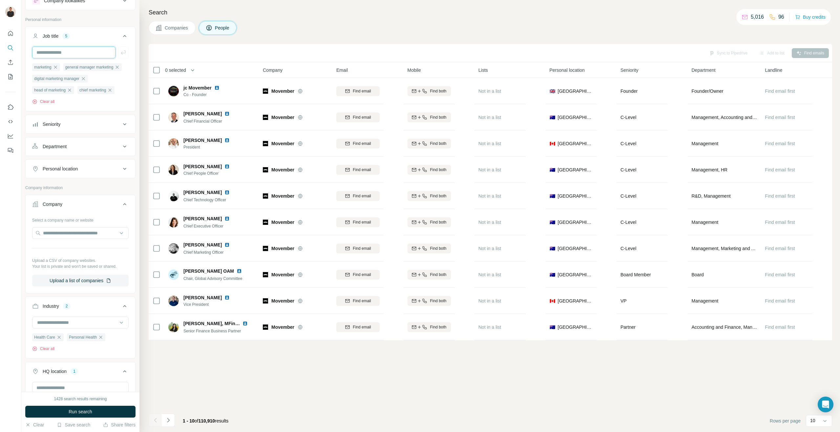
scroll to position [56, 0]
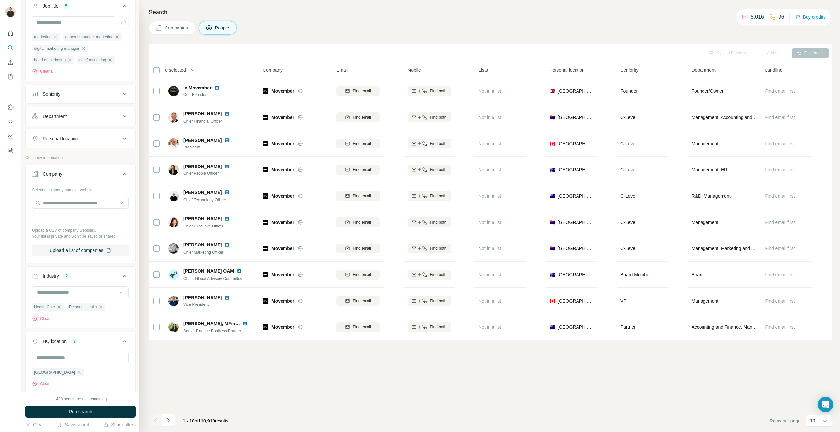
click at [64, 142] on div "Personal location" at bounding box center [60, 138] width 35 height 7
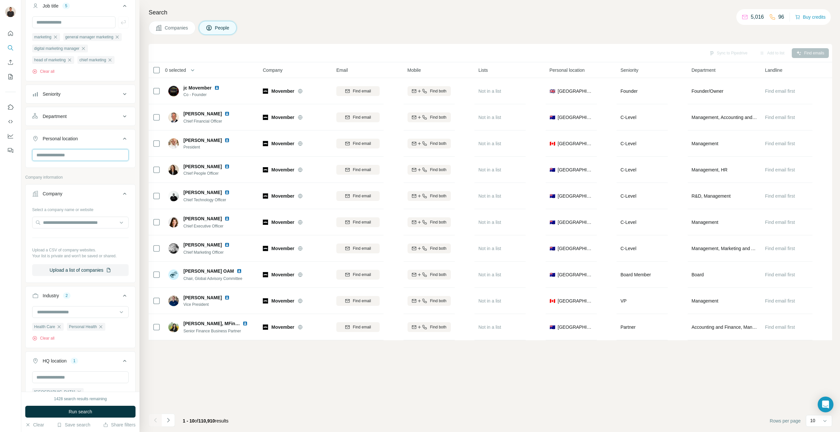
click at [59, 161] on input "text" at bounding box center [80, 155] width 96 height 12
type input "***"
click at [55, 205] on label "🇦🇺 [GEOGRAPHIC_DATA]" at bounding box center [65, 204] width 55 height 8
click at [50, 200] on div "🇦🇹 Austria 🇦🇺 Australia" at bounding box center [78, 197] width 88 height 43
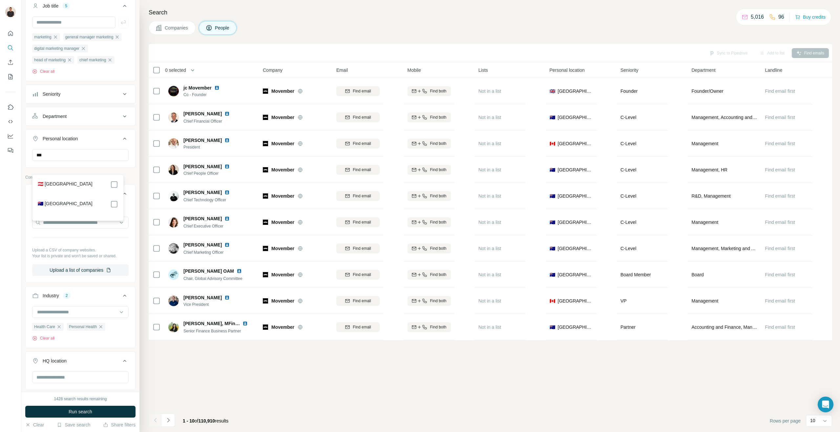
click at [50, 203] on label "🇦🇺 [GEOGRAPHIC_DATA]" at bounding box center [65, 204] width 55 height 8
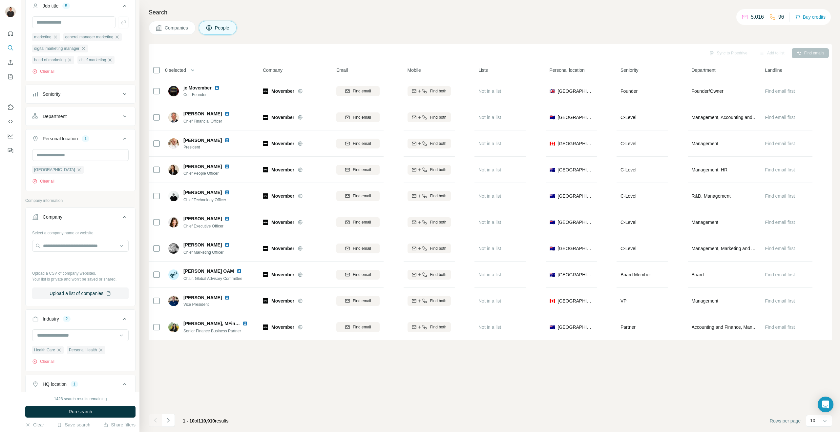
click at [23, 175] on div "New search Hide Company lookalikes Personal information Job title 5 marketing g…" at bounding box center [80, 196] width 118 height 392
click at [79, 409] on span "Run search" at bounding box center [81, 412] width 24 height 7
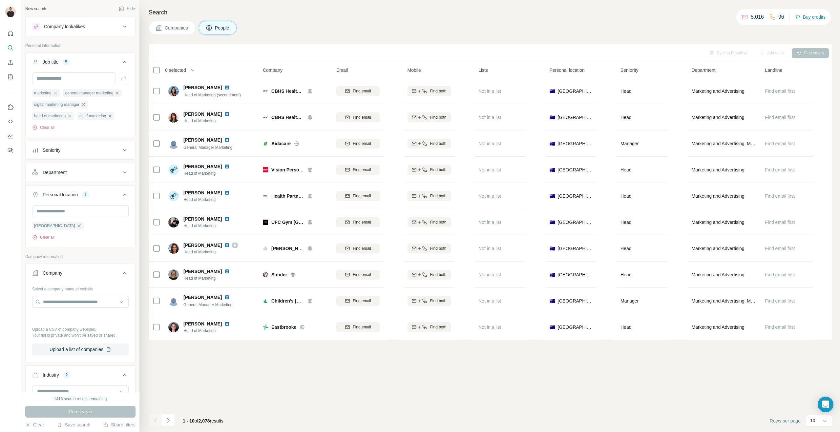
click at [65, 29] on div "Company lookalikes" at bounding box center [64, 26] width 41 height 7
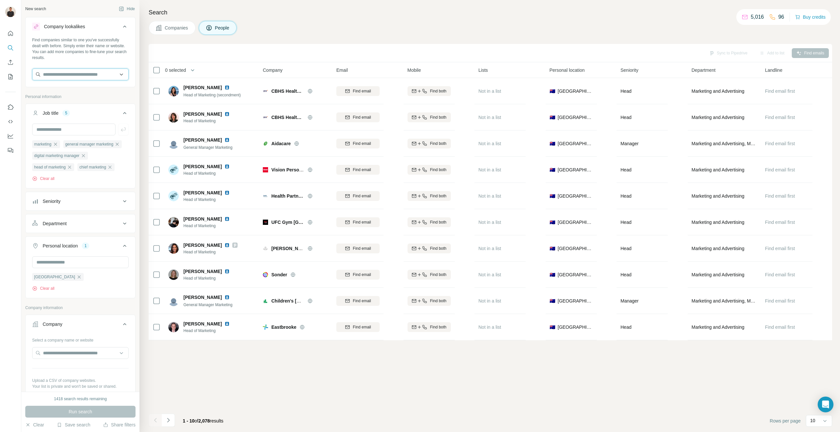
click at [65, 72] on input "text" at bounding box center [80, 75] width 96 height 12
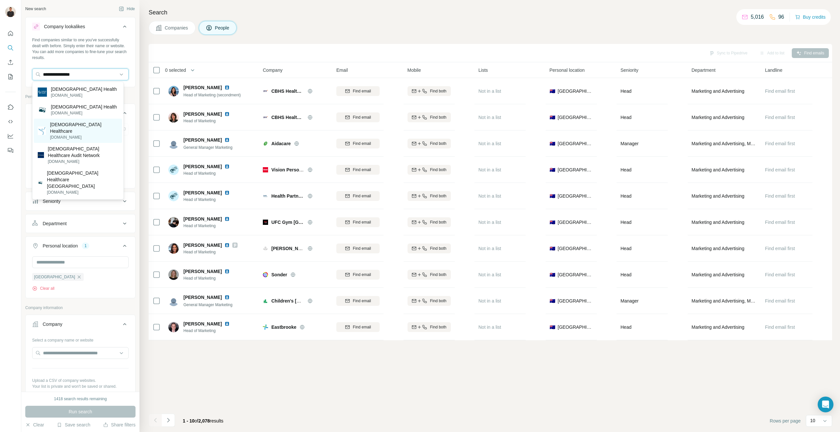
type input "**********"
click at [89, 134] on p "catholichealthcare.com.au" at bounding box center [84, 137] width 68 height 6
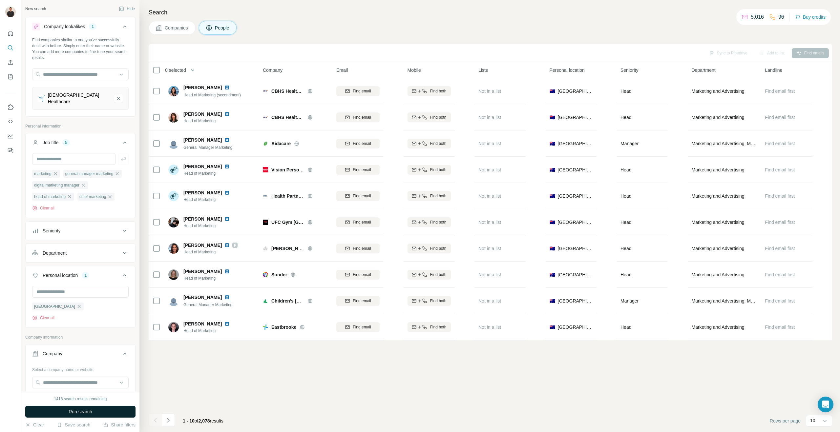
click at [58, 411] on button "Run search" at bounding box center [80, 412] width 110 height 12
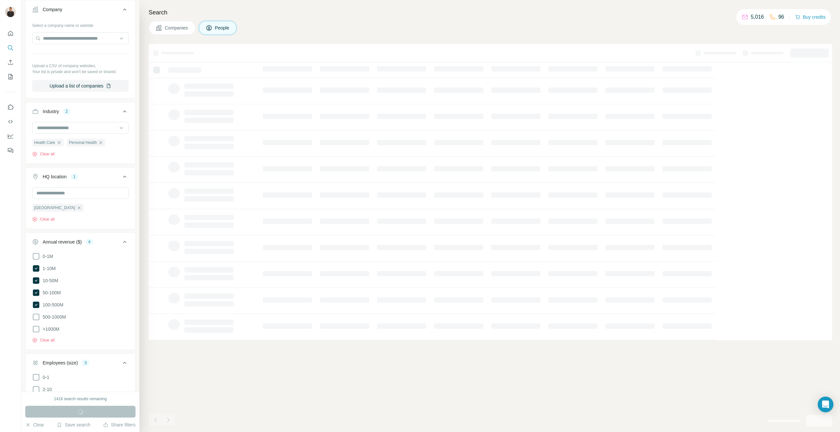
scroll to position [553, 0]
